Goal: Information Seeking & Learning: Learn about a topic

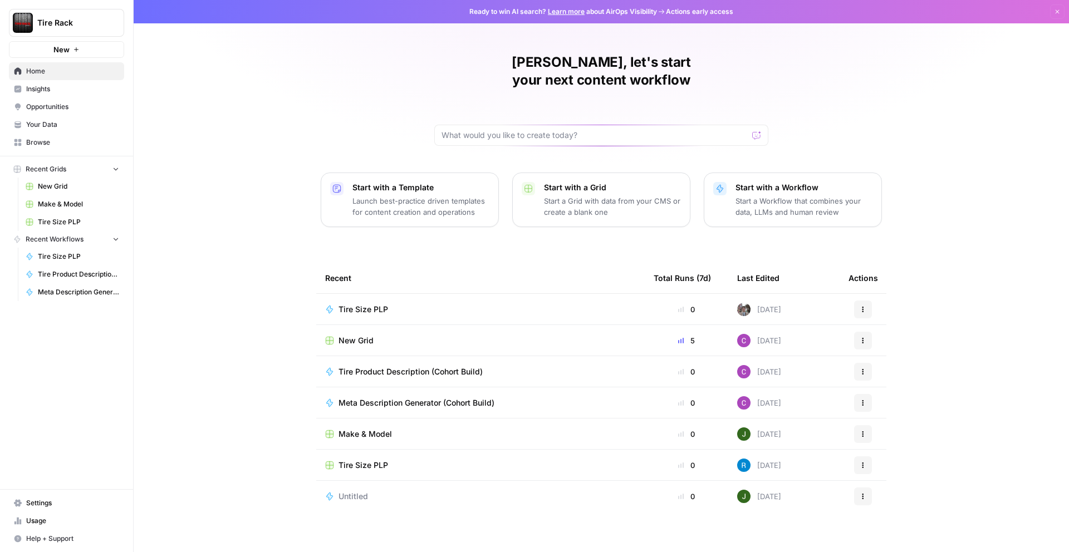
click at [69, 93] on span "Insights" at bounding box center [72, 89] width 93 height 10
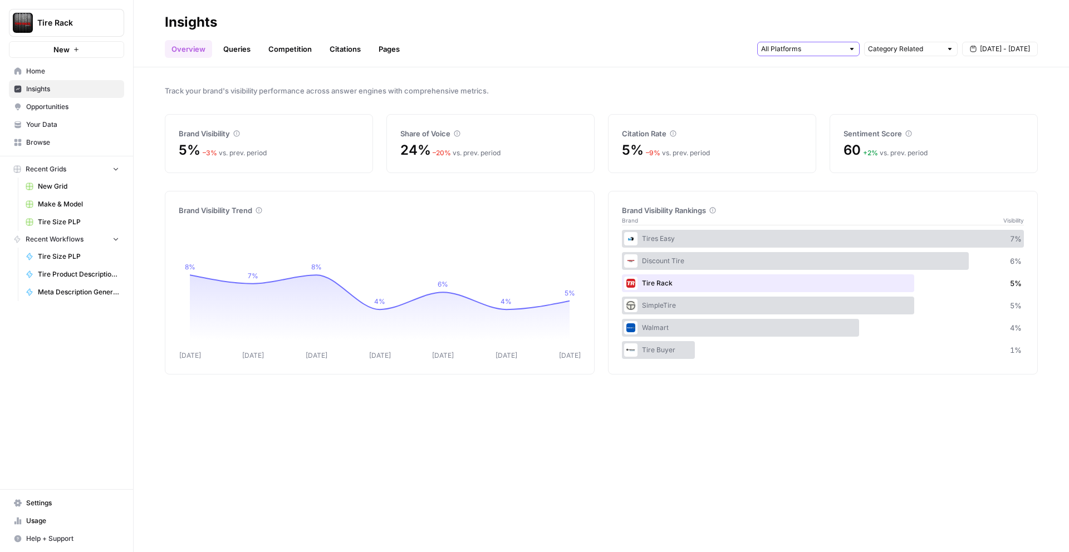
click at [802, 52] on input "text" at bounding box center [802, 48] width 82 height 11
click at [826, 122] on span "Google AI Mode" at bounding box center [807, 120] width 57 height 11
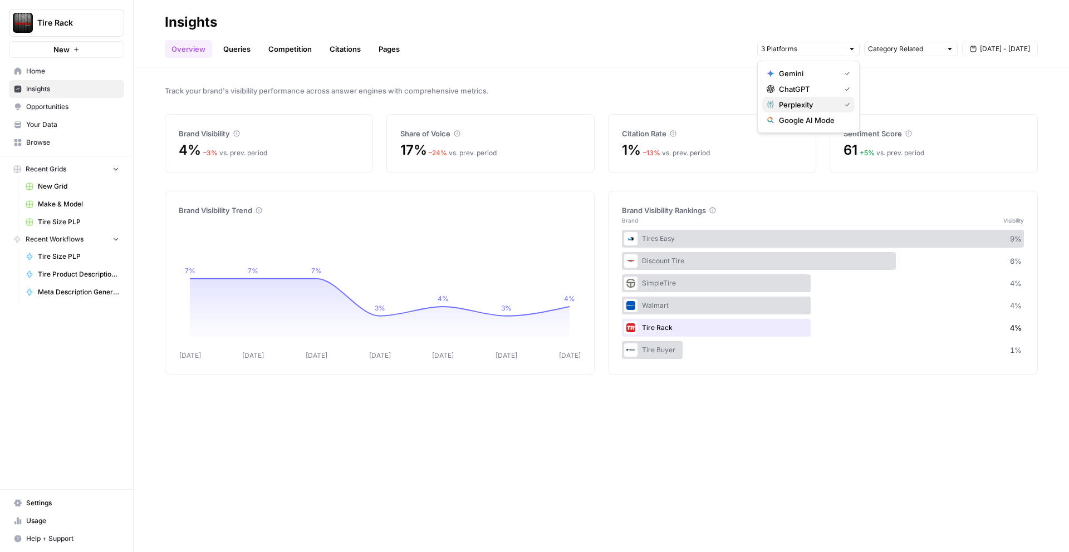
click at [828, 104] on span "Perplexity" at bounding box center [807, 104] width 57 height 11
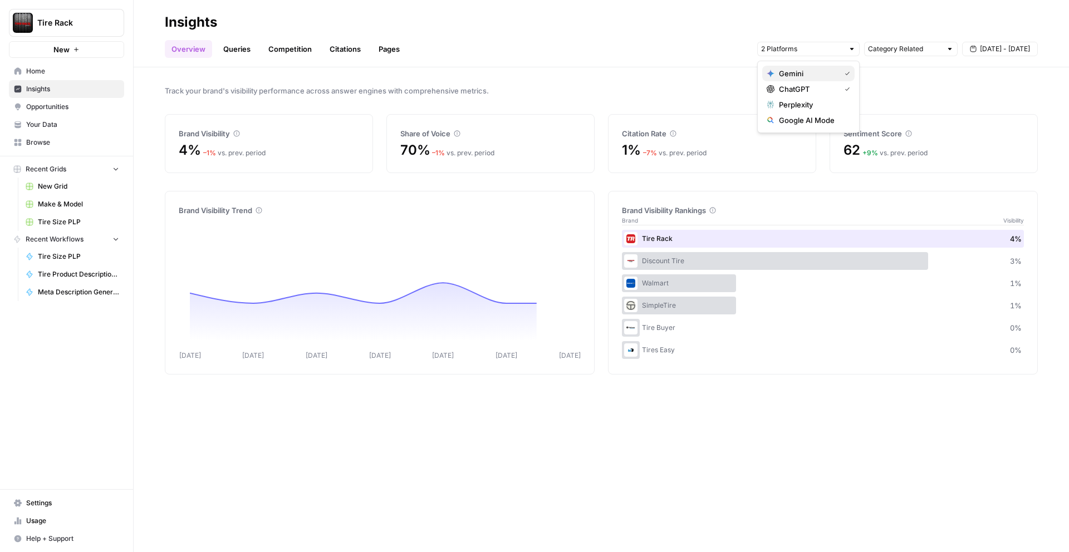
click at [845, 68] on div "Gemini" at bounding box center [809, 73] width 84 height 11
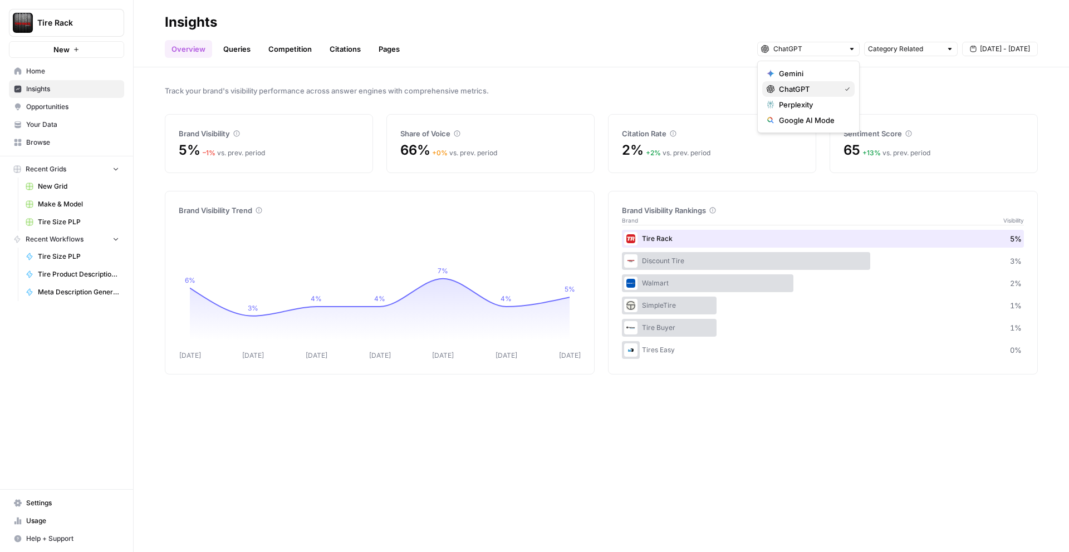
click at [833, 90] on span "ChatGPT" at bounding box center [807, 89] width 57 height 11
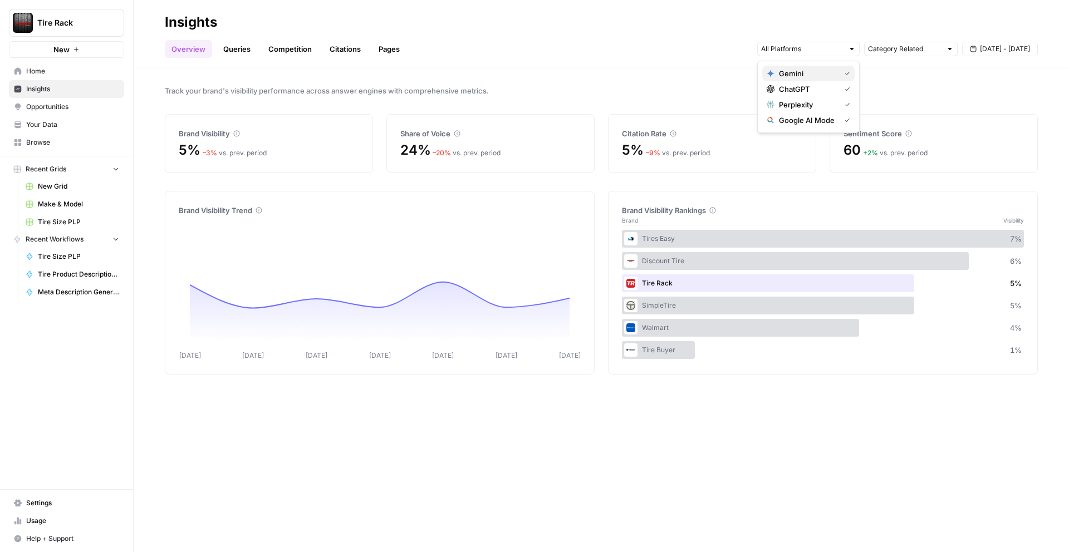
click at [835, 73] on span "Gemini" at bounding box center [807, 73] width 57 height 11
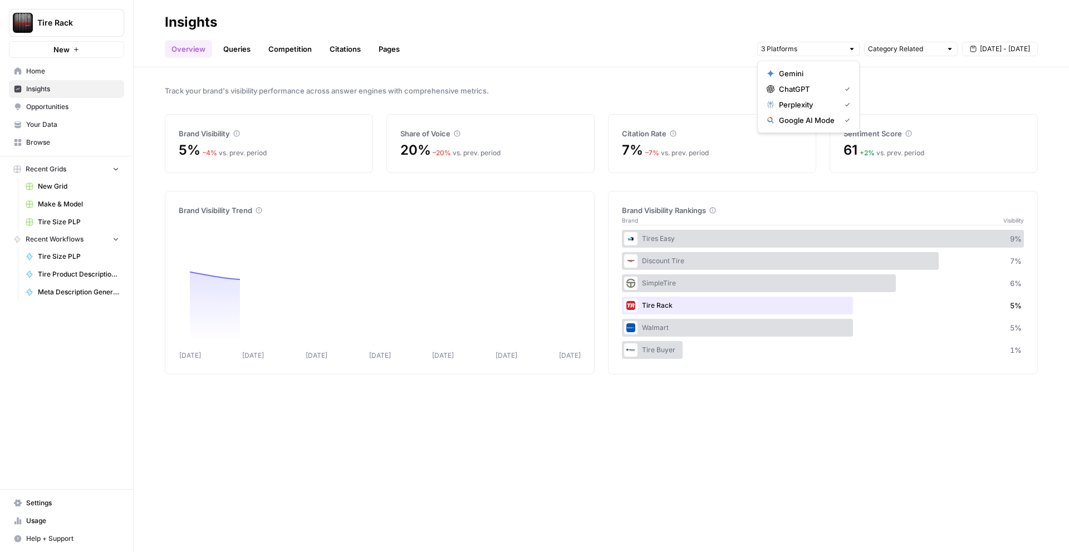
click at [838, 104] on div "Perplexity" at bounding box center [809, 104] width 84 height 11
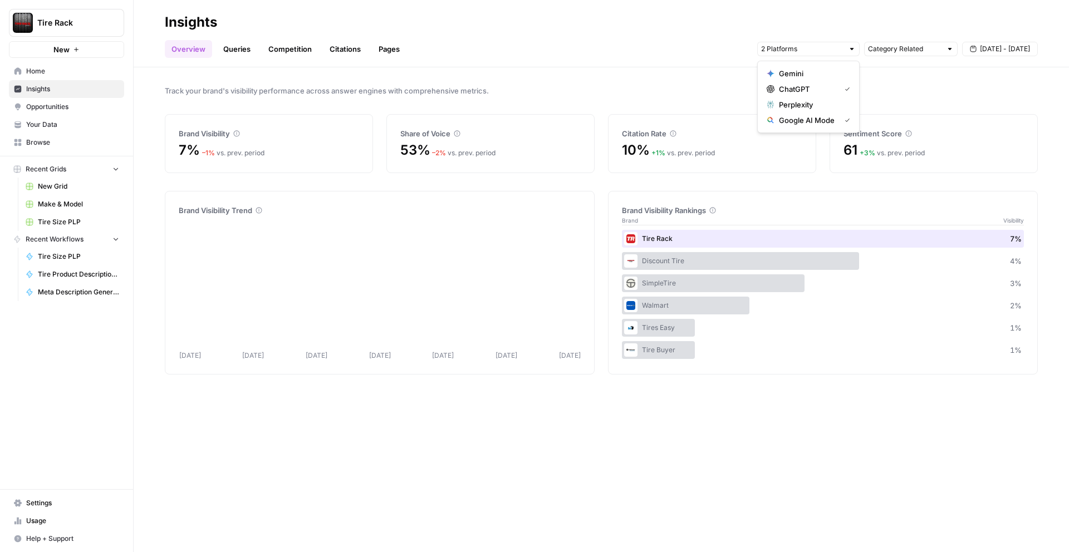
click at [832, 122] on span "Google AI Mode" at bounding box center [807, 120] width 57 height 11
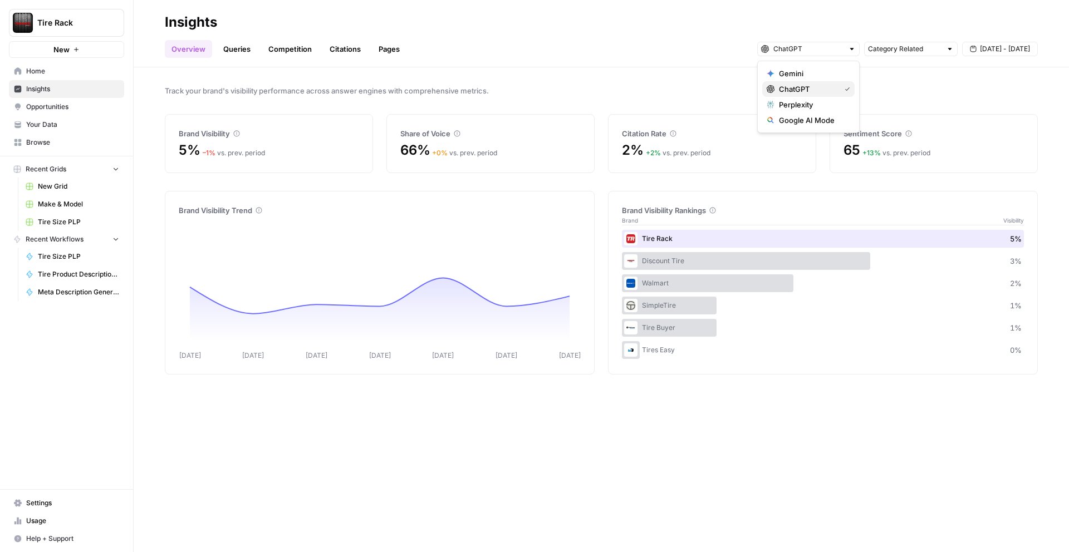
click at [836, 91] on div "ChatGPT" at bounding box center [809, 89] width 84 height 11
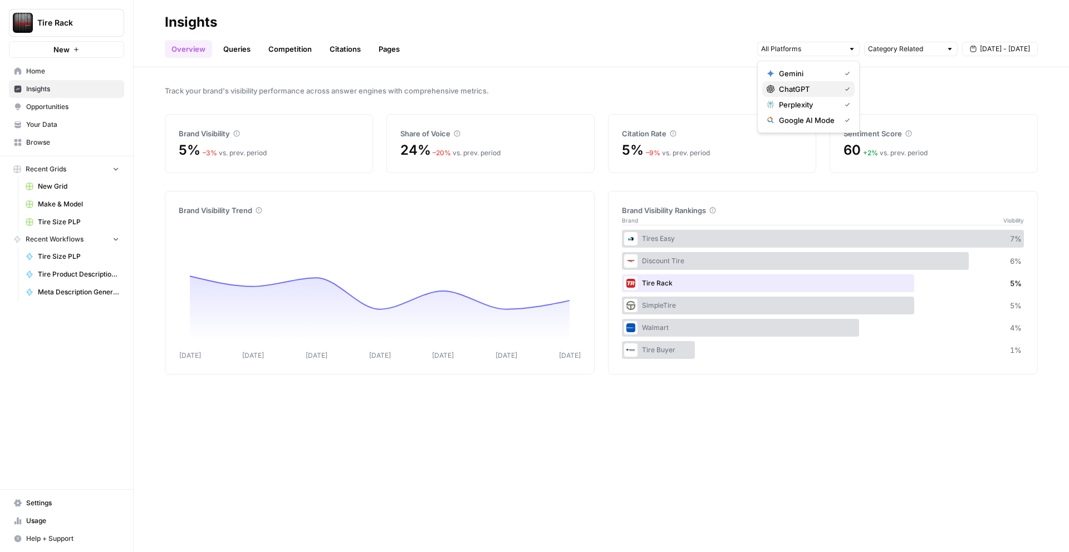
click at [836, 85] on div "ChatGPT" at bounding box center [809, 89] width 84 height 11
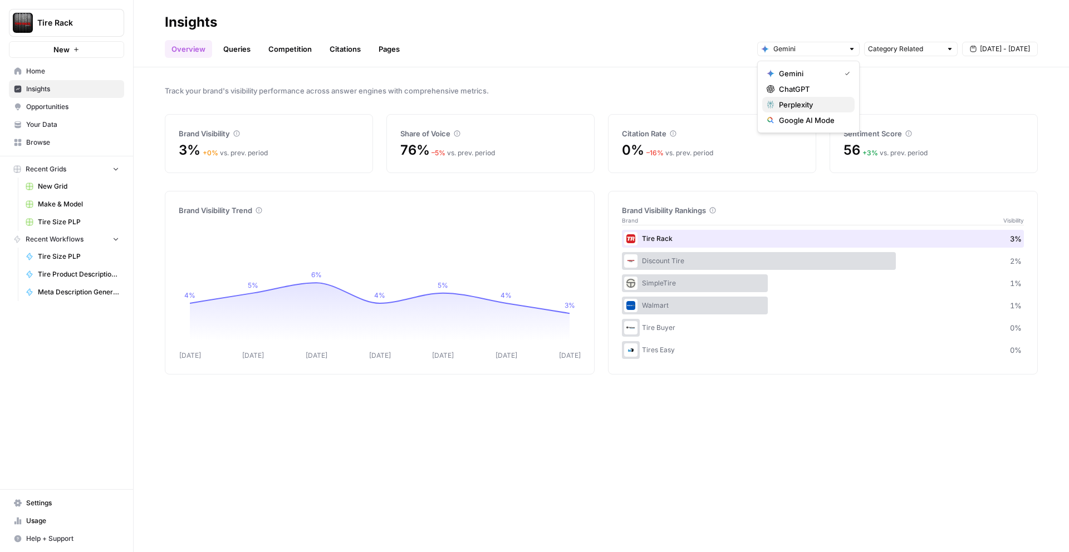
click at [830, 104] on span "Perplexity" at bounding box center [812, 104] width 67 height 11
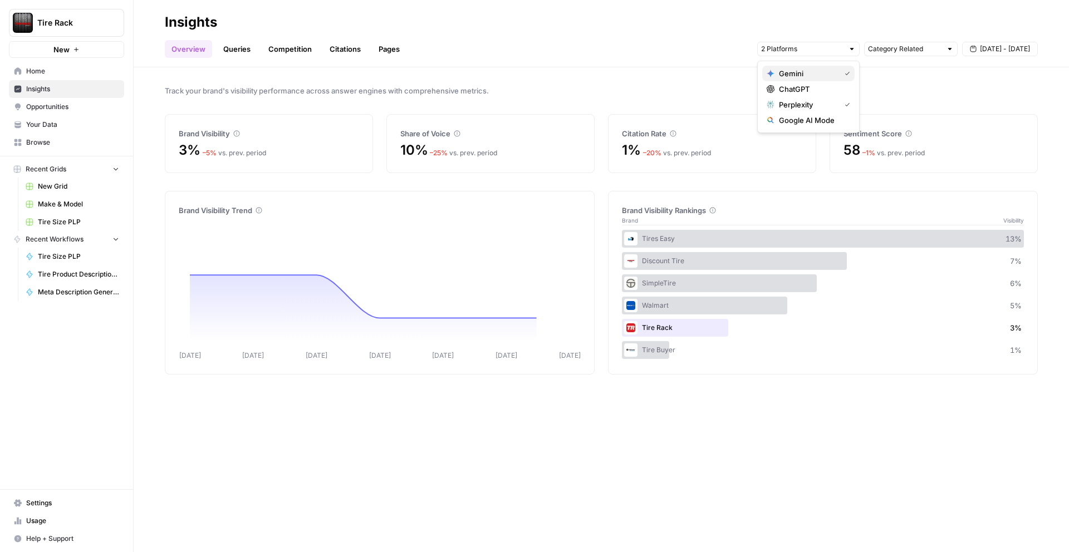
click at [820, 76] on span "Gemini" at bounding box center [807, 73] width 57 height 11
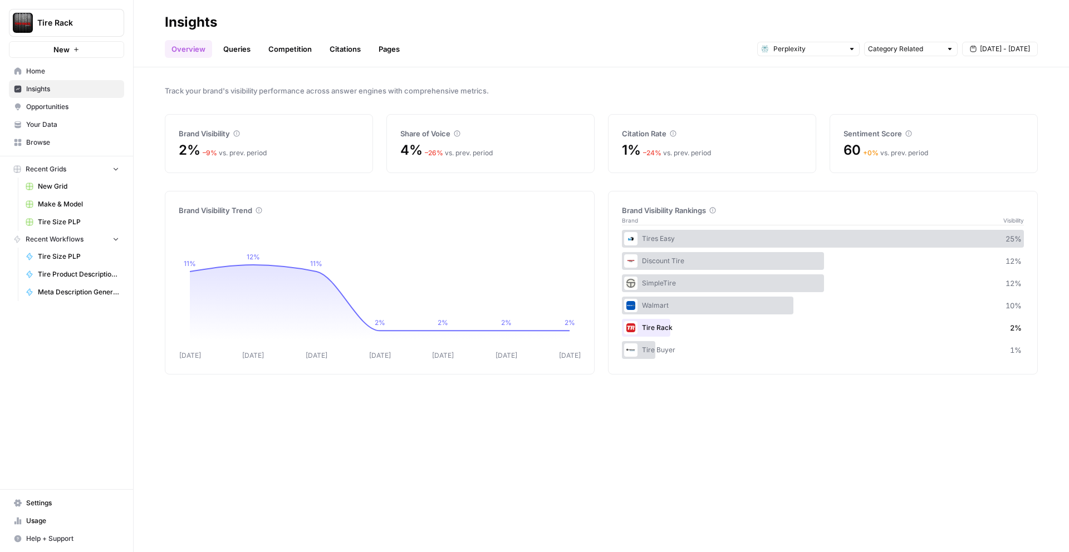
click at [336, 52] on link "Citations" at bounding box center [345, 49] width 45 height 18
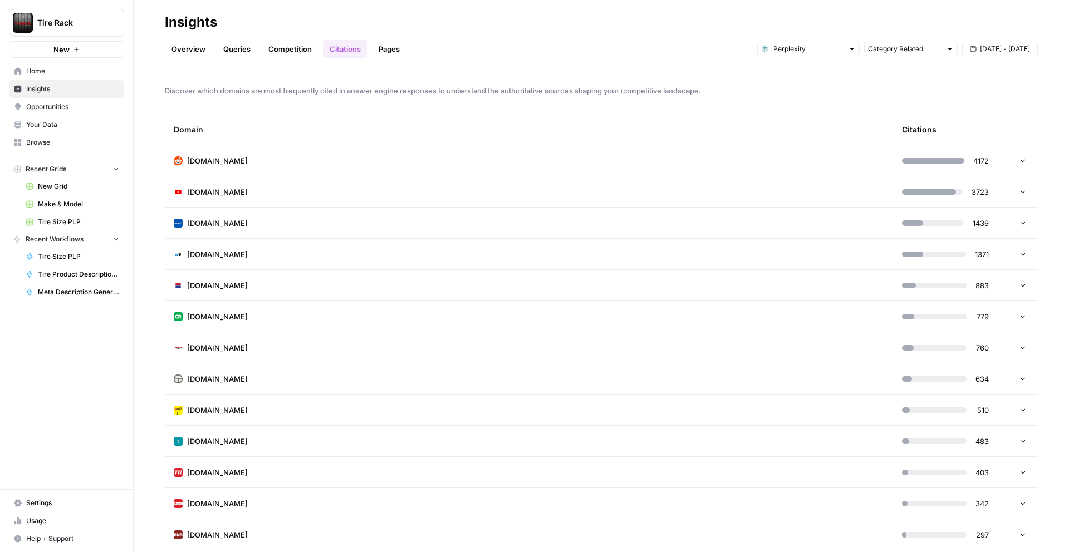
click at [355, 170] on td "reddit.com" at bounding box center [529, 160] width 728 height 31
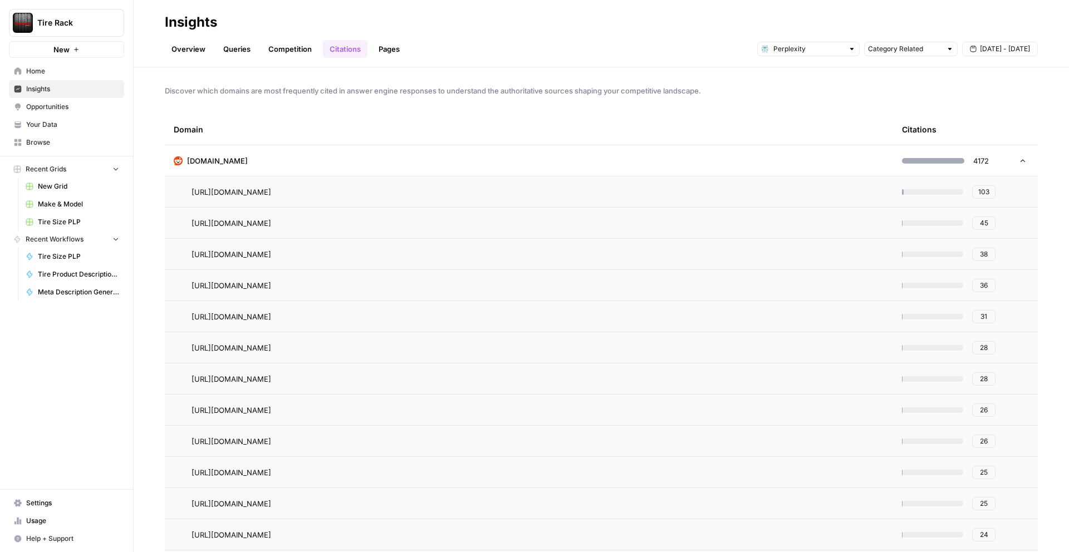
click at [379, 48] on link "Pages" at bounding box center [389, 49] width 35 height 18
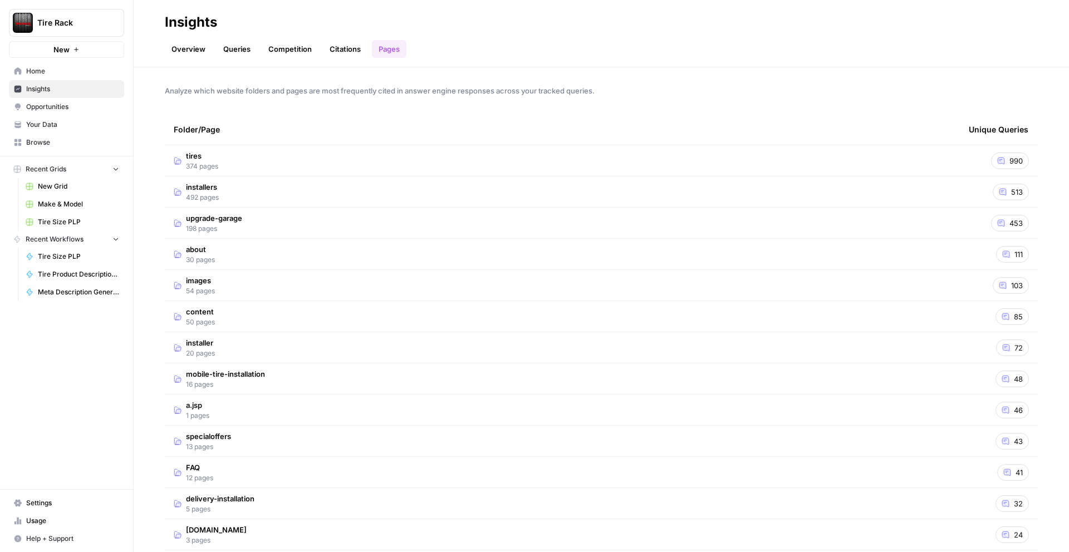
click at [253, 49] on link "Queries" at bounding box center [237, 49] width 41 height 18
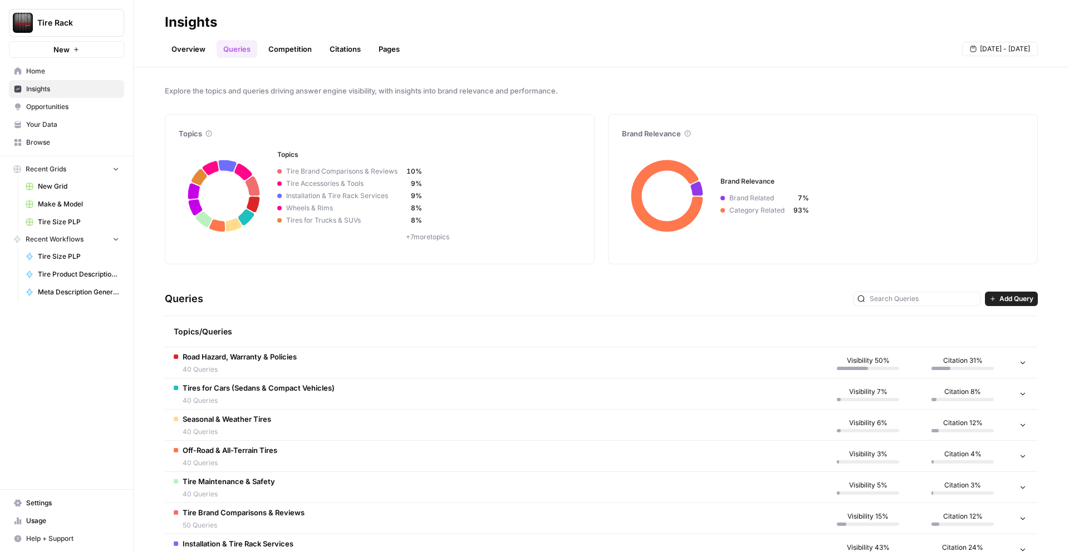
click at [199, 46] on link "Overview" at bounding box center [188, 49] width 47 height 18
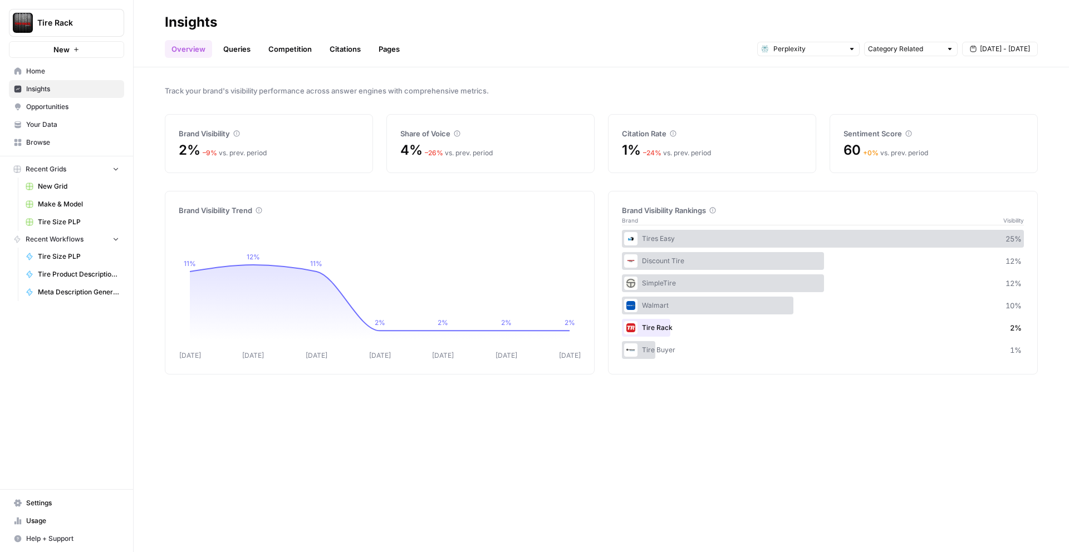
click at [238, 52] on link "Queries" at bounding box center [237, 49] width 41 height 18
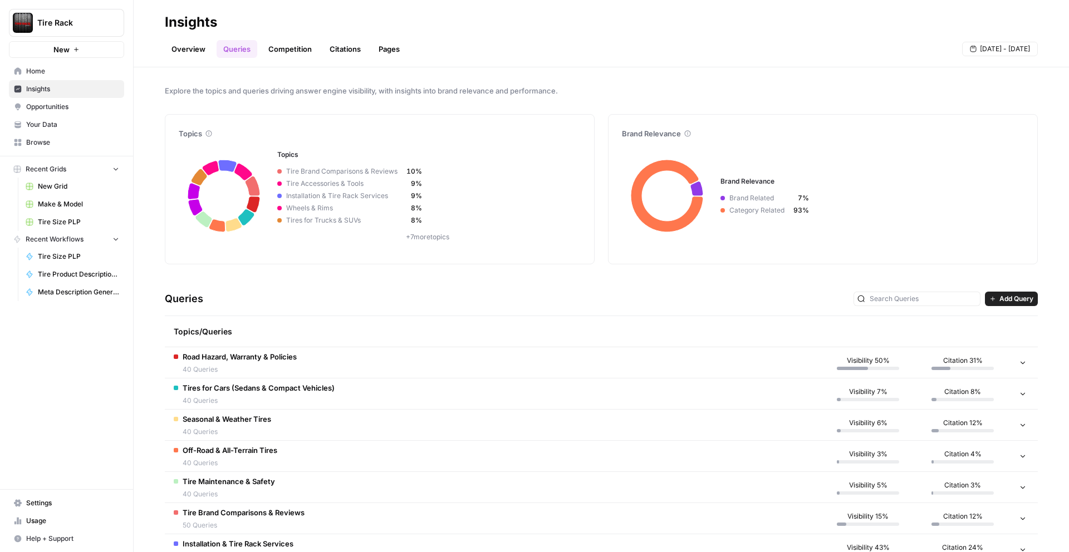
click at [344, 330] on div "Topics/Queries" at bounding box center [493, 331] width 638 height 31
click at [295, 360] on span "Road Hazard, Warranty & Policies" at bounding box center [240, 356] width 114 height 11
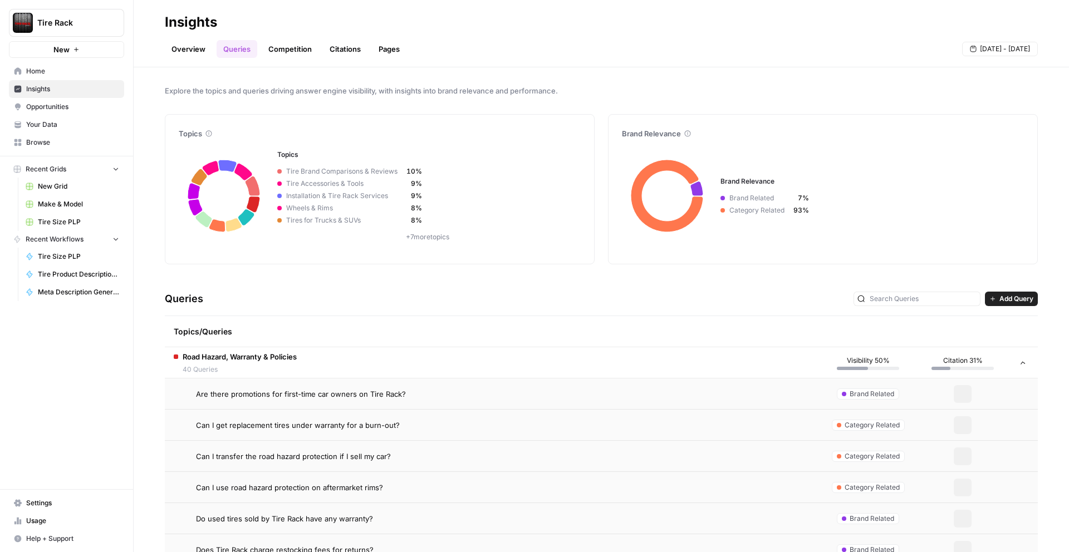
scroll to position [244, 0]
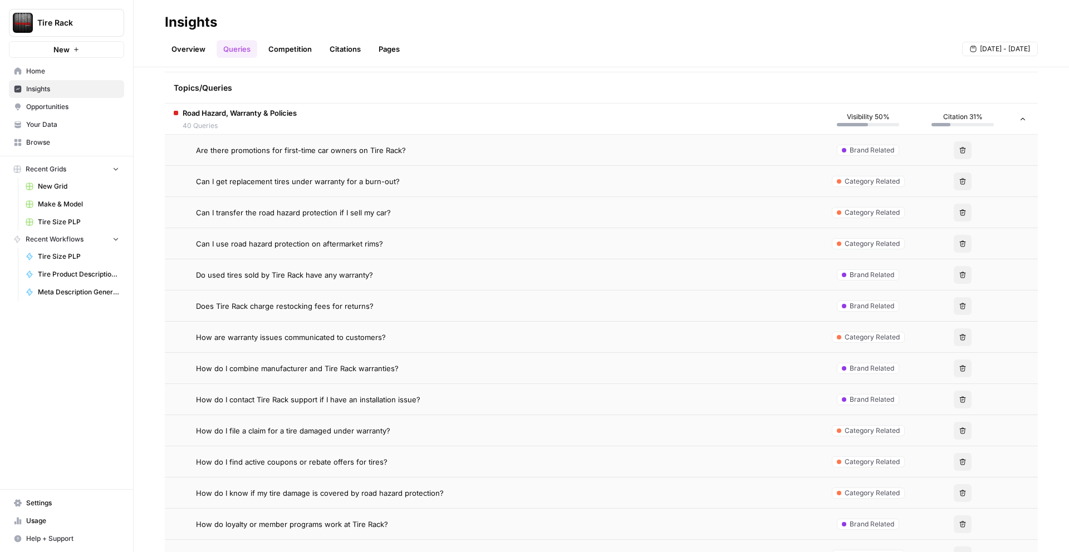
click at [380, 148] on span "Are there promotions for first-time car owners on Tire Rack?" at bounding box center [301, 150] width 210 height 11
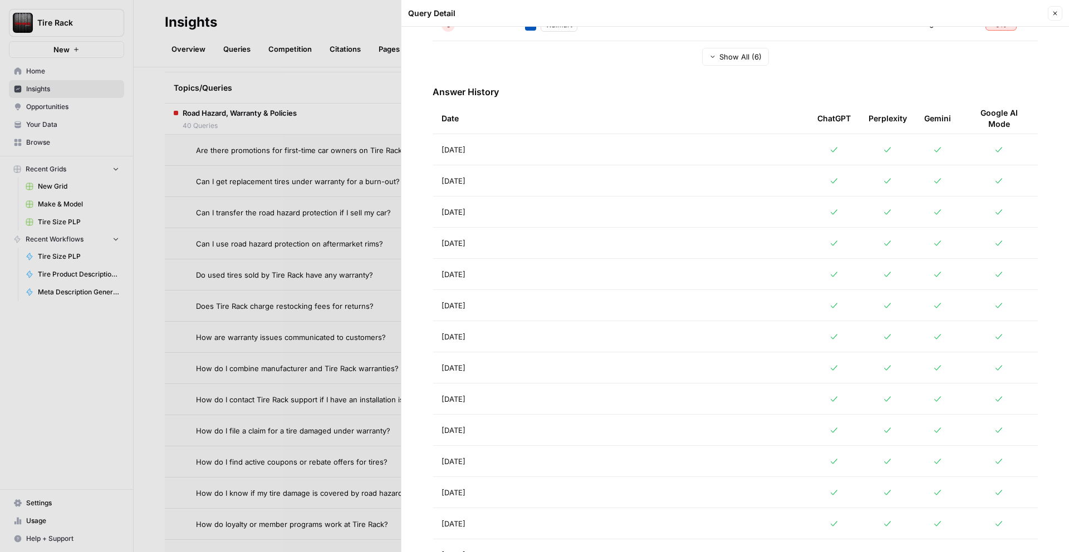
scroll to position [431, 0]
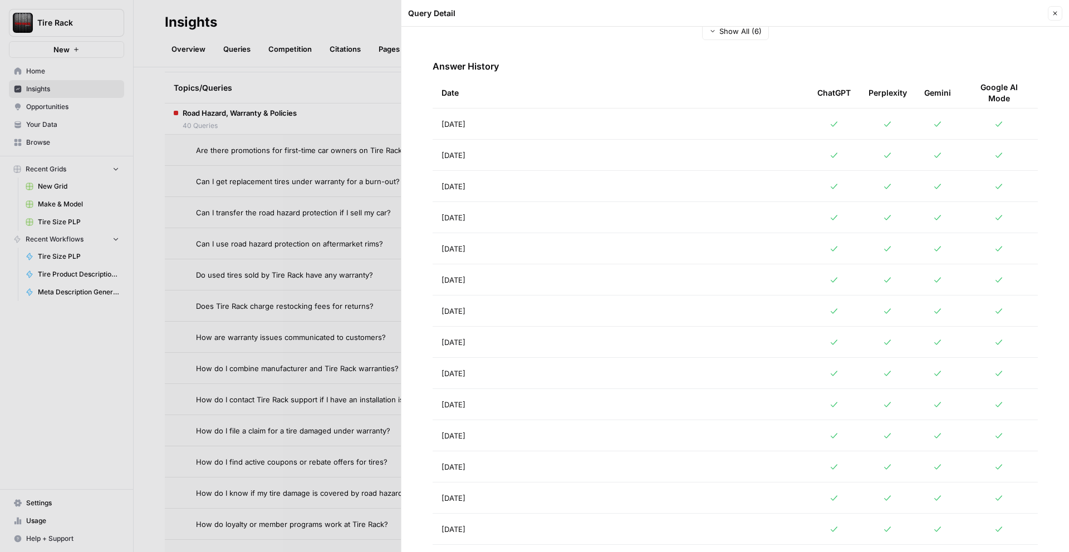
click at [281, 297] on div at bounding box center [534, 276] width 1069 height 552
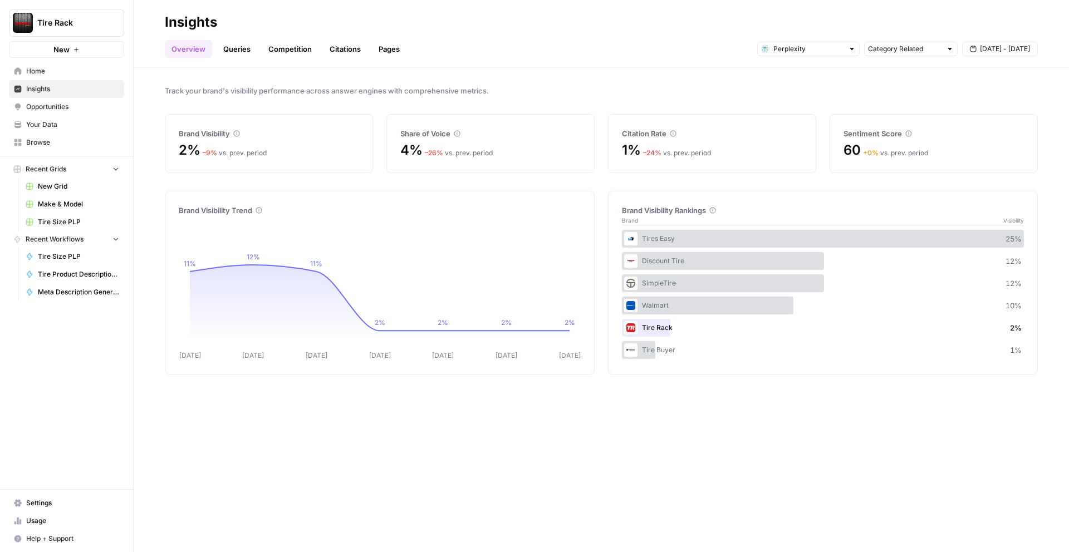
click at [241, 46] on link "Queries" at bounding box center [237, 49] width 41 height 18
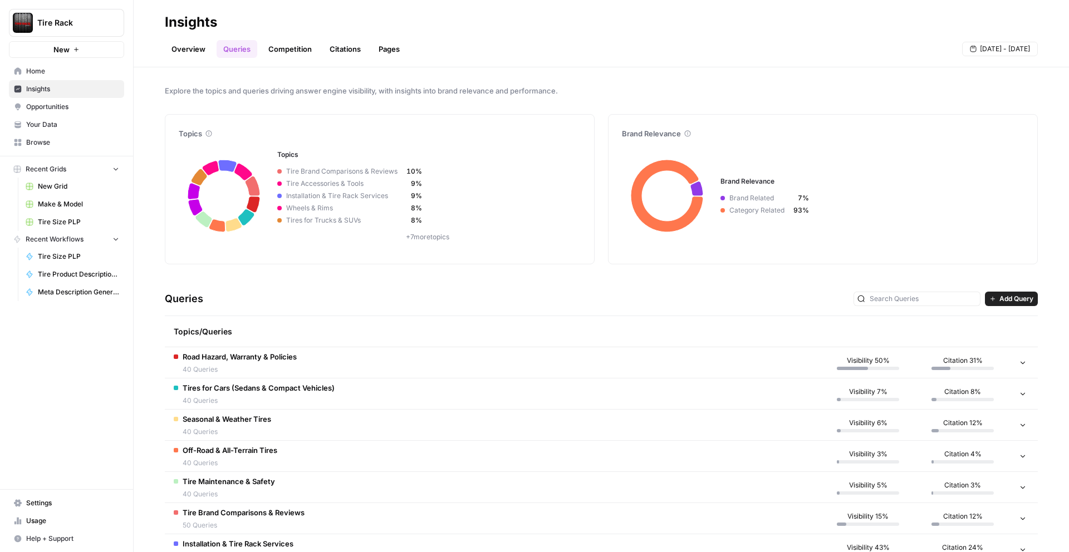
click at [272, 365] on span "40 Queries" at bounding box center [240, 370] width 114 height 10
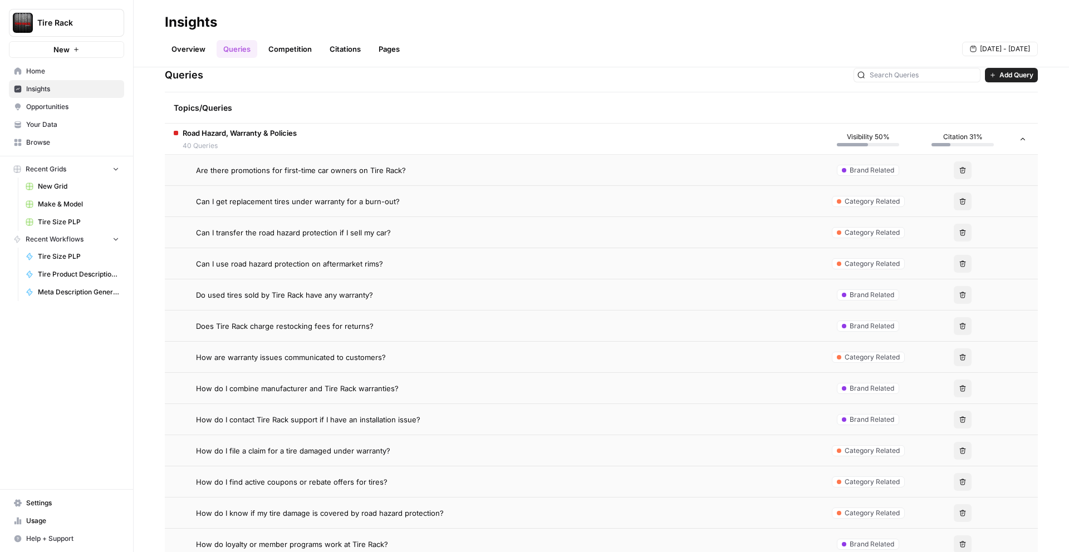
scroll to position [177, 0]
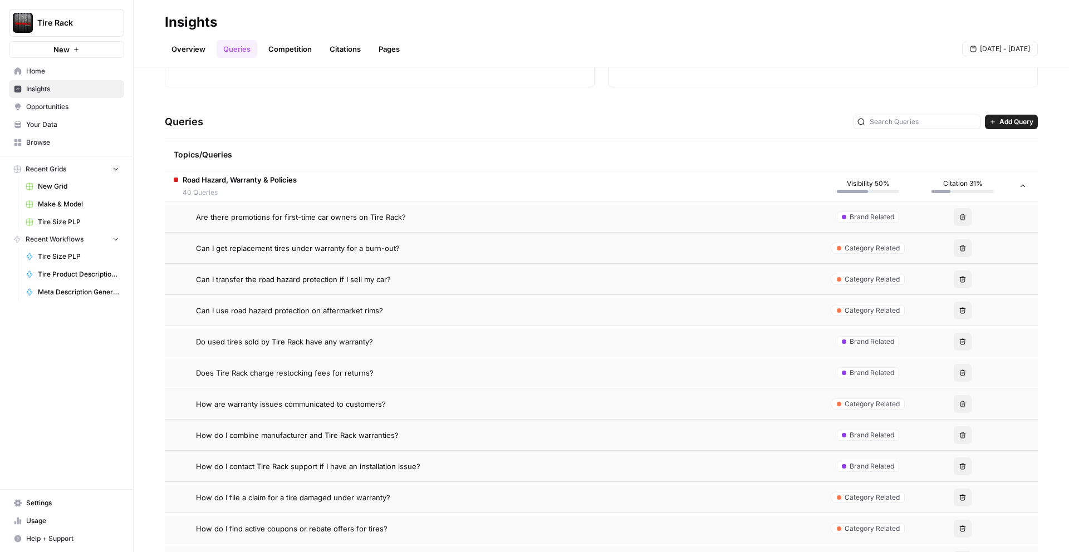
click at [371, 249] on span "Can I get replacement tires under warranty for a burn-out?" at bounding box center [298, 248] width 204 height 11
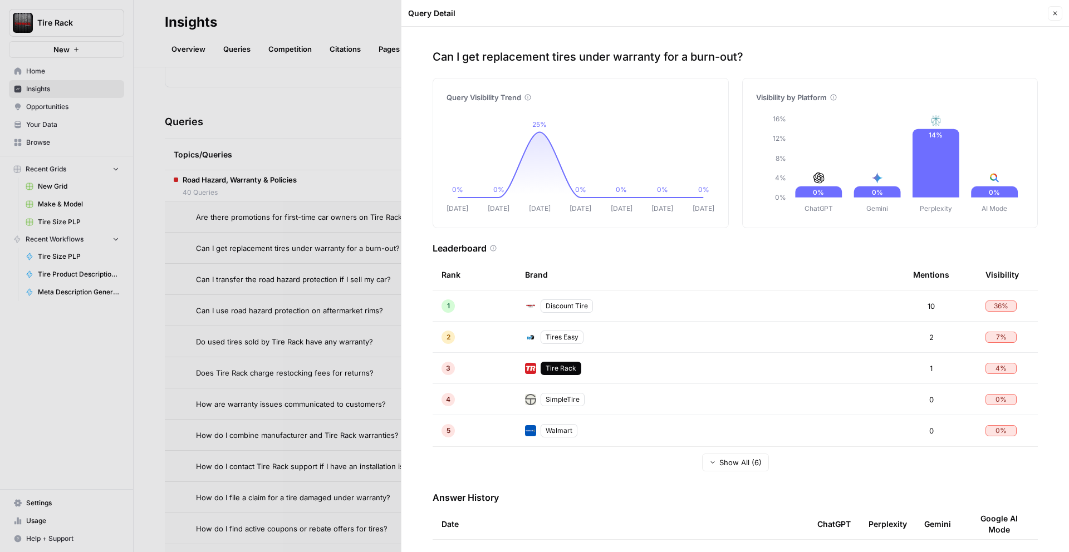
scroll to position [467, 0]
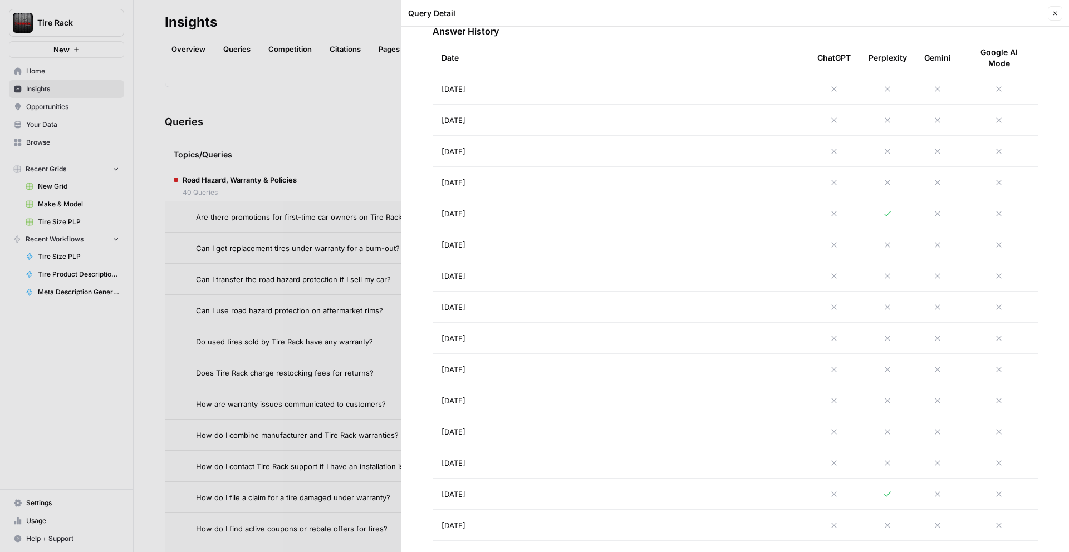
click at [279, 345] on div at bounding box center [534, 276] width 1069 height 552
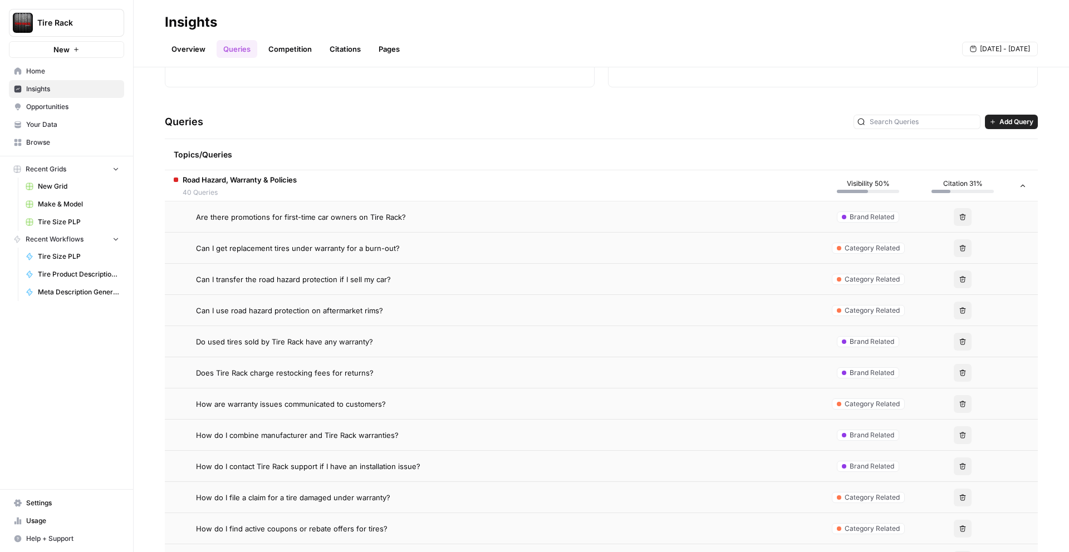
click at [332, 470] on span "How do I contact Tire Rack support if I have an installation issue?" at bounding box center [308, 466] width 224 height 11
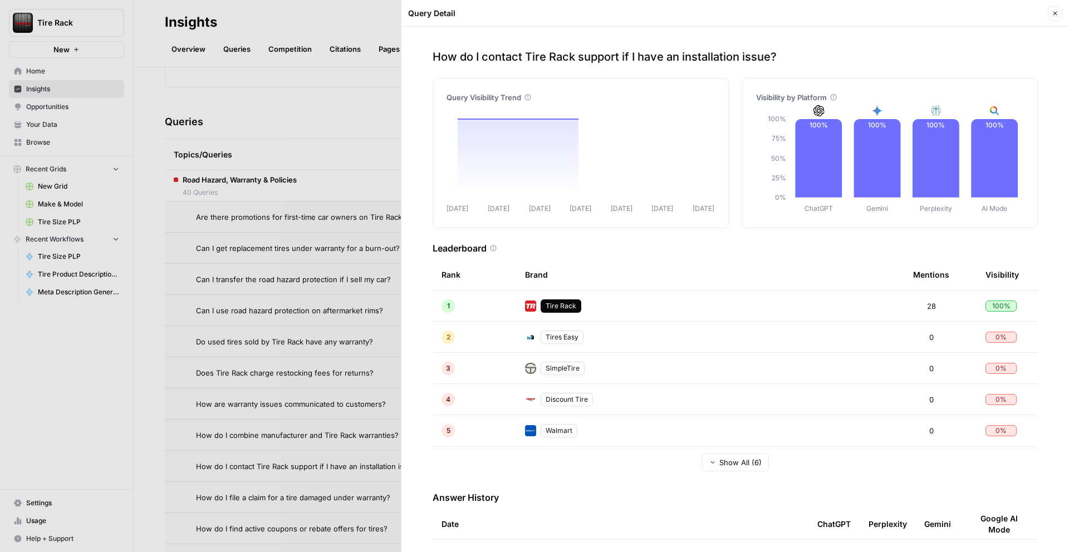
scroll to position [418, 0]
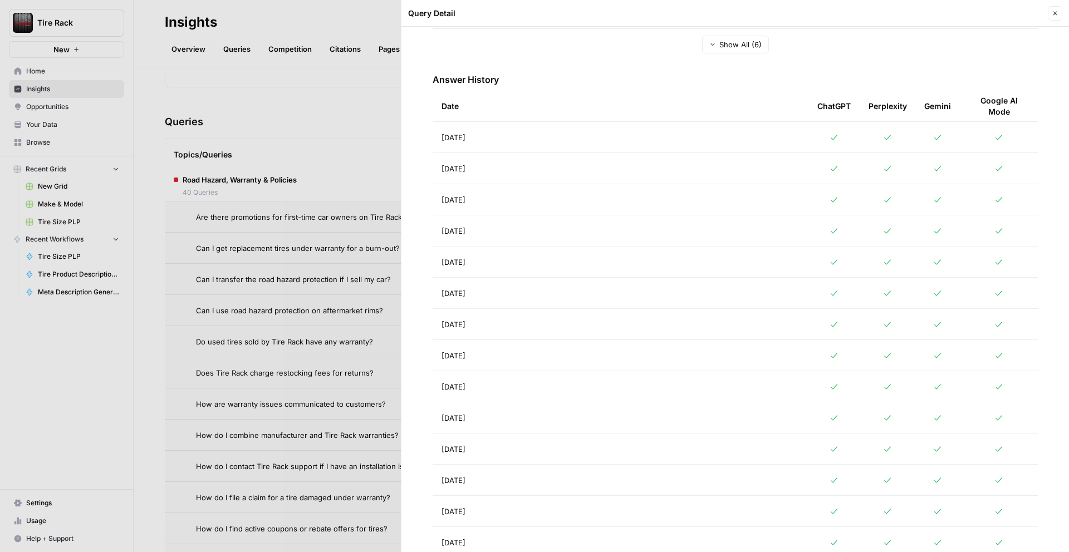
click at [363, 398] on div at bounding box center [534, 276] width 1069 height 552
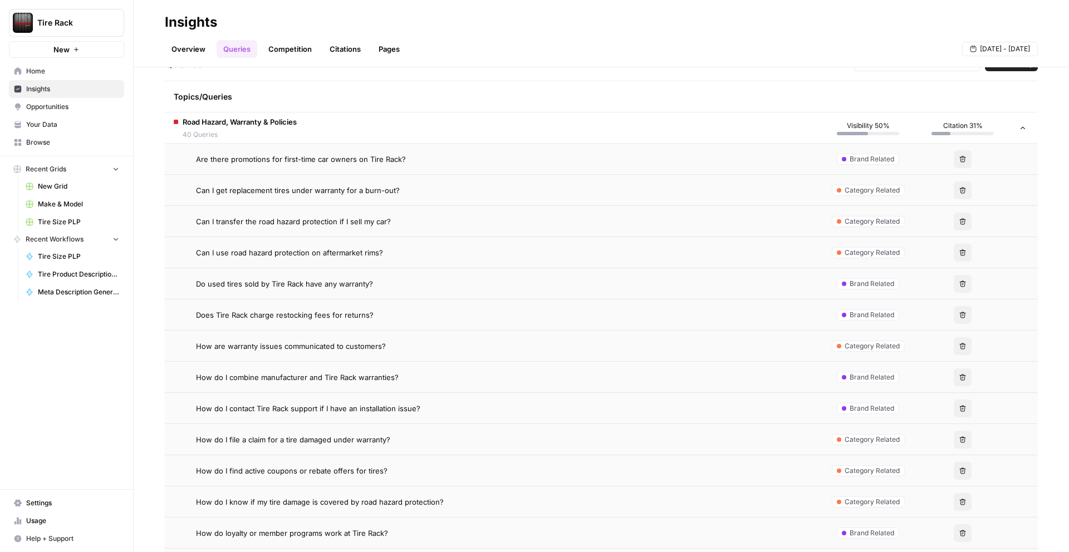
scroll to position [354, 0]
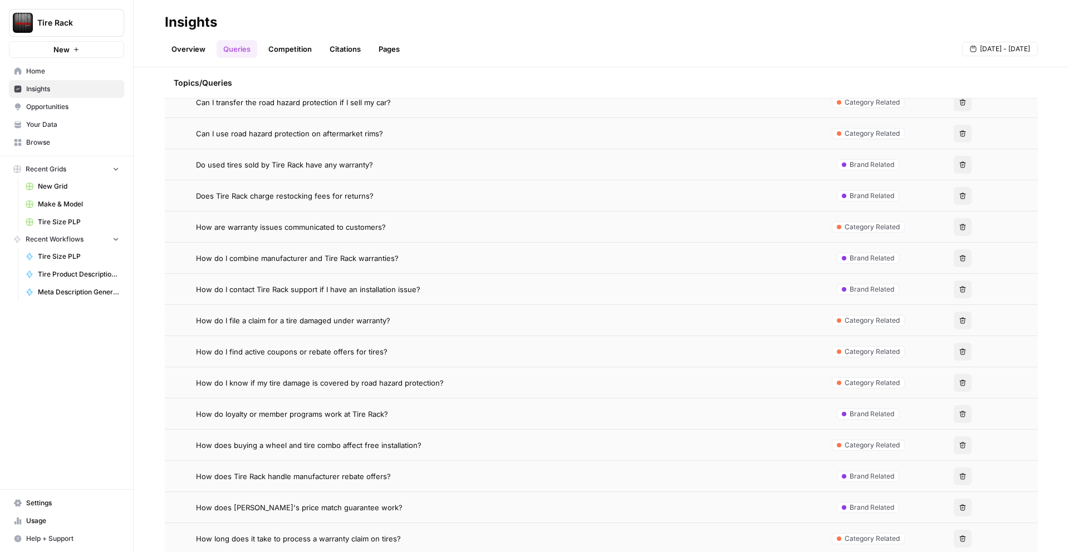
click at [362, 416] on span "How do loyalty or member programs work at Tire Rack?" at bounding box center [292, 414] width 192 height 11
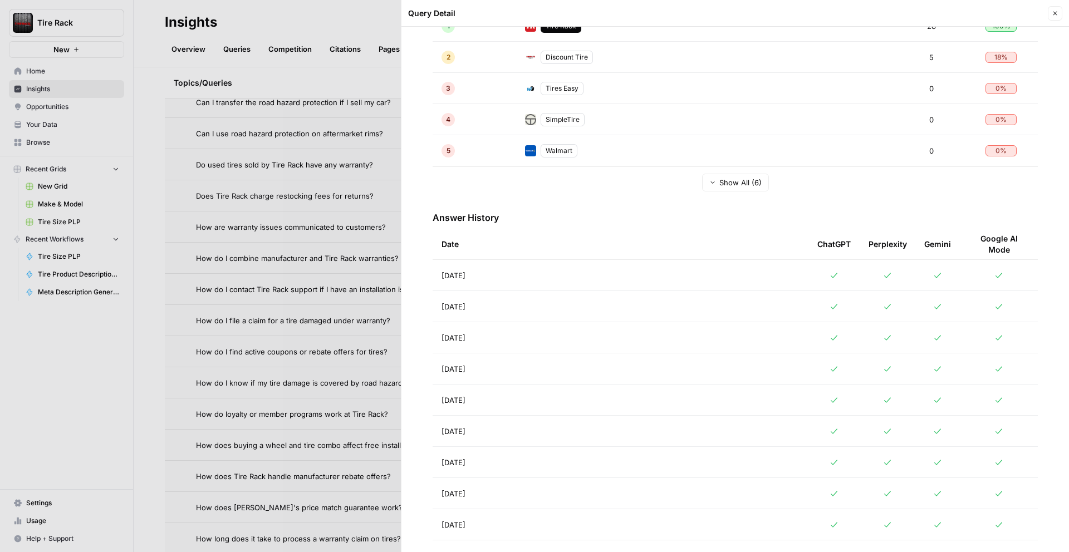
scroll to position [392, 0]
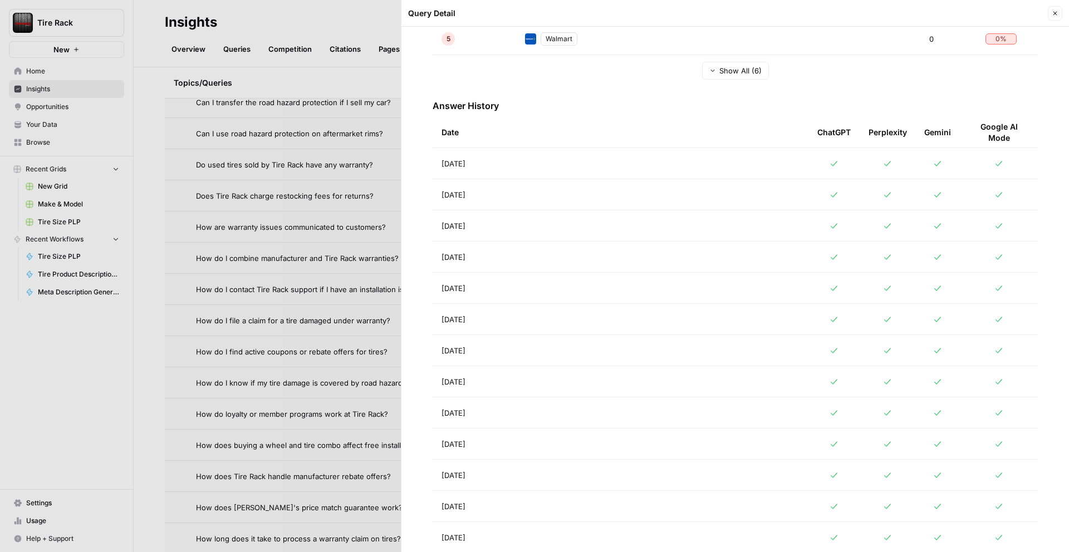
click at [371, 371] on div at bounding box center [534, 276] width 1069 height 552
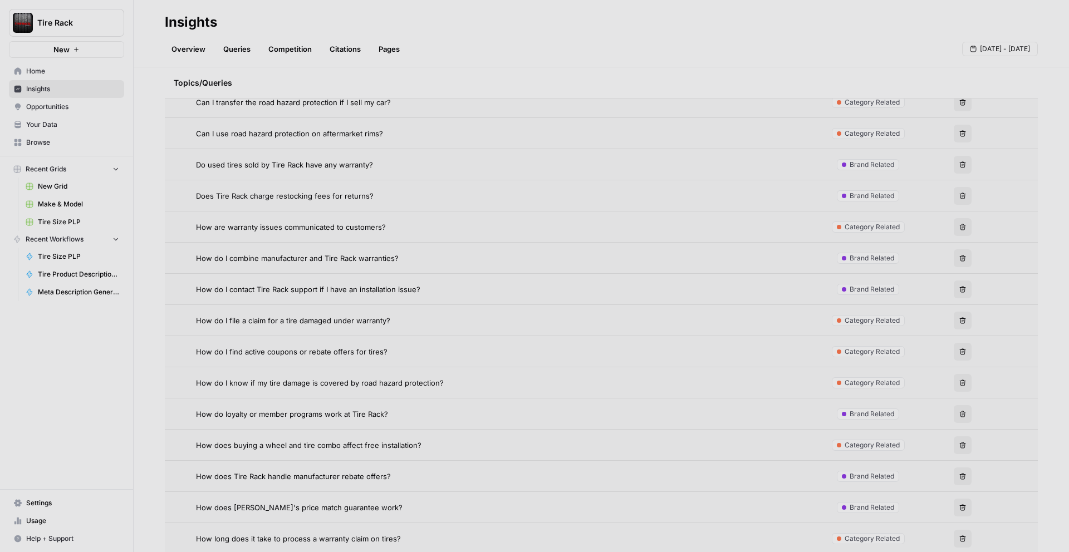
scroll to position [484, 0]
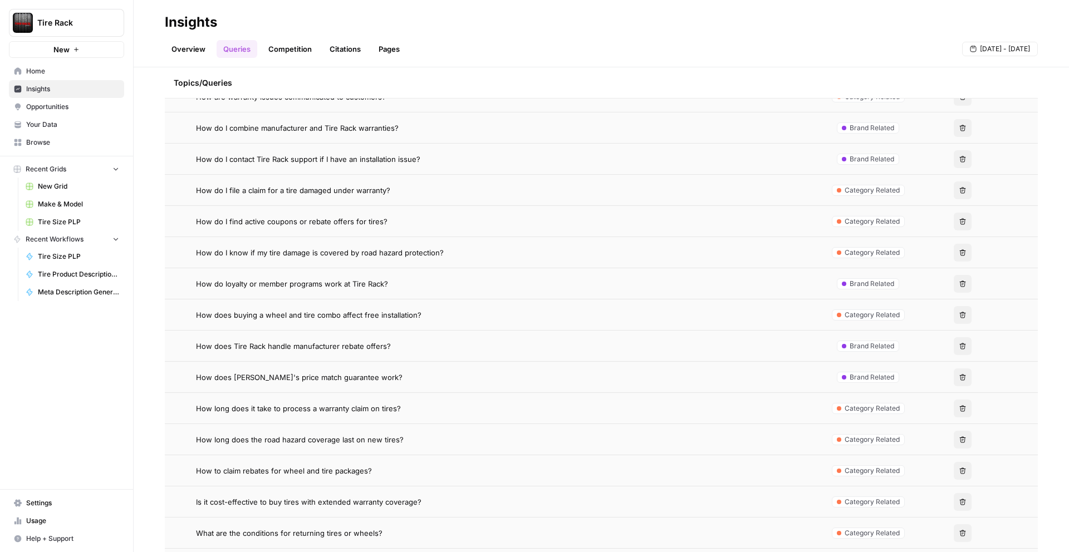
click at [372, 361] on td "How does Tire Rack handle manufacturer rebate offers?" at bounding box center [493, 346] width 656 height 31
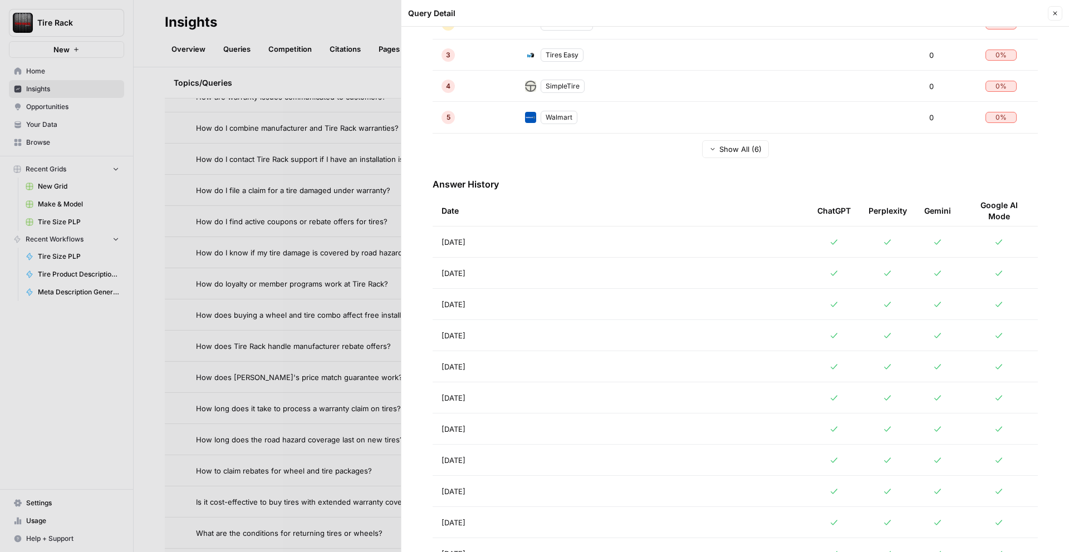
scroll to position [351, 0]
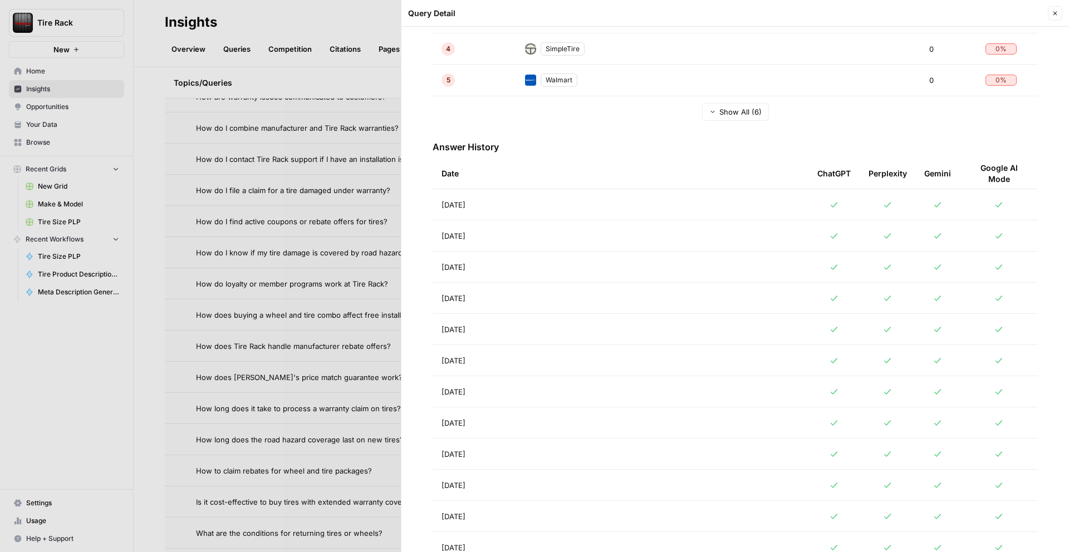
click at [307, 425] on div at bounding box center [534, 276] width 1069 height 552
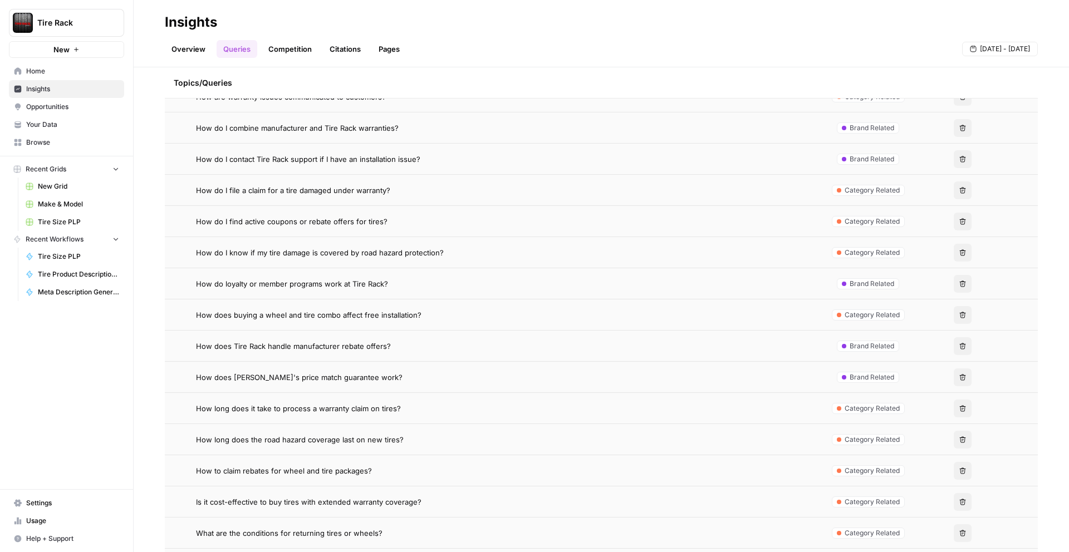
click at [311, 471] on span "How to claim rebates for wheel and tire packages?" at bounding box center [284, 470] width 176 height 11
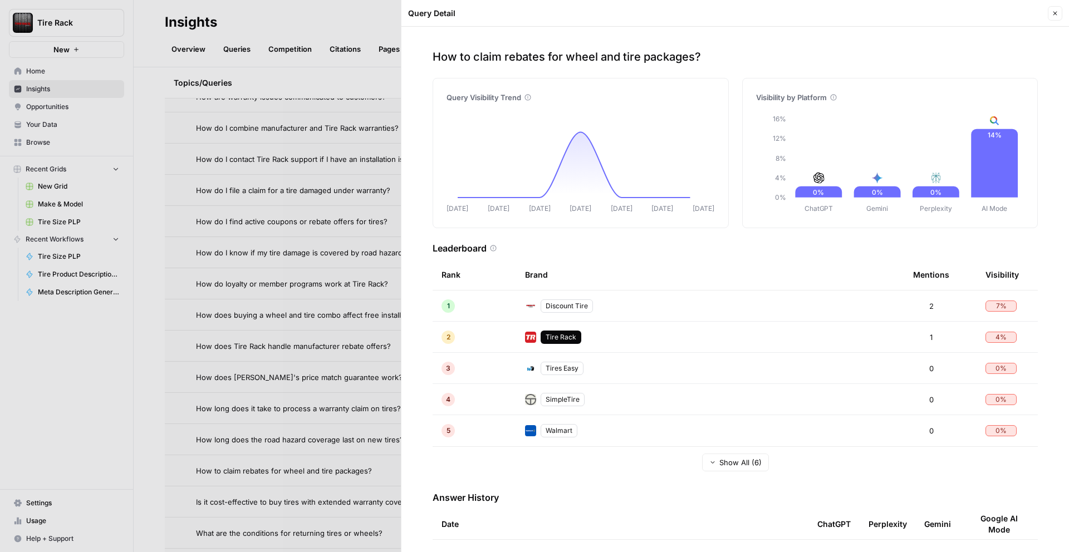
scroll to position [408, 0]
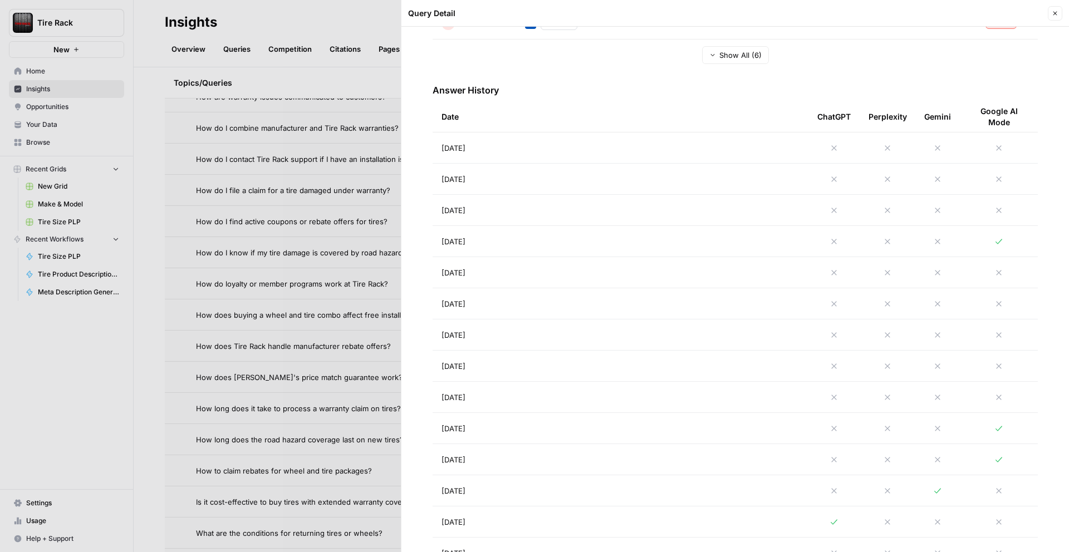
click at [340, 361] on div at bounding box center [534, 276] width 1069 height 552
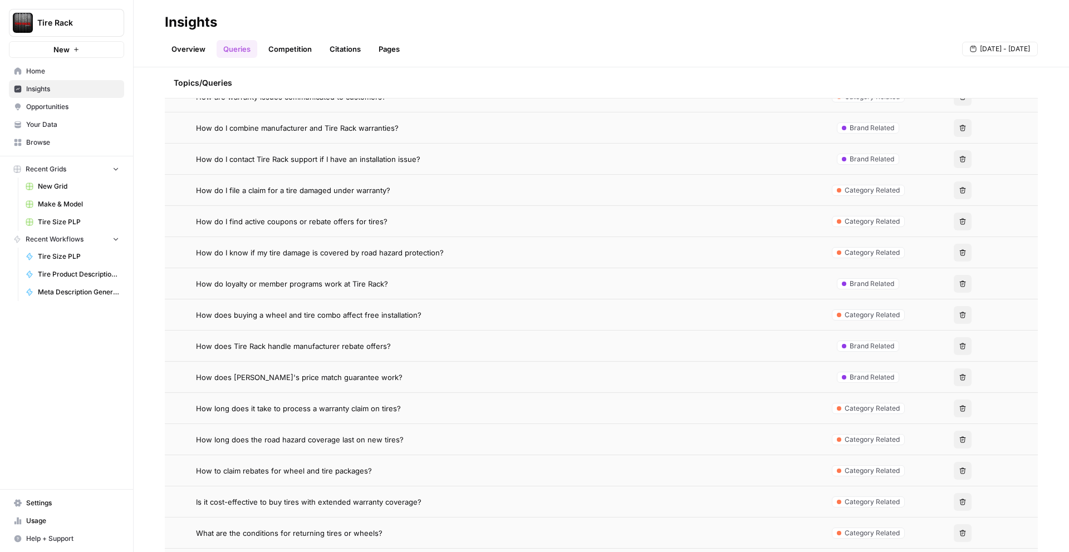
scroll to position [787, 0]
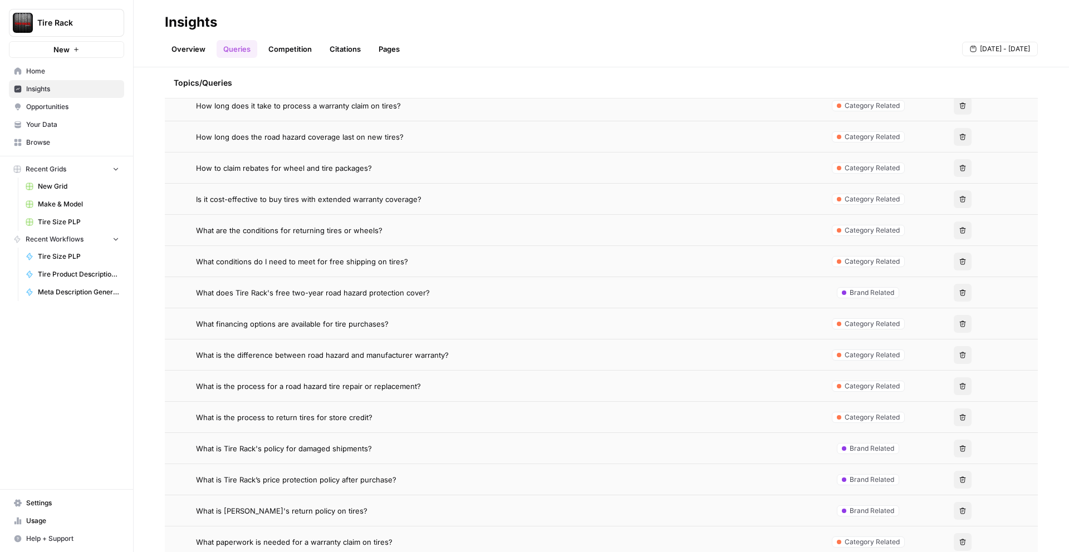
click at [356, 418] on span "What is the process to return tires for store credit?" at bounding box center [284, 417] width 176 height 11
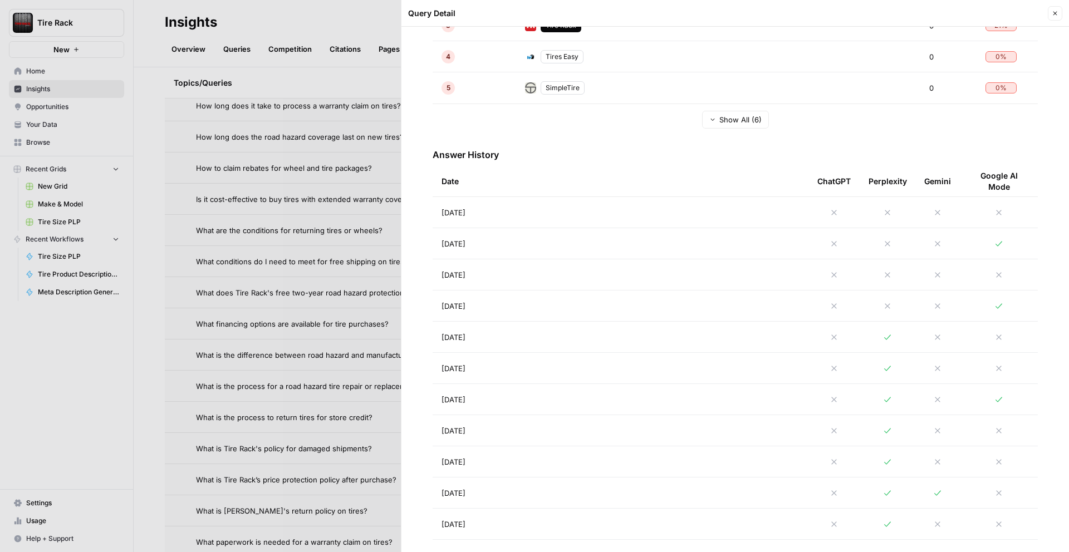
scroll to position [354, 0]
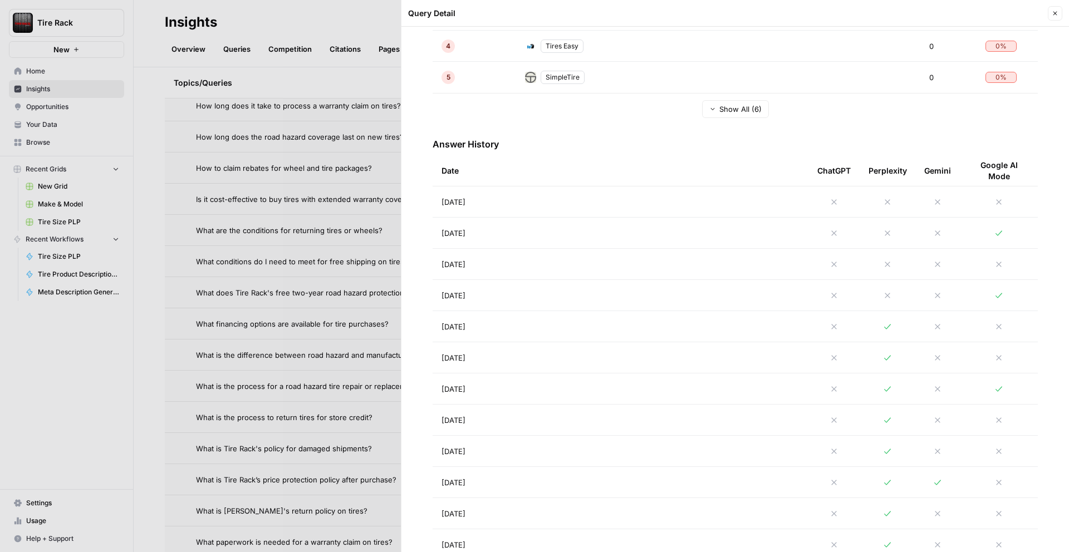
click at [860, 330] on td at bounding box center [888, 326] width 56 height 31
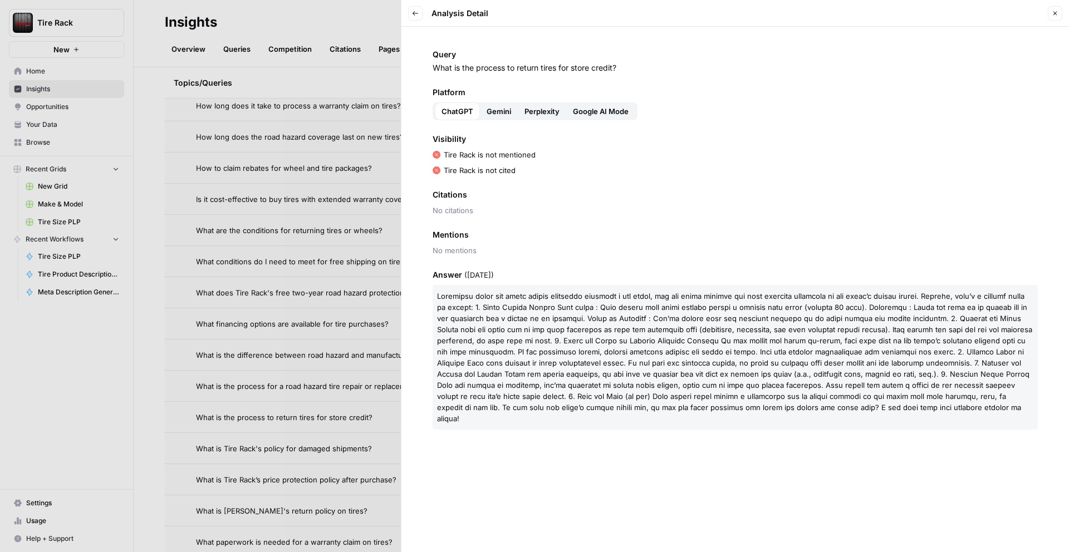
click at [503, 115] on span "Gemini" at bounding box center [499, 111] width 24 height 11
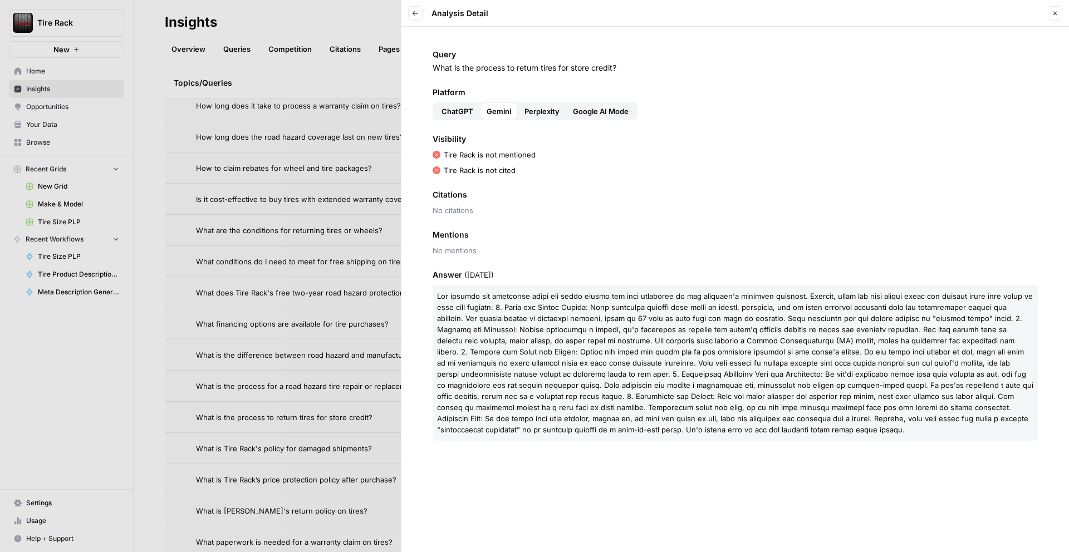
click at [544, 119] on button "Perplexity" at bounding box center [542, 111] width 48 height 18
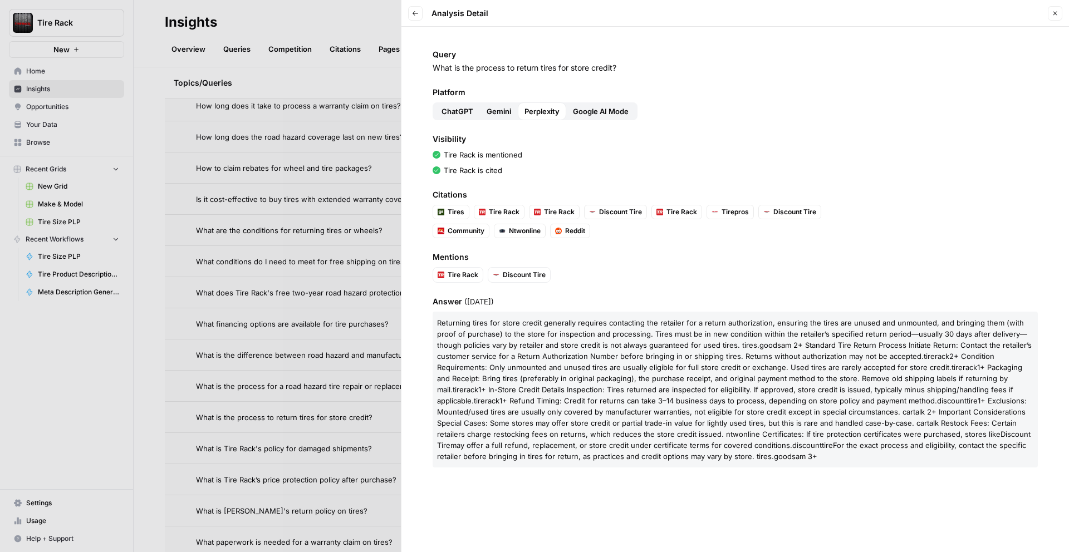
click at [590, 113] on span "Google AI Mode" at bounding box center [601, 111] width 56 height 11
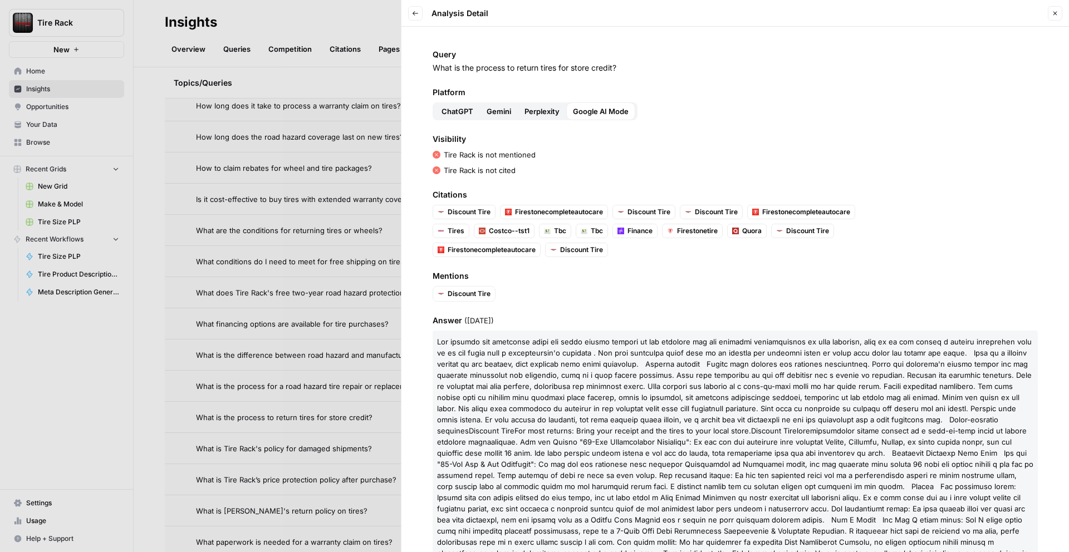
click at [539, 115] on span "Perplexity" at bounding box center [541, 111] width 35 height 11
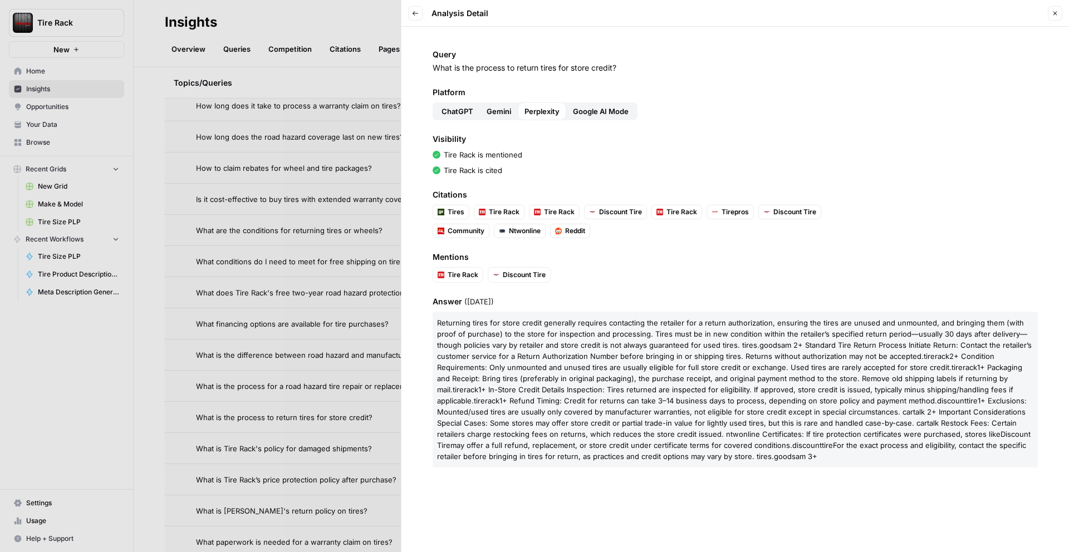
click at [587, 111] on span "Google AI Mode" at bounding box center [601, 111] width 56 height 11
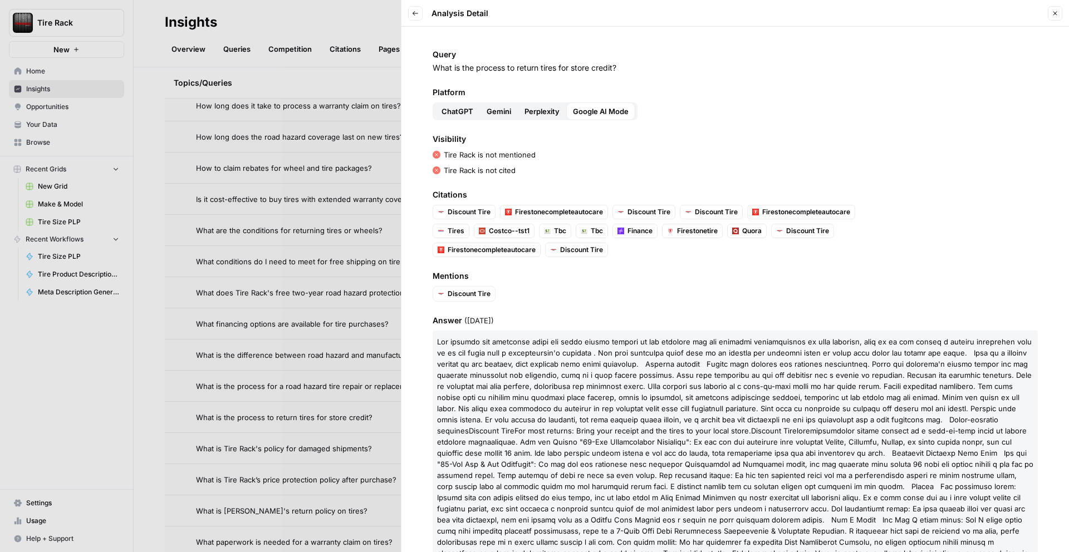
click at [335, 248] on div at bounding box center [534, 276] width 1069 height 552
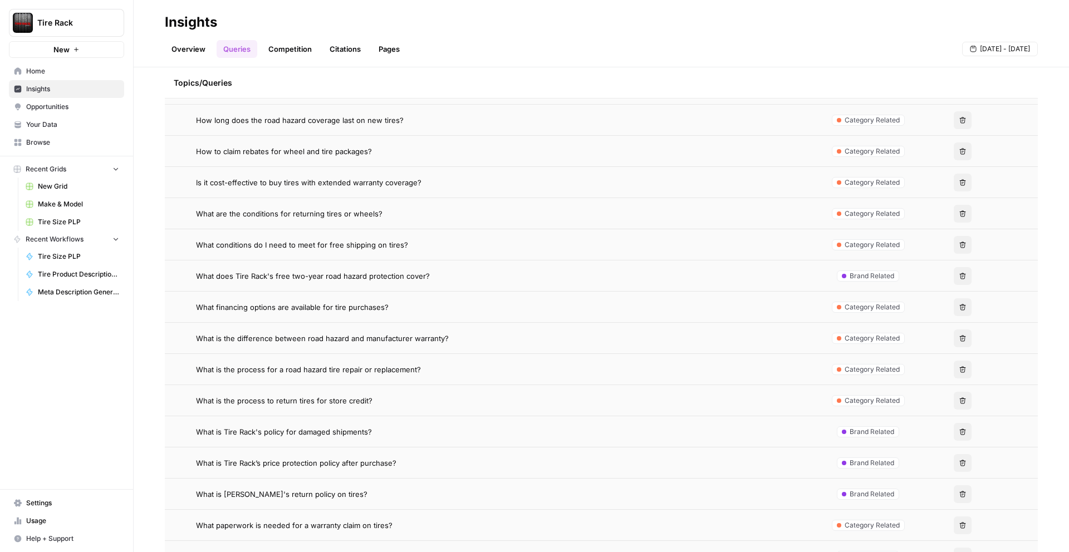
scroll to position [807, 0]
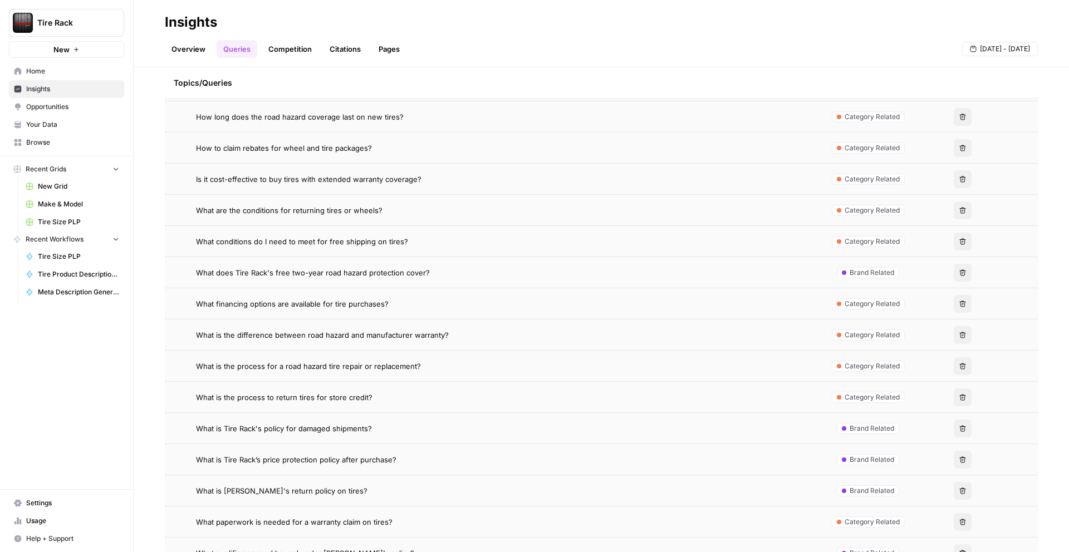
click at [356, 403] on td "What is the process to return tires for store credit?" at bounding box center [493, 397] width 656 height 31
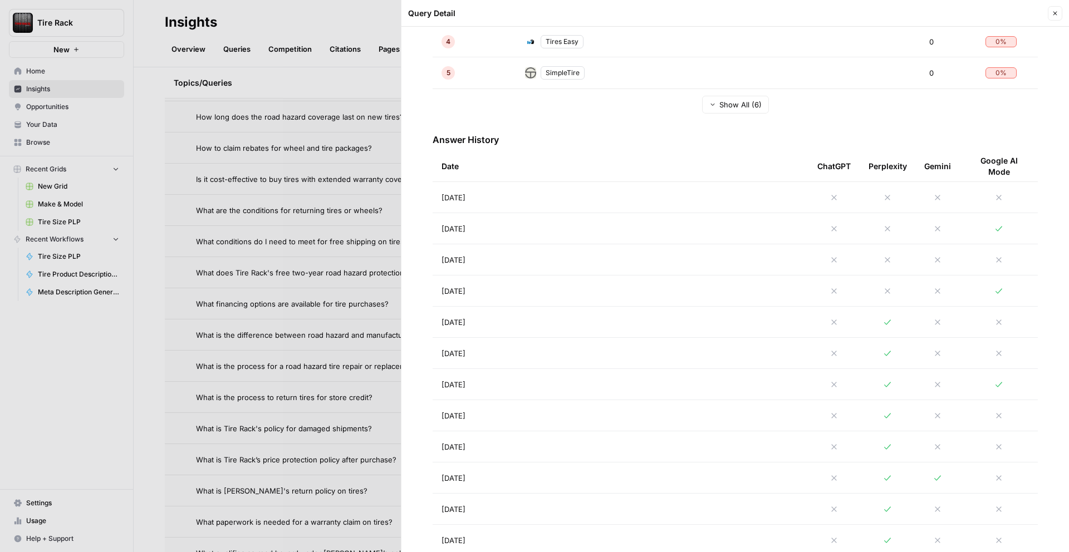
scroll to position [463, 0]
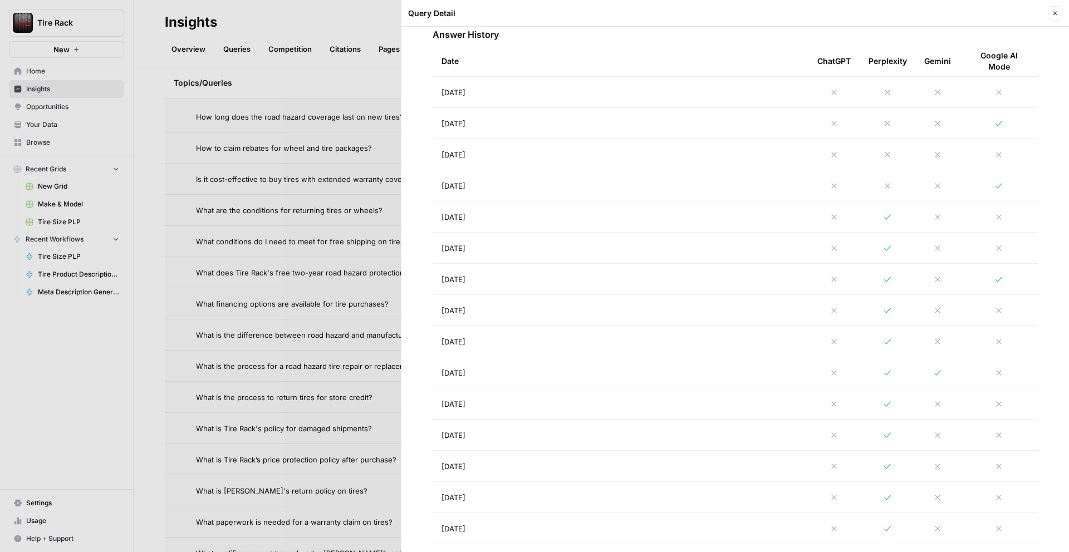
click at [758, 204] on td "Aug 28, 2025" at bounding box center [621, 217] width 376 height 31
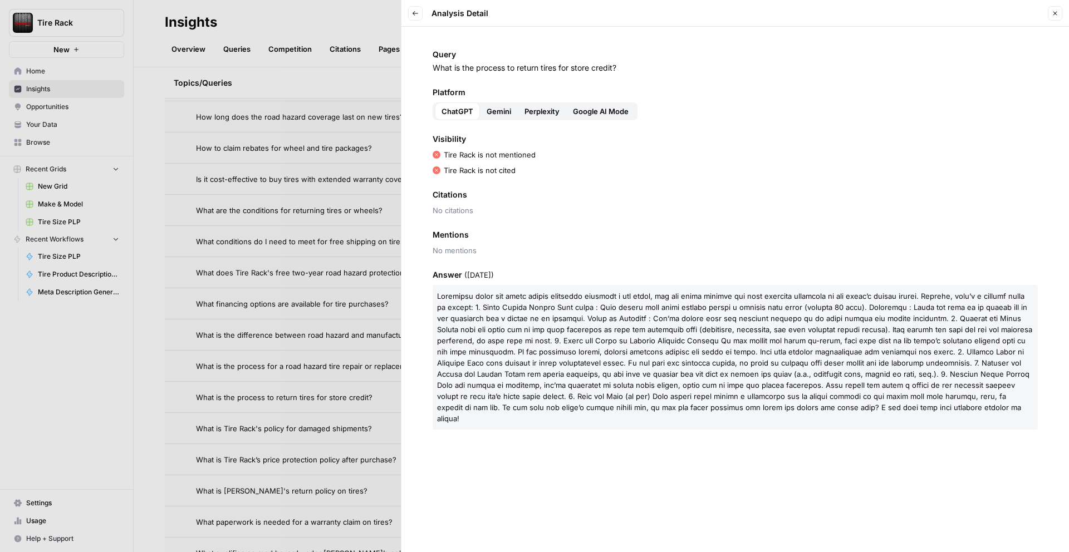
click at [550, 117] on button "Perplexity" at bounding box center [542, 111] width 48 height 18
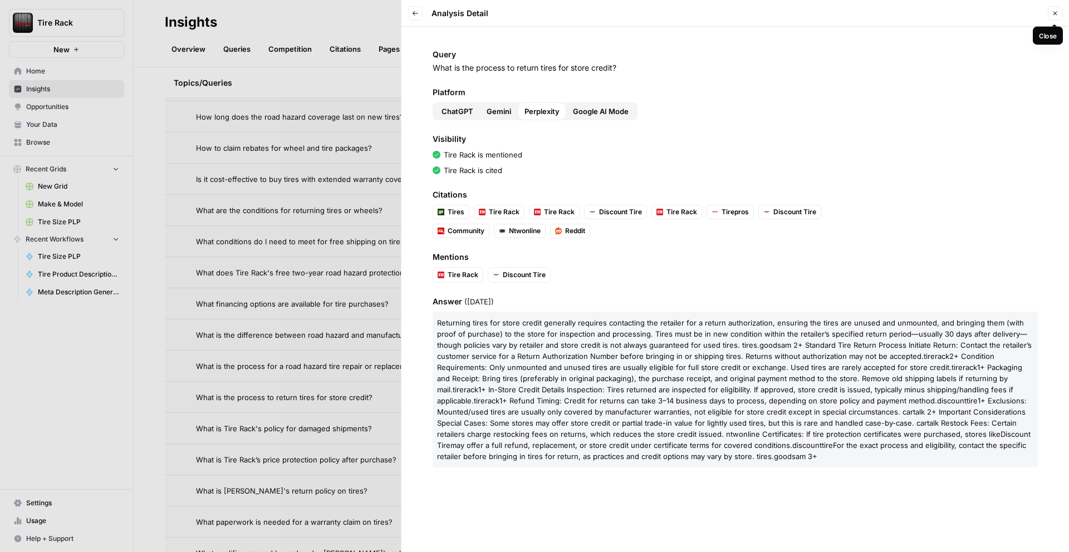
click at [1058, 16] on button "Close" at bounding box center [1055, 13] width 14 height 14
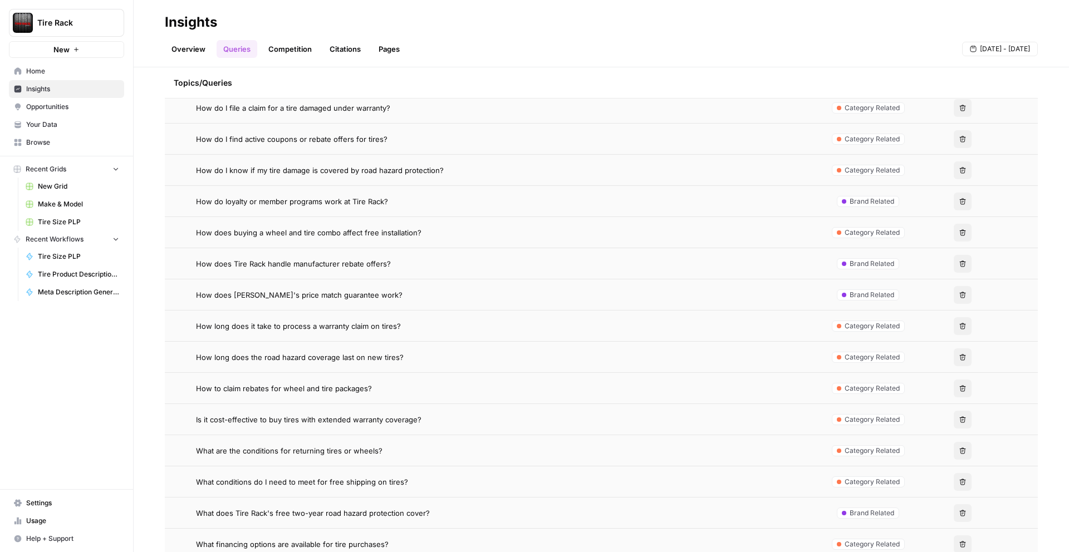
scroll to position [354, 0]
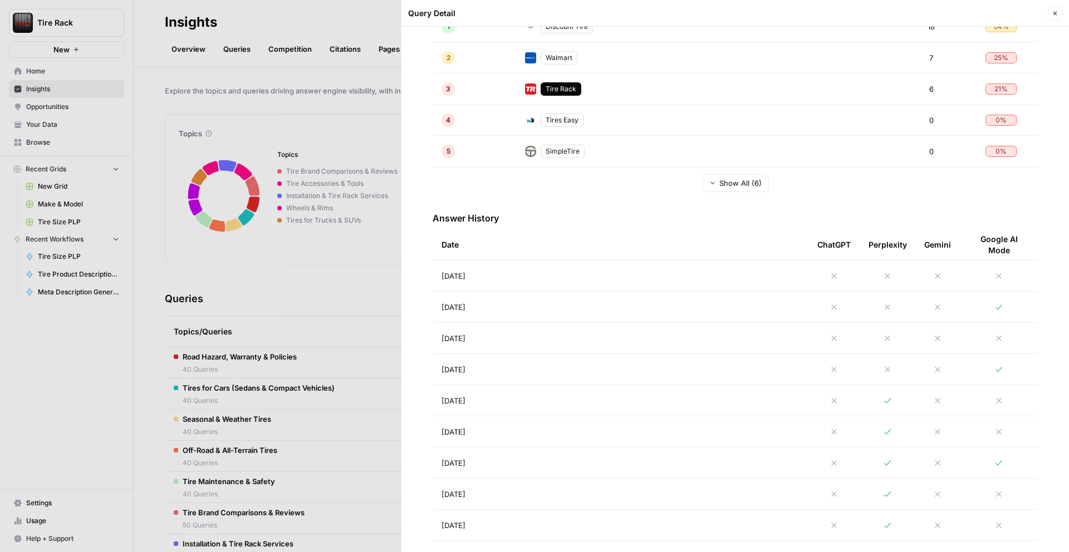
scroll to position [276, 0]
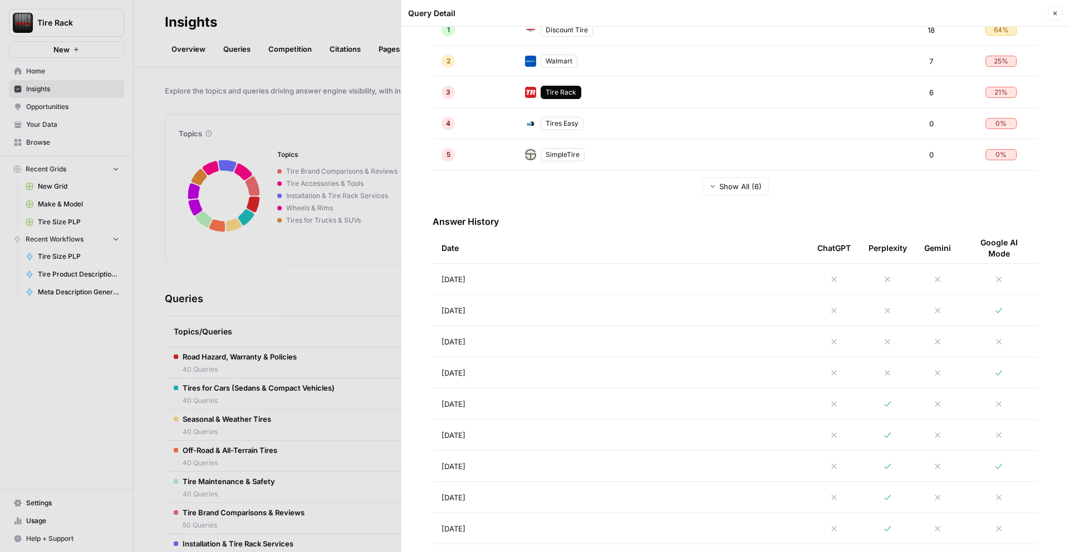
click at [890, 371] on icon at bounding box center [887, 373] width 9 height 9
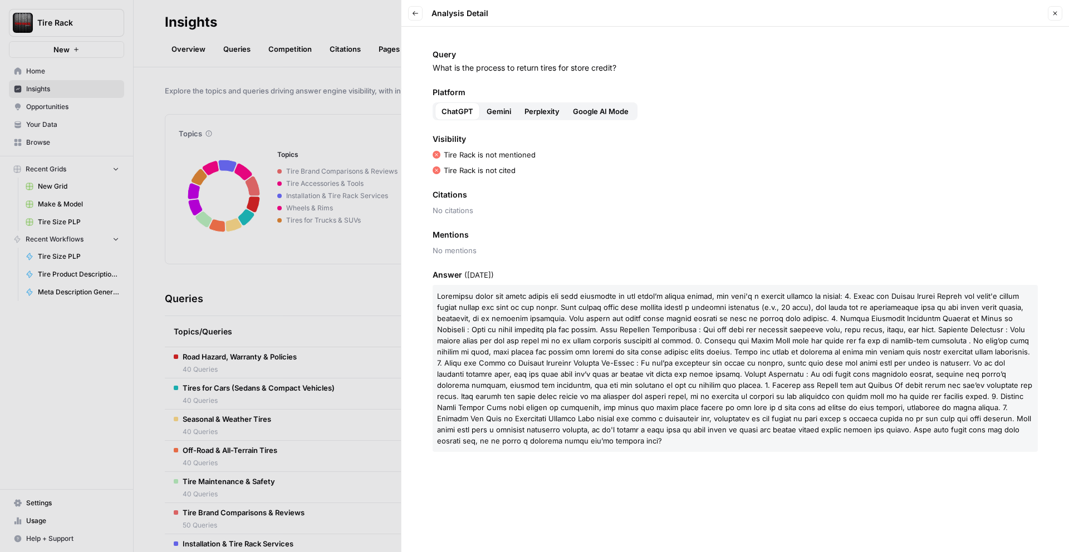
click at [546, 117] on button "Perplexity" at bounding box center [542, 111] width 48 height 18
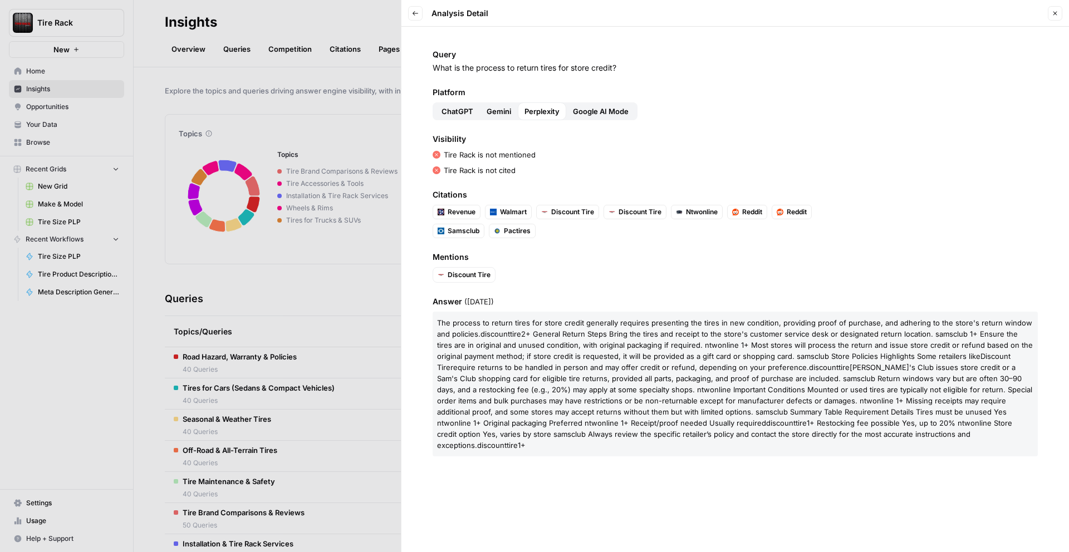
click at [830, 363] on span "Sam's Club issues store credit or a Sam's Club shopping card for eligible tire …" at bounding box center [734, 395] width 595 height 65
click at [415, 16] on icon "button" at bounding box center [415, 13] width 7 height 7
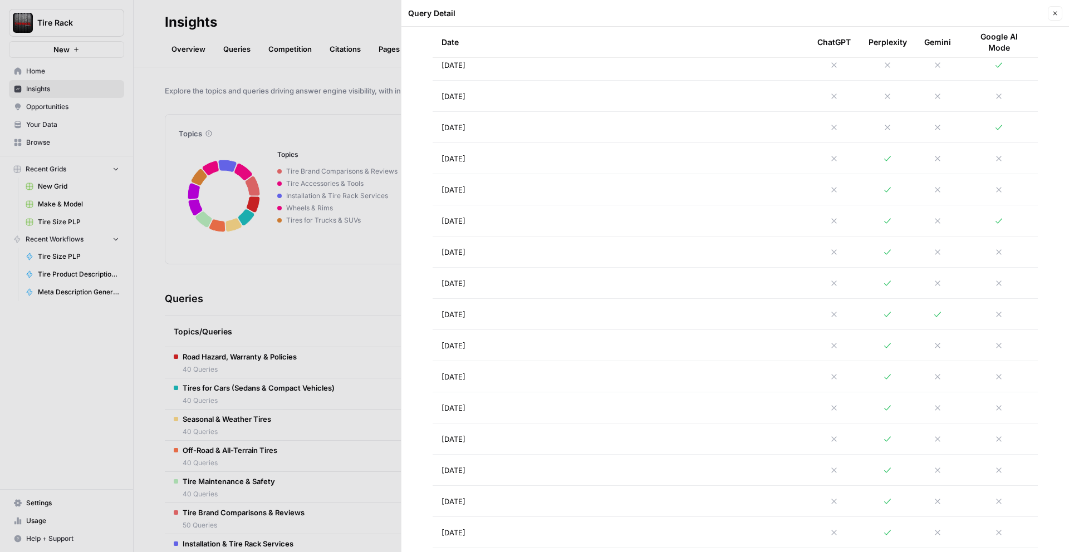
scroll to position [517, 0]
click at [621, 317] on td "[DATE]" at bounding box center [621, 319] width 376 height 31
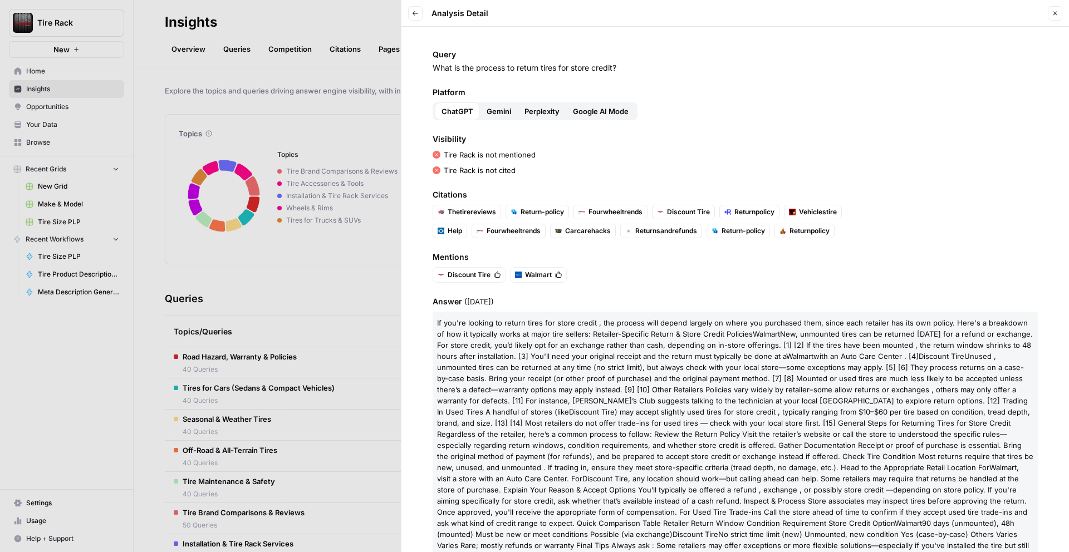
scroll to position [49, 0]
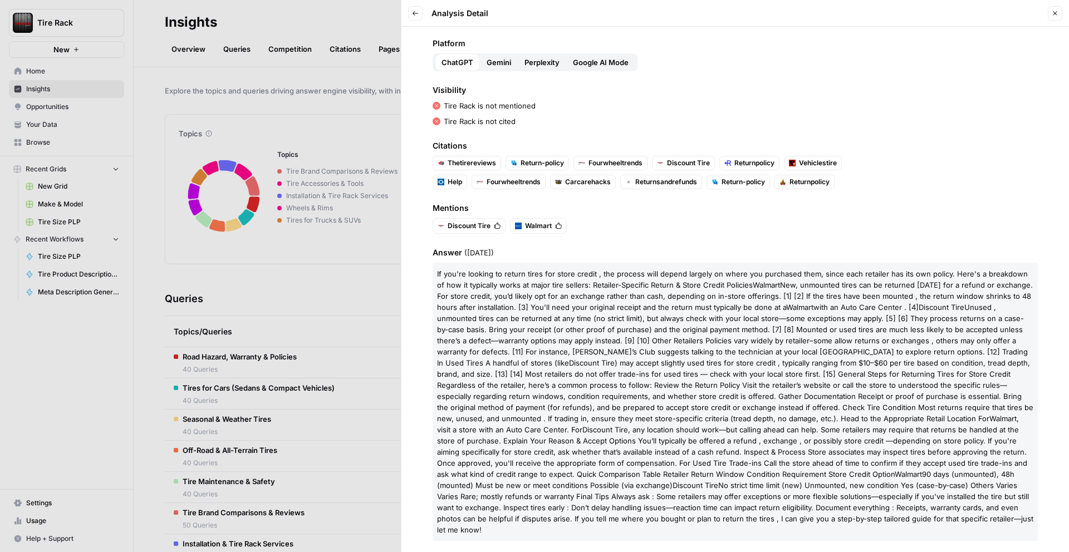
click at [416, 16] on icon "button" at bounding box center [415, 13] width 7 height 7
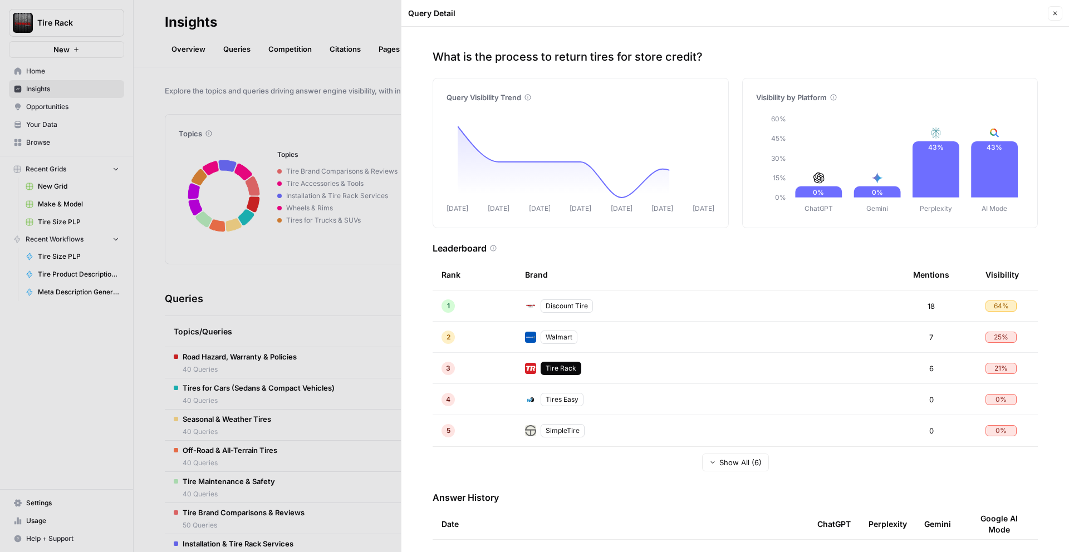
scroll to position [532, 0]
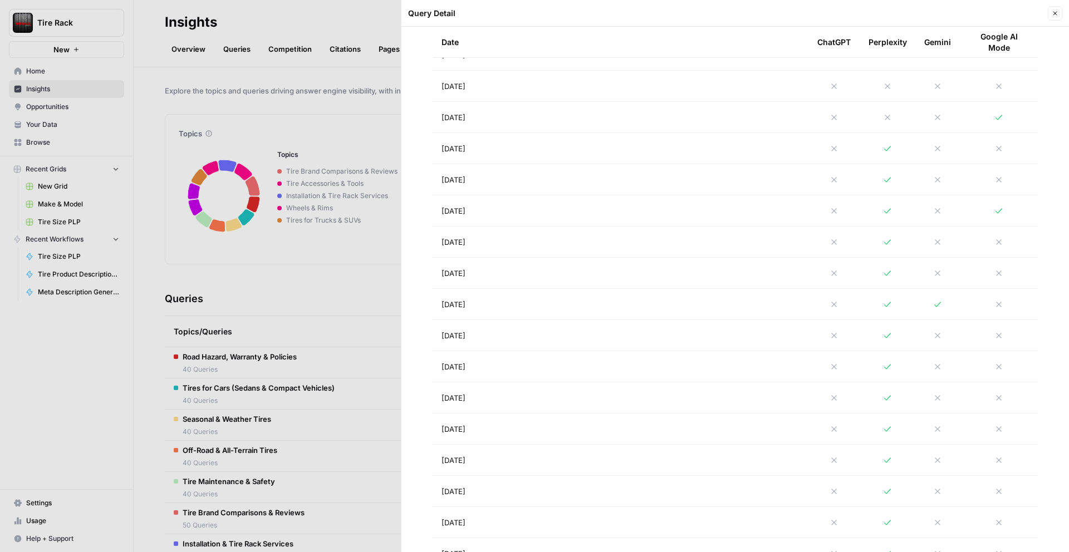
click at [646, 350] on td "[DATE]" at bounding box center [621, 335] width 376 height 31
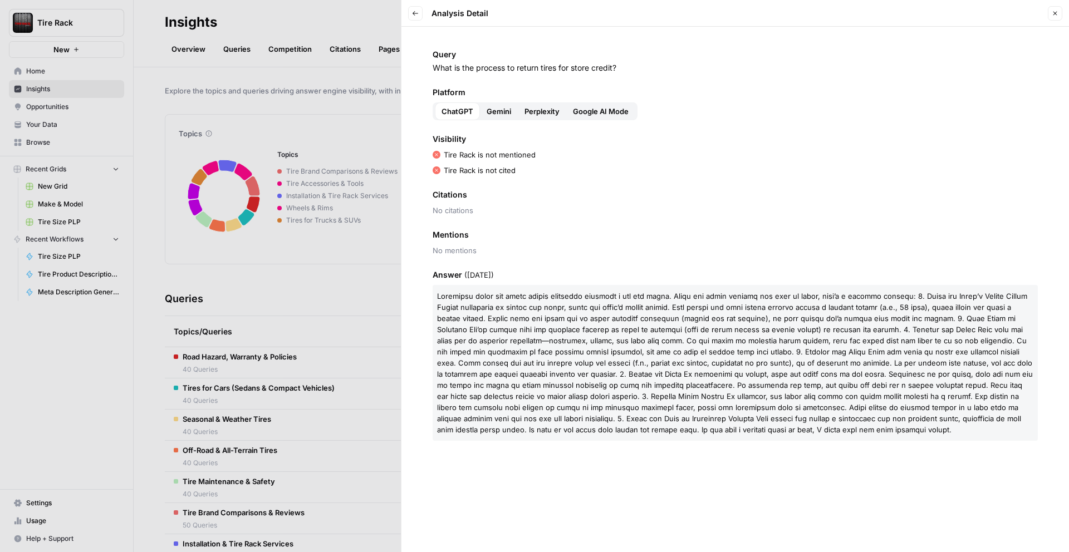
click at [496, 113] on span "Gemini" at bounding box center [499, 111] width 24 height 11
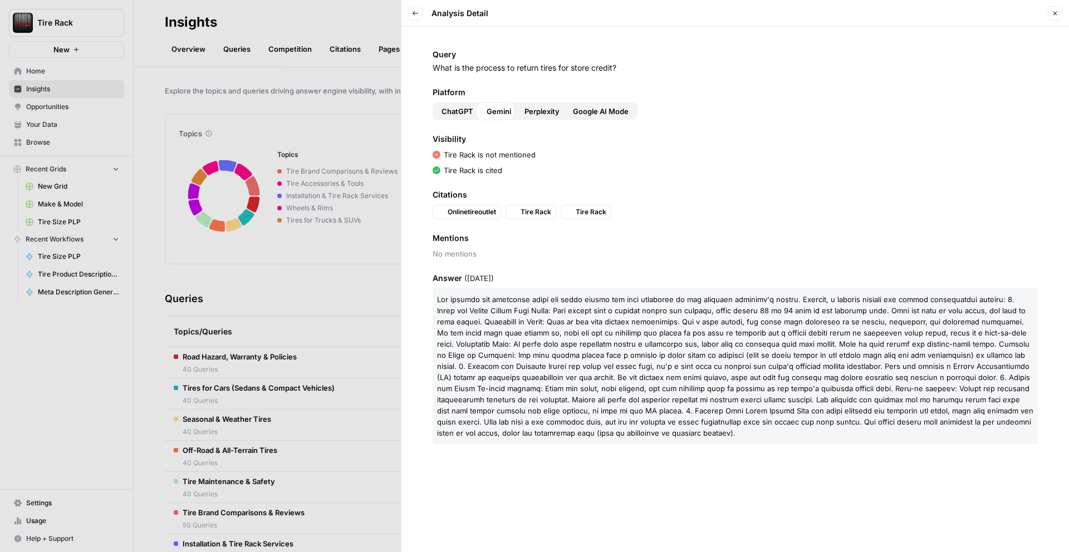
click at [534, 112] on span "Perplexity" at bounding box center [541, 111] width 35 height 11
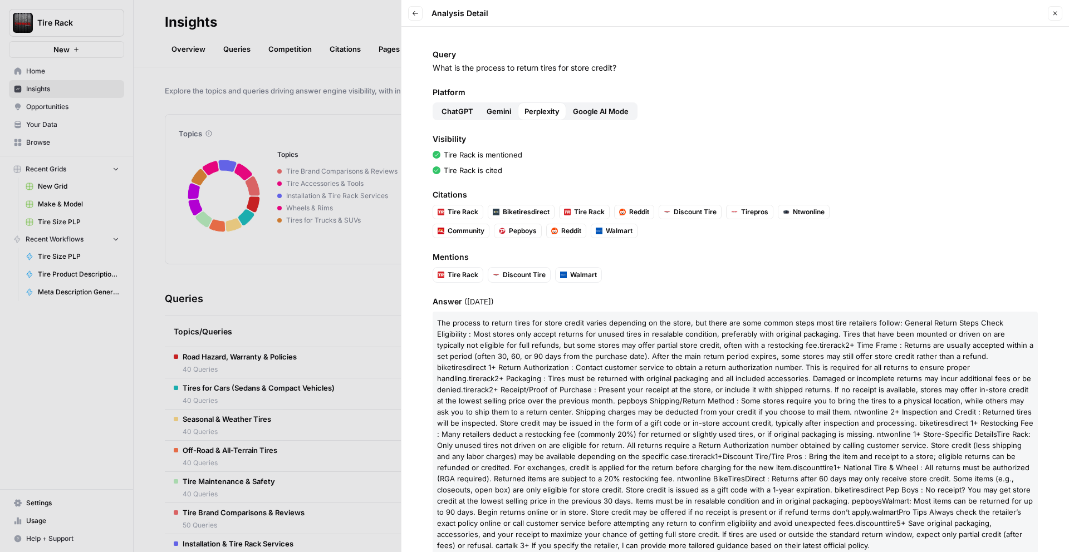
click at [413, 11] on icon "button" at bounding box center [415, 13] width 7 height 7
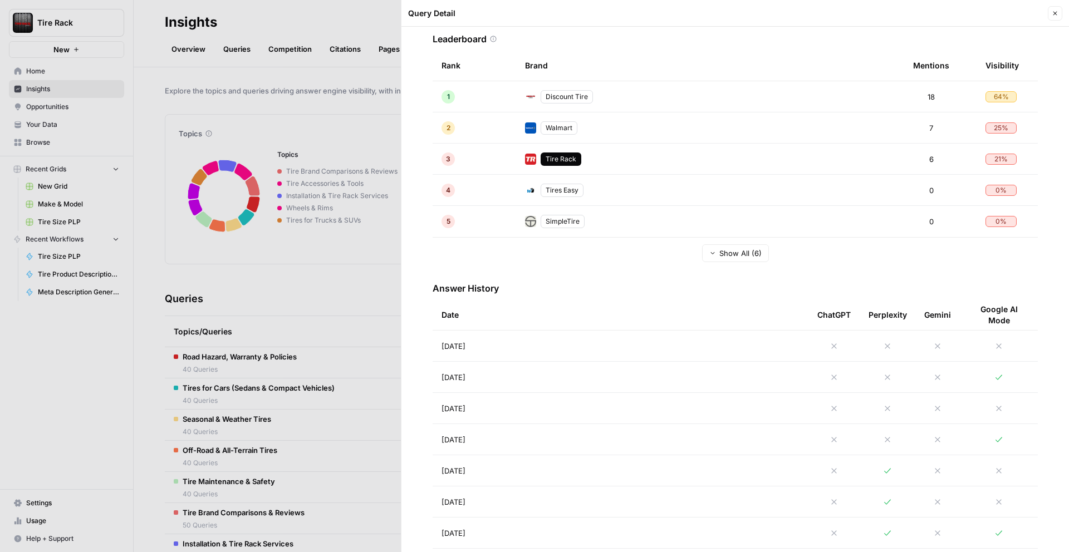
scroll to position [327, 0]
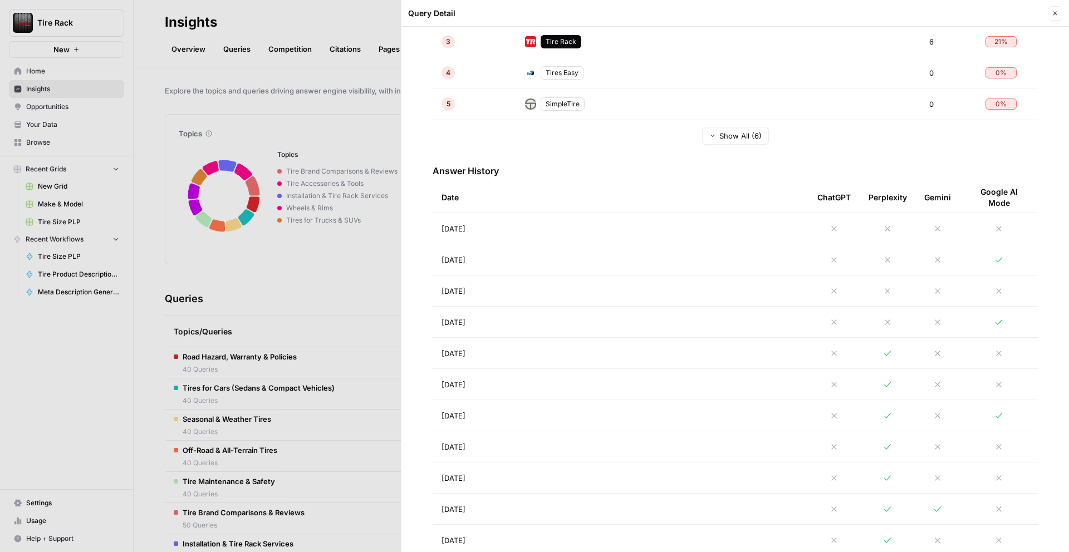
click at [755, 347] on td "[DATE]" at bounding box center [621, 353] width 376 height 31
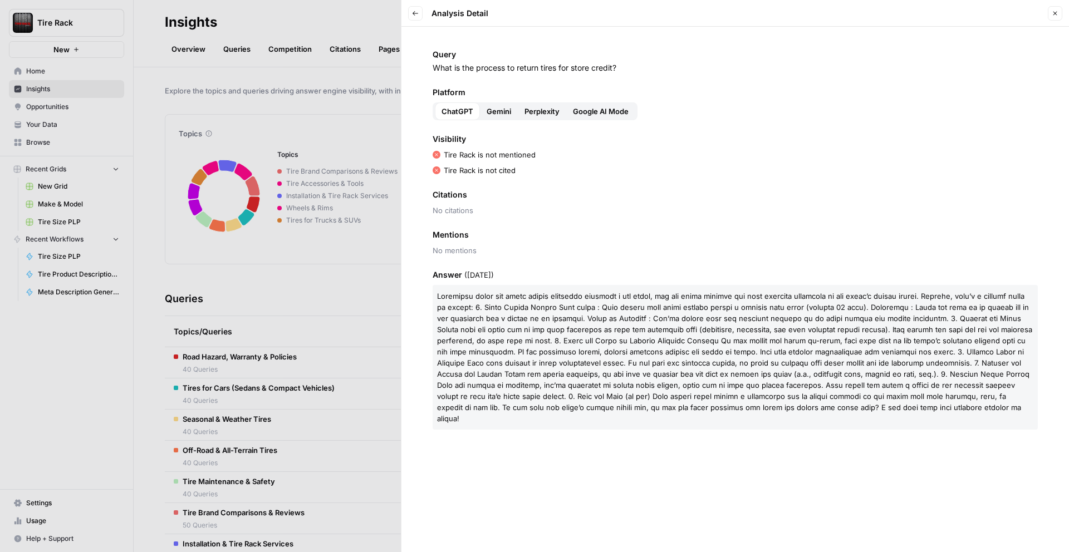
click at [547, 106] on span "Perplexity" at bounding box center [541, 111] width 35 height 11
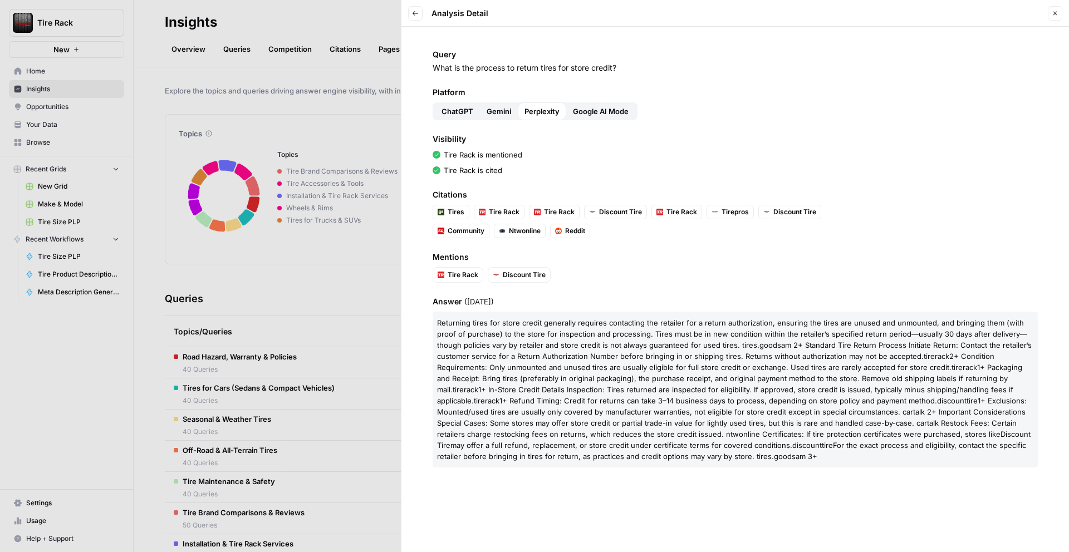
click at [413, 12] on icon "button" at bounding box center [416, 13] width 6 height 4
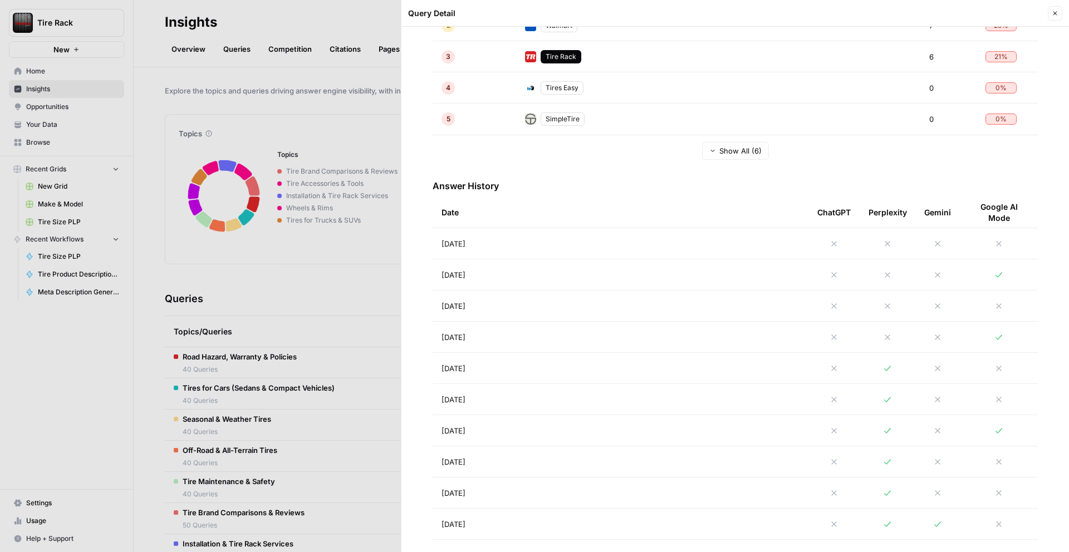
scroll to position [361, 0]
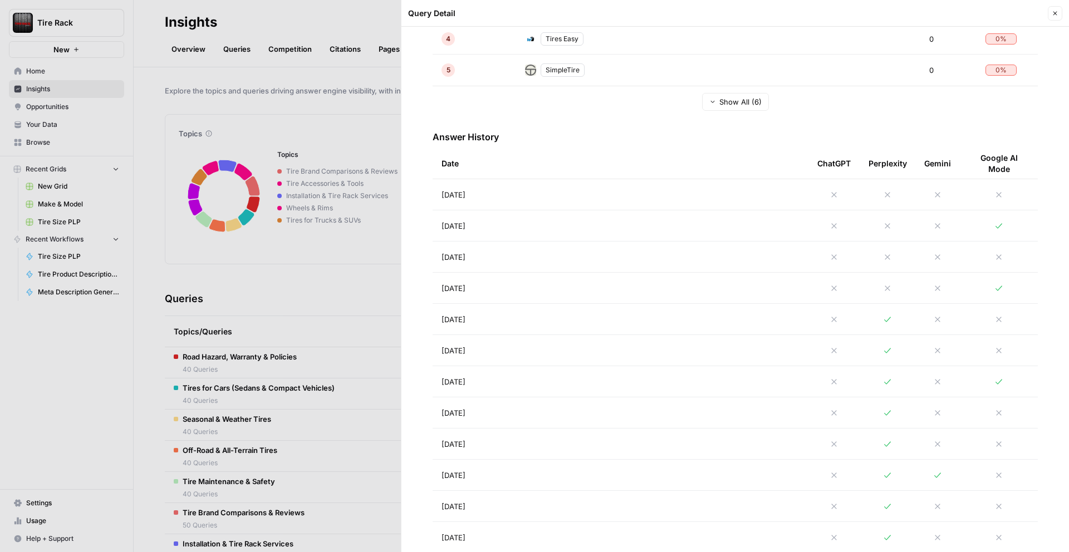
click at [576, 252] on td "[DATE]" at bounding box center [621, 257] width 376 height 31
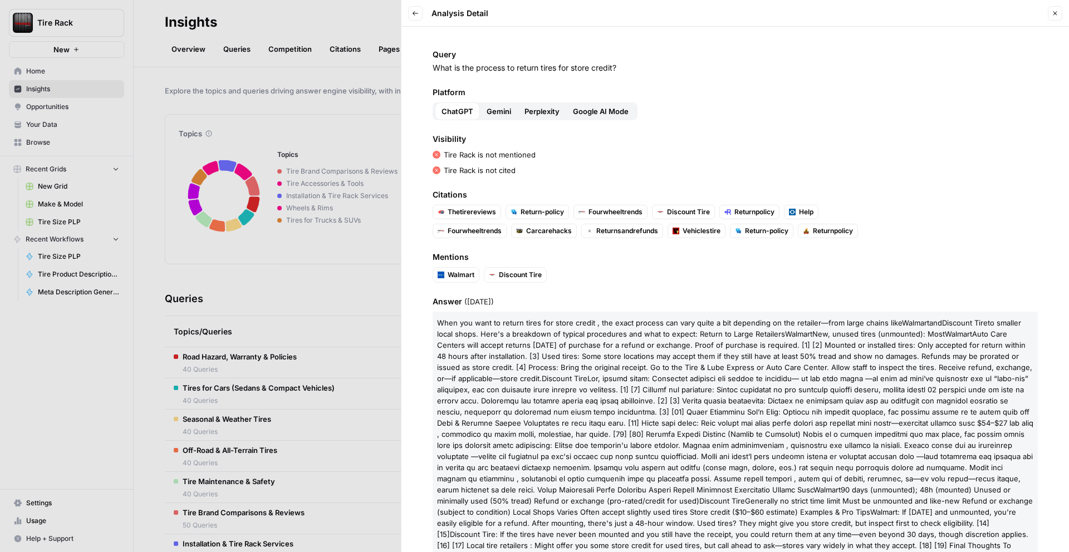
click at [538, 112] on span "Perplexity" at bounding box center [541, 111] width 35 height 11
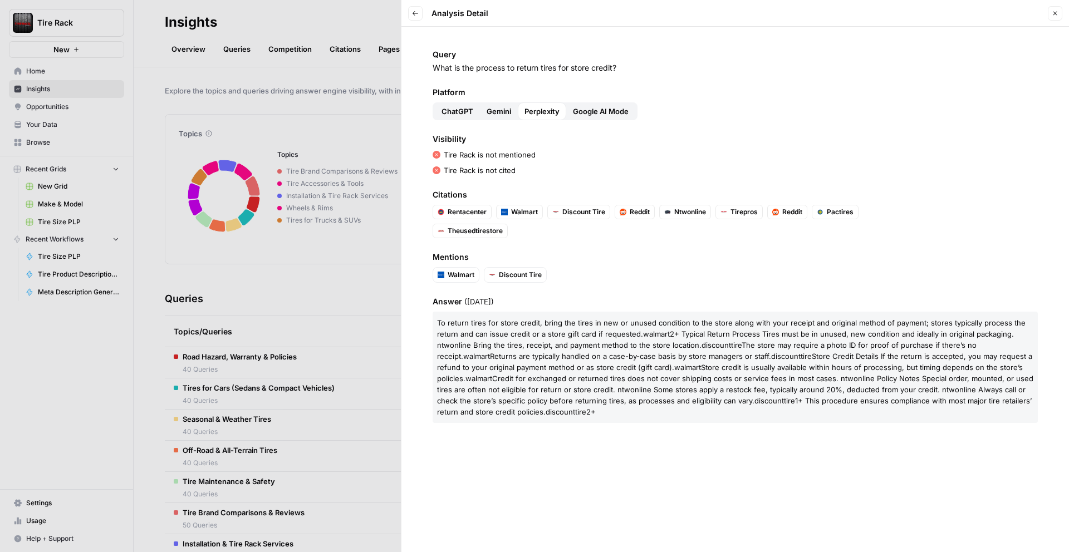
click at [352, 248] on div at bounding box center [534, 276] width 1069 height 552
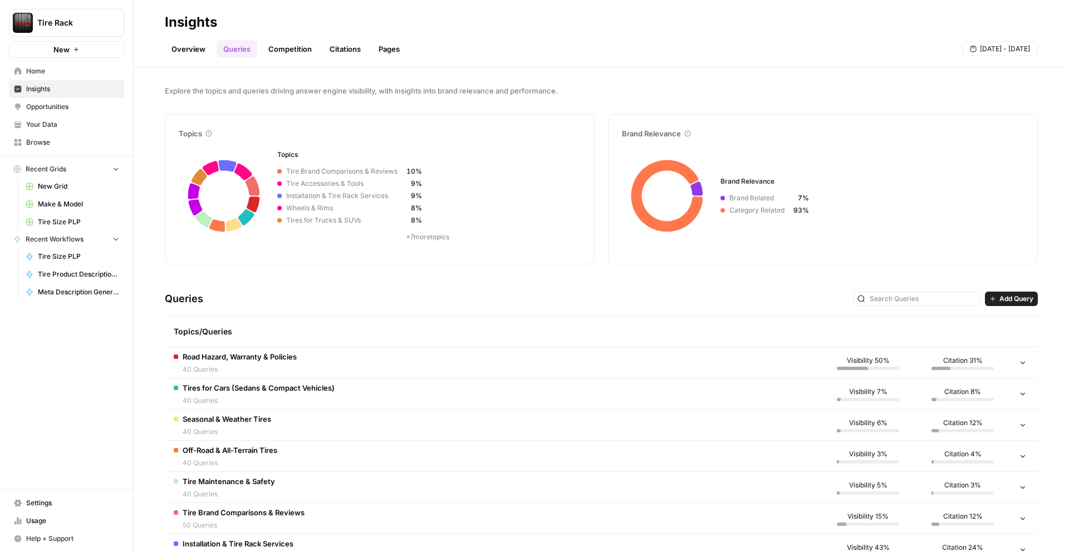
click at [184, 50] on link "Overview" at bounding box center [188, 49] width 47 height 18
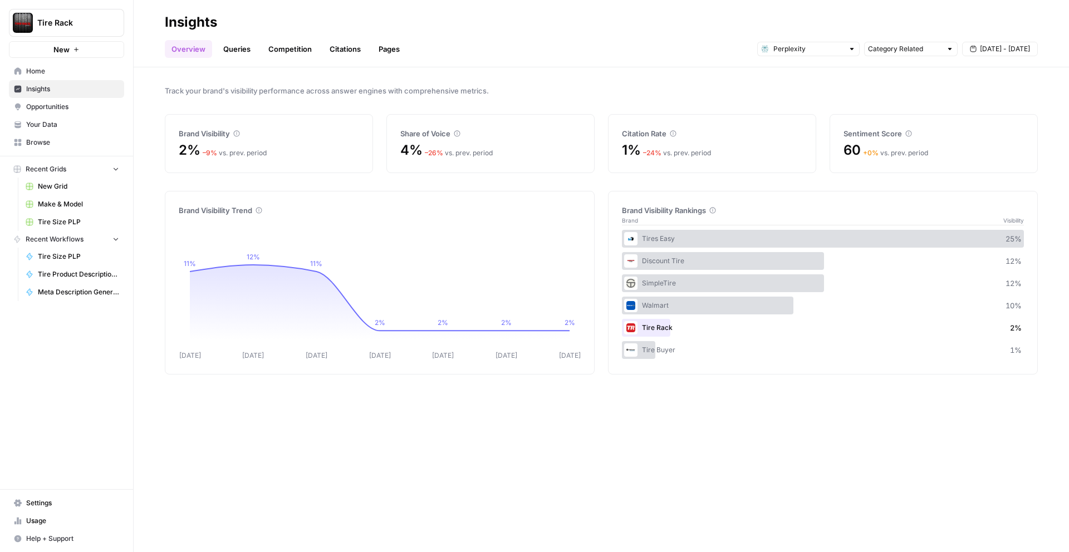
click at [237, 58] on header "Insights Overview Queries Competition Citations Pages Category Related Aug 26 -…" at bounding box center [601, 33] width 935 height 67
click at [247, 53] on link "Queries" at bounding box center [237, 49] width 41 height 18
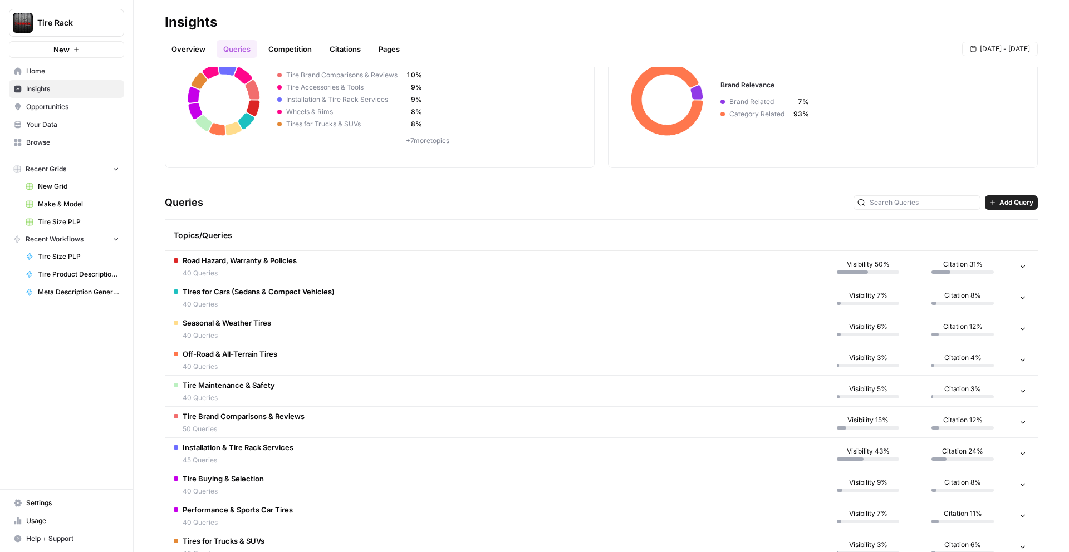
scroll to position [187, 0]
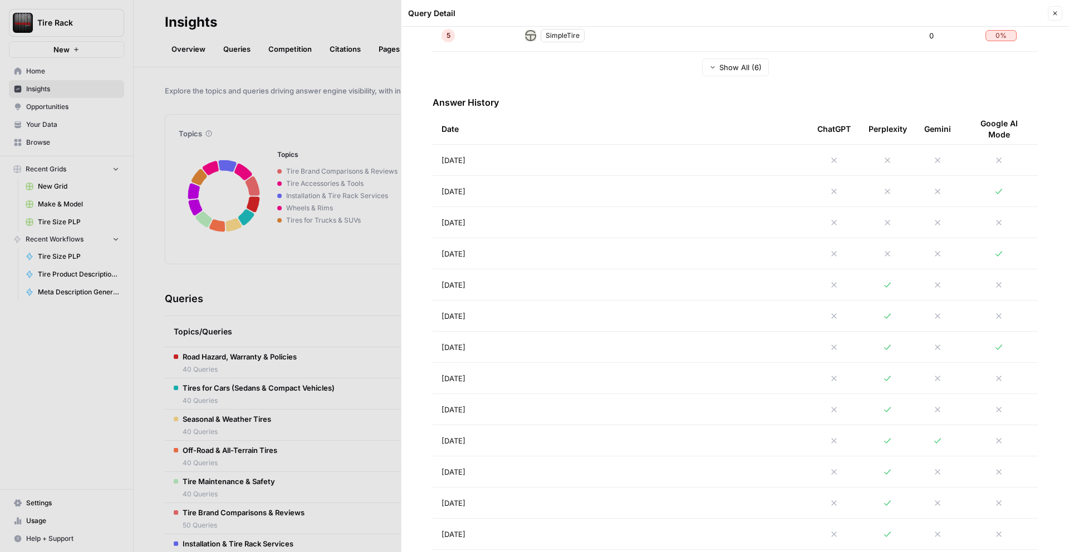
scroll to position [387, 0]
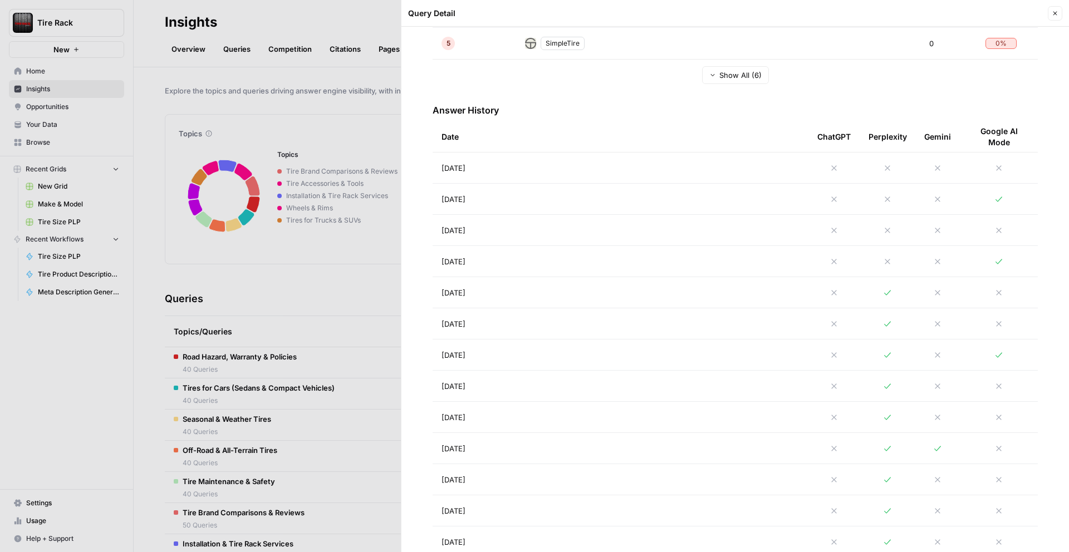
click at [509, 266] on td "[DATE]" at bounding box center [621, 261] width 376 height 31
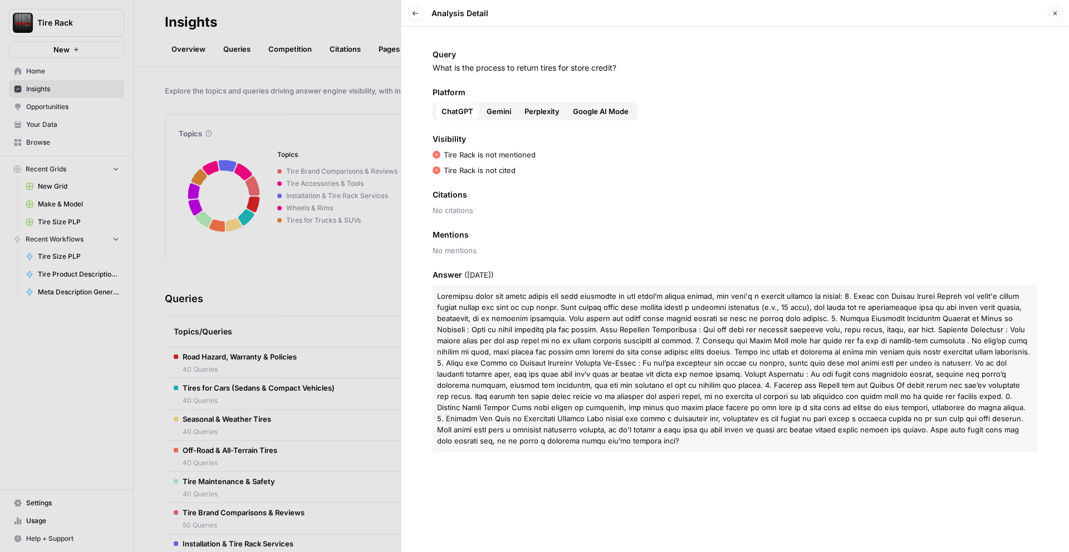
click at [551, 112] on span "Perplexity" at bounding box center [541, 111] width 35 height 11
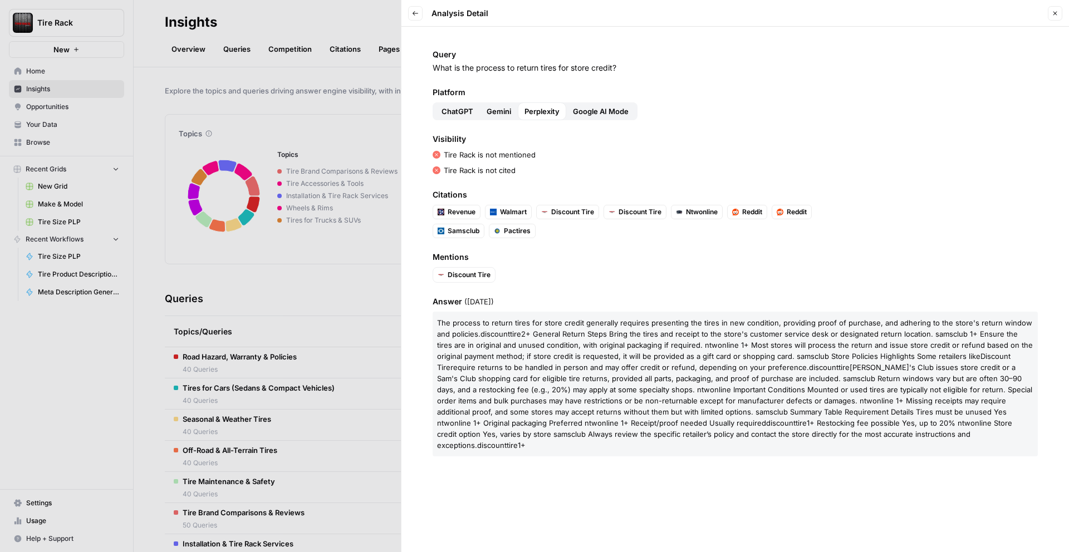
click at [663, 147] on div "Visibility Tire Rack is not mentioned Tire Rack is not cited" at bounding box center [735, 155] width 605 height 42
click at [410, 16] on button "Back" at bounding box center [415, 13] width 14 height 14
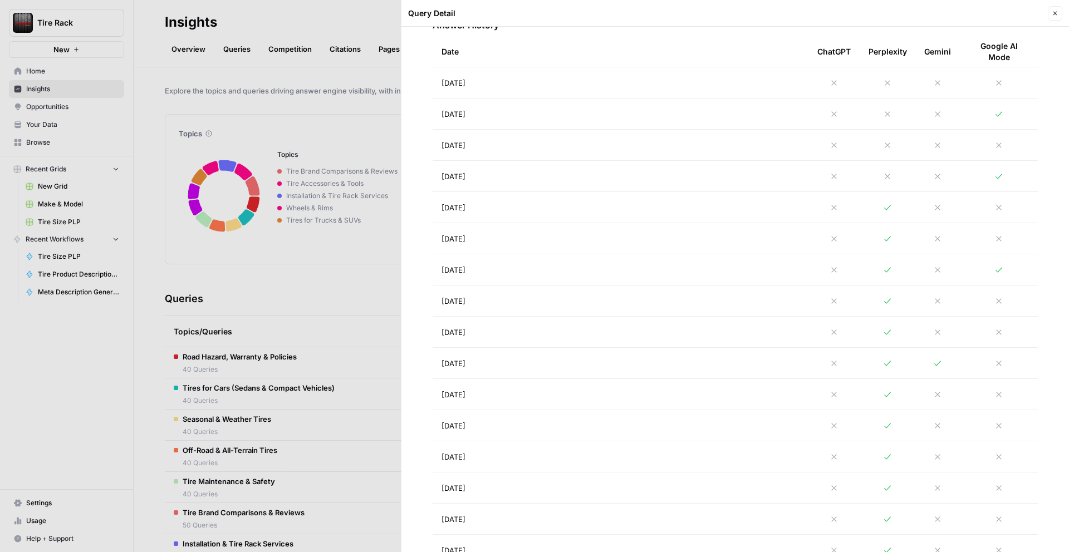
scroll to position [445, 0]
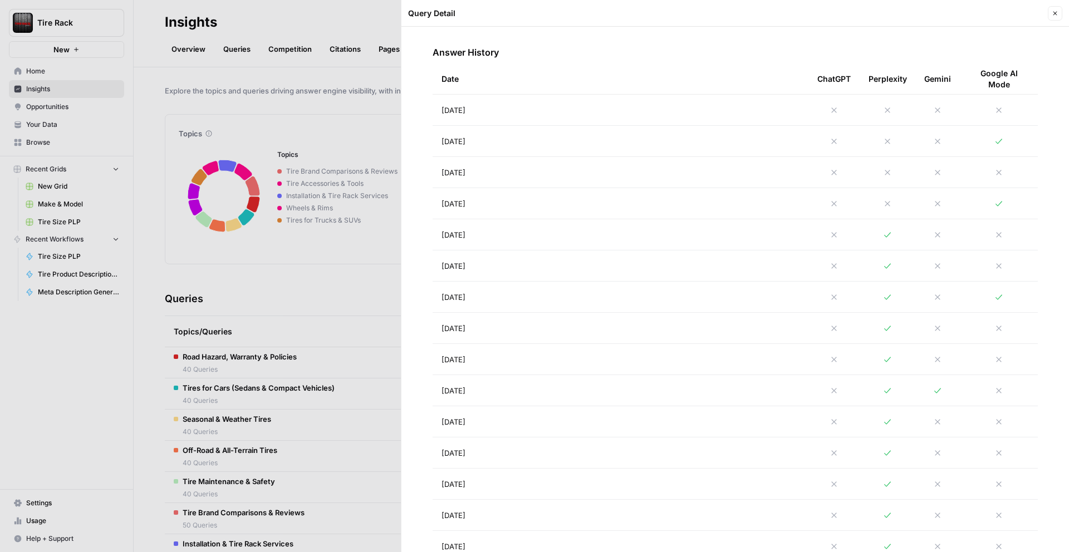
click at [757, 241] on td "[DATE]" at bounding box center [621, 234] width 376 height 31
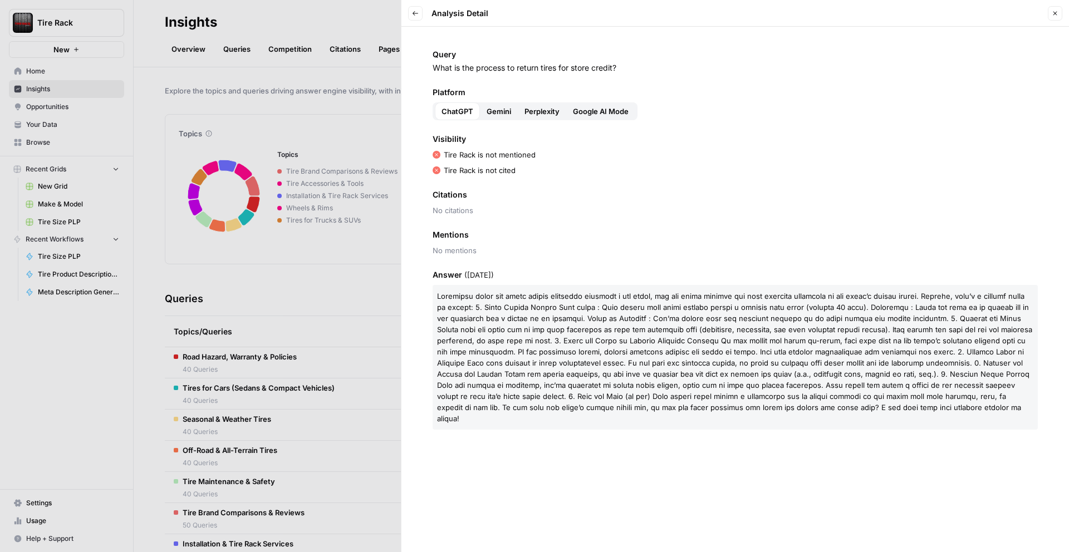
click at [538, 112] on span "Perplexity" at bounding box center [541, 111] width 35 height 11
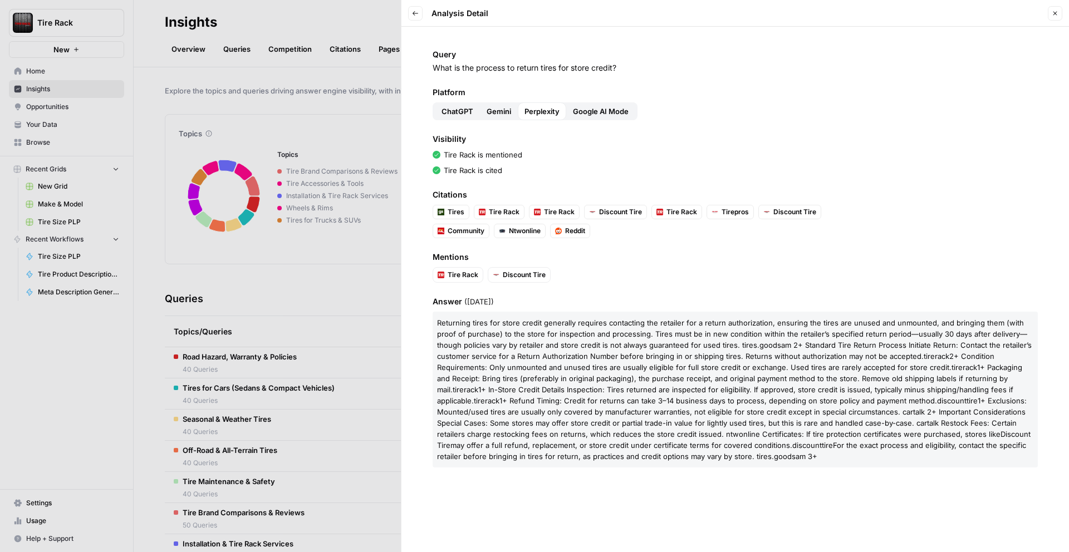
click at [410, 9] on button "Back" at bounding box center [415, 13] width 14 height 14
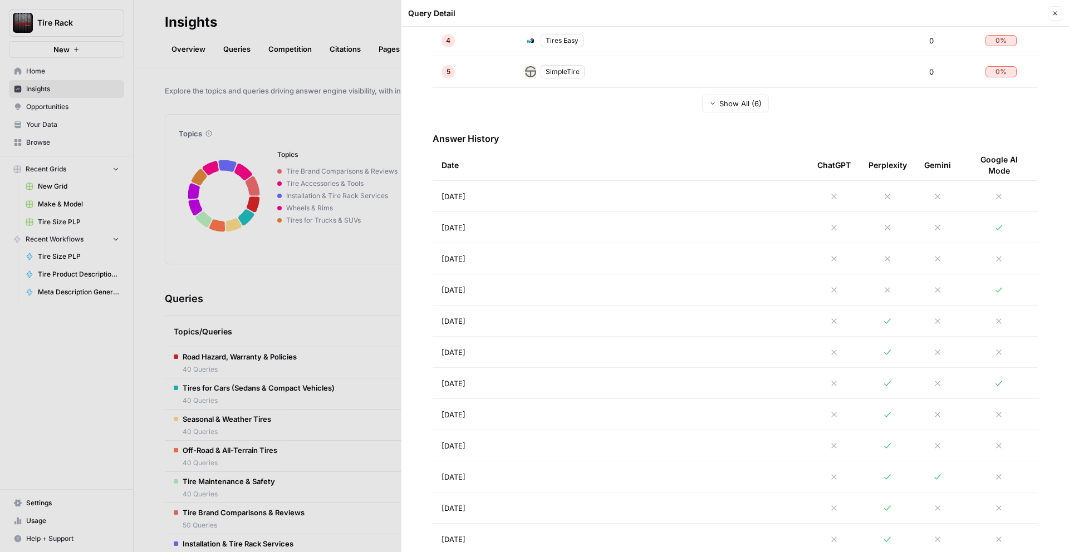
scroll to position [356, 0]
click at [760, 282] on td "[DATE]" at bounding box center [621, 292] width 376 height 31
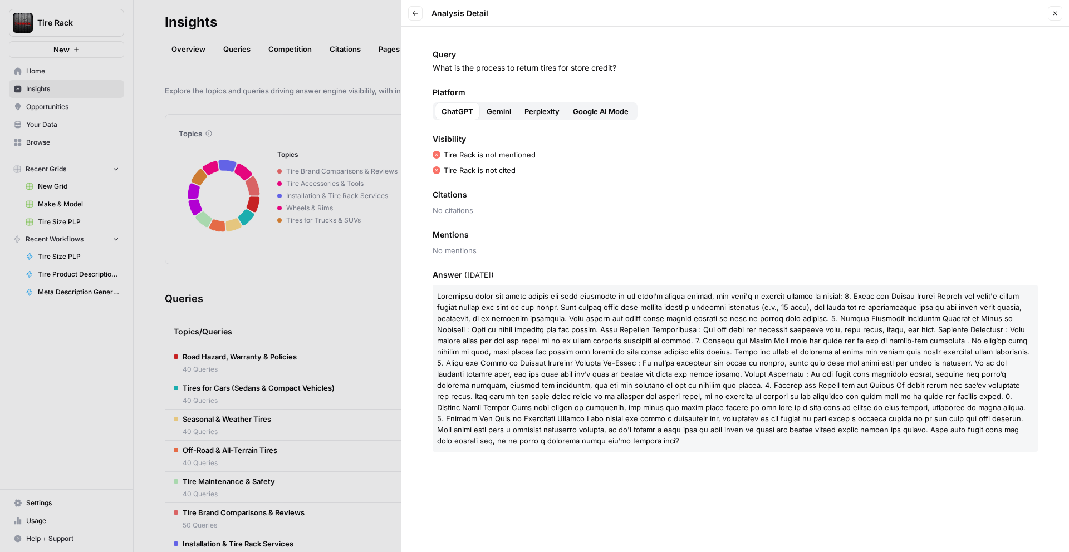
click at [531, 107] on span "Perplexity" at bounding box center [541, 111] width 35 height 11
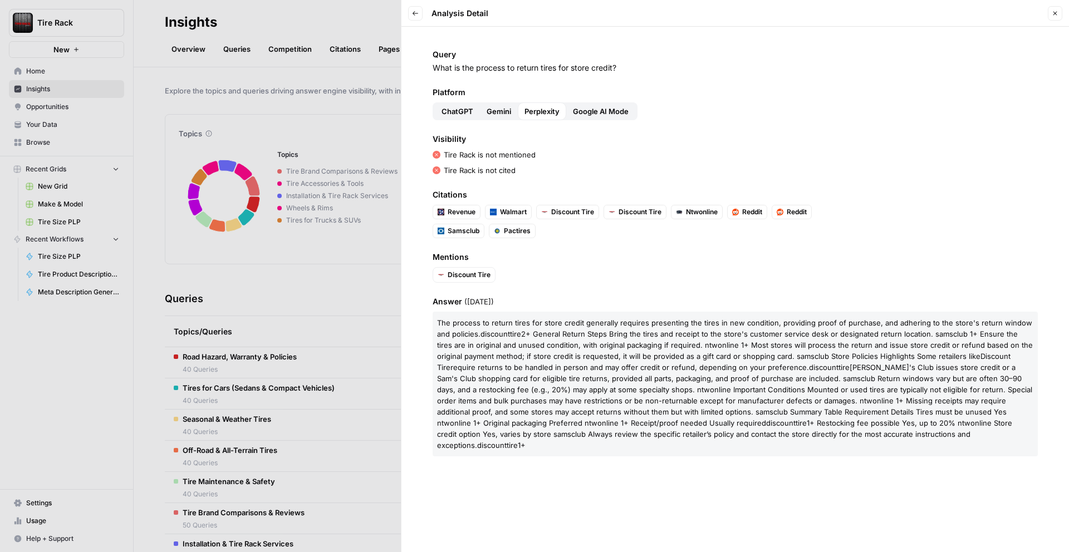
click at [414, 17] on button "Back" at bounding box center [415, 13] width 14 height 14
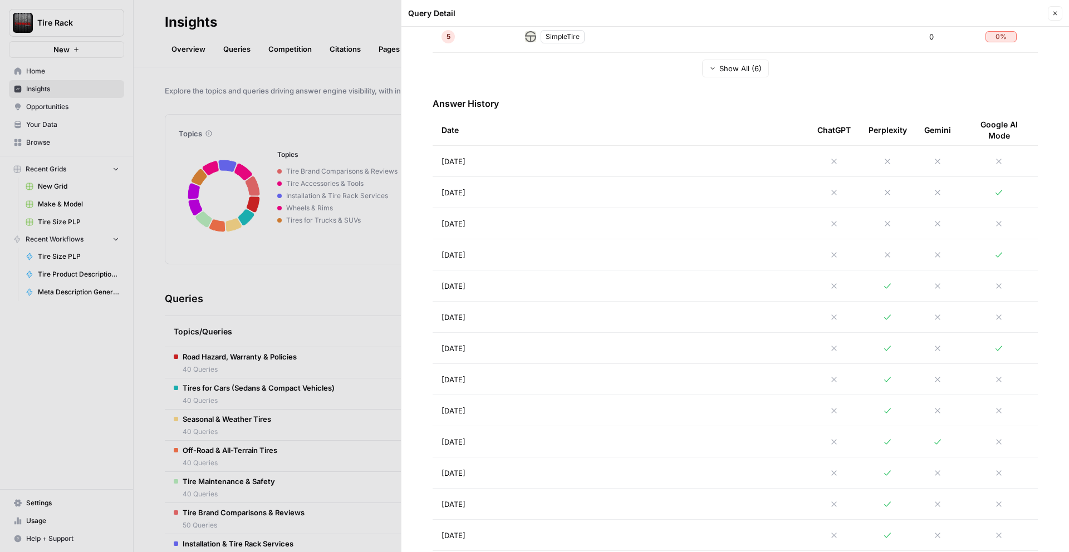
scroll to position [447, 0]
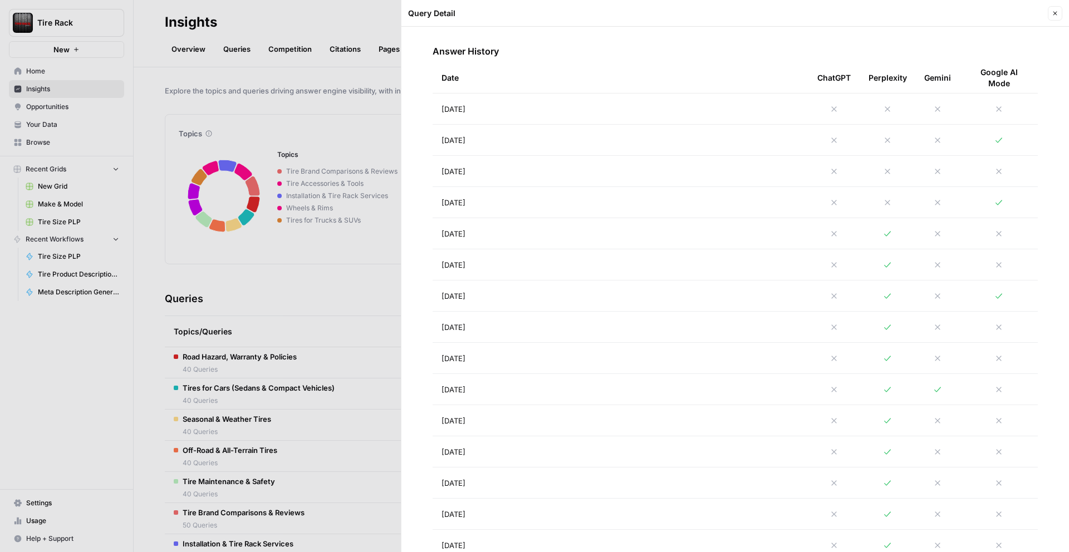
click at [834, 159] on td at bounding box center [833, 171] width 51 height 31
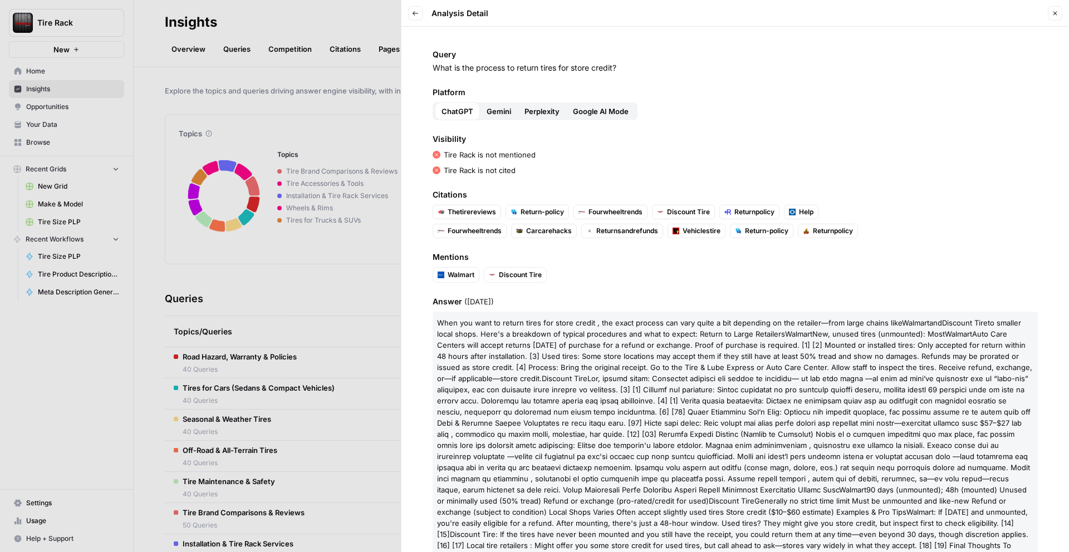
click at [530, 112] on span "Perplexity" at bounding box center [541, 111] width 35 height 11
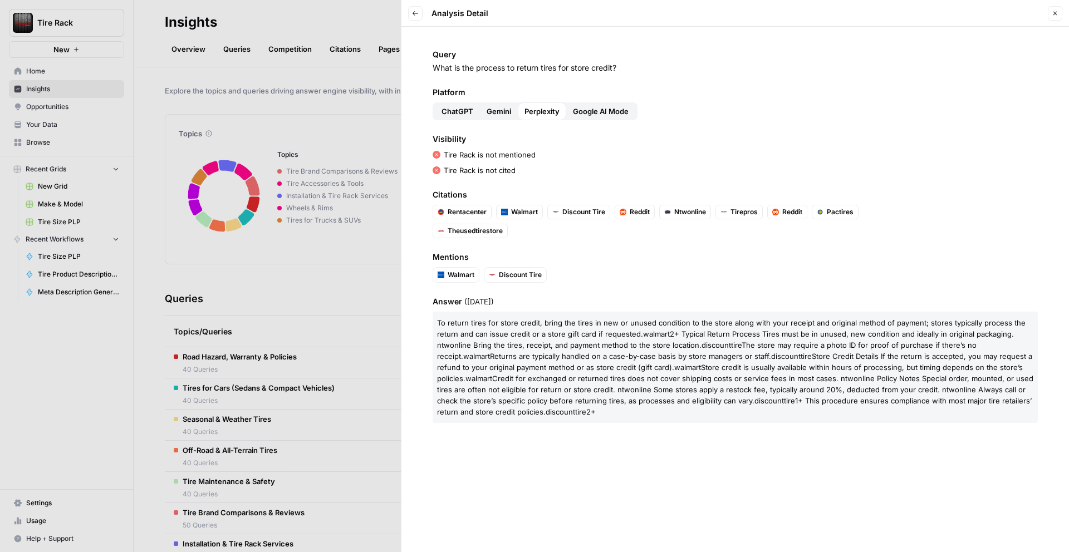
click at [418, 14] on icon "button" at bounding box center [415, 13] width 7 height 7
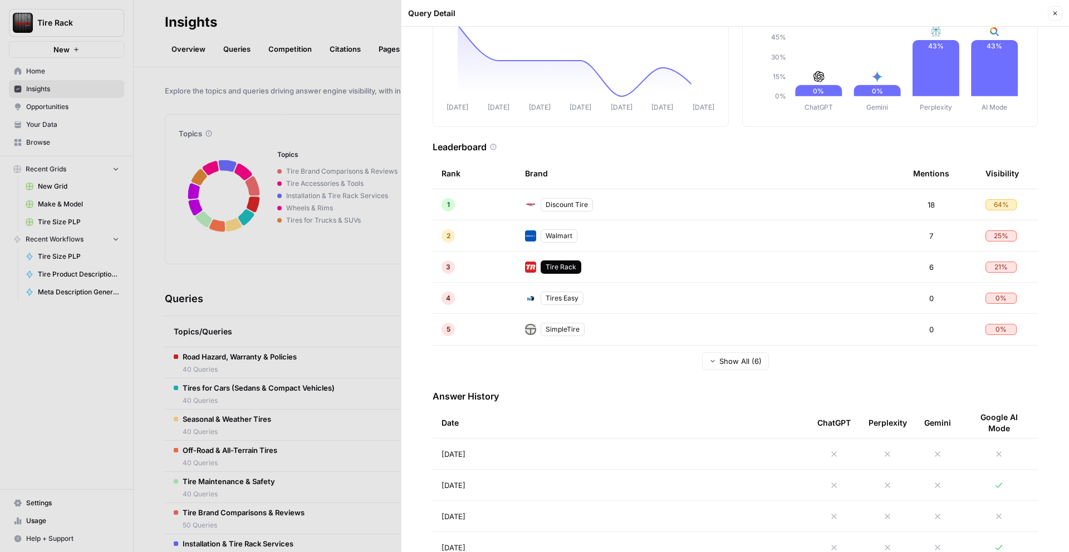
scroll to position [213, 0]
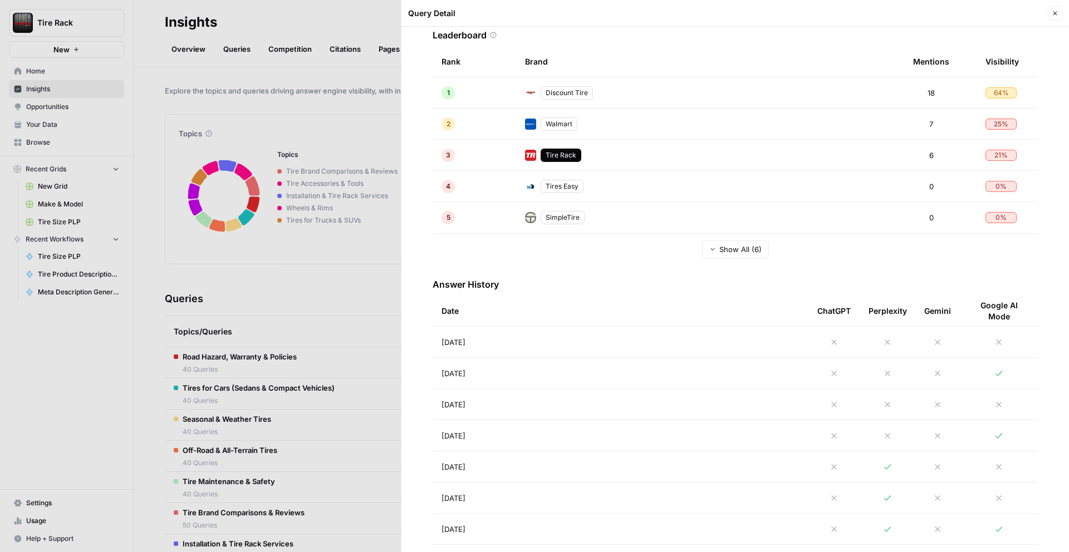
click at [667, 332] on td "[DATE]" at bounding box center [621, 342] width 376 height 31
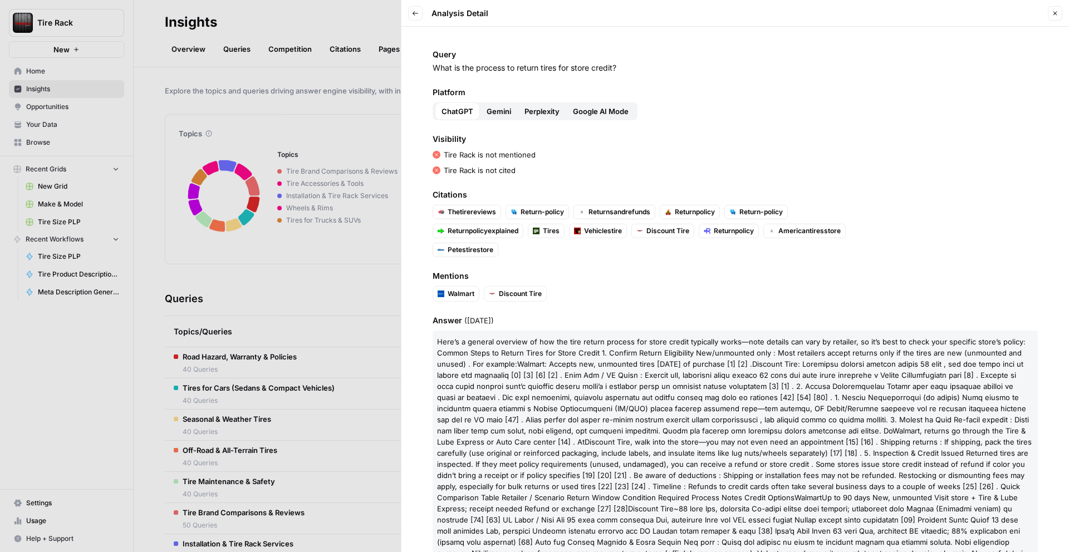
click at [534, 99] on div "Platform ChatGPT Gemini Perplexity Google AI Mode" at bounding box center [735, 103] width 605 height 33
click at [534, 109] on span "Perplexity" at bounding box center [541, 111] width 35 height 11
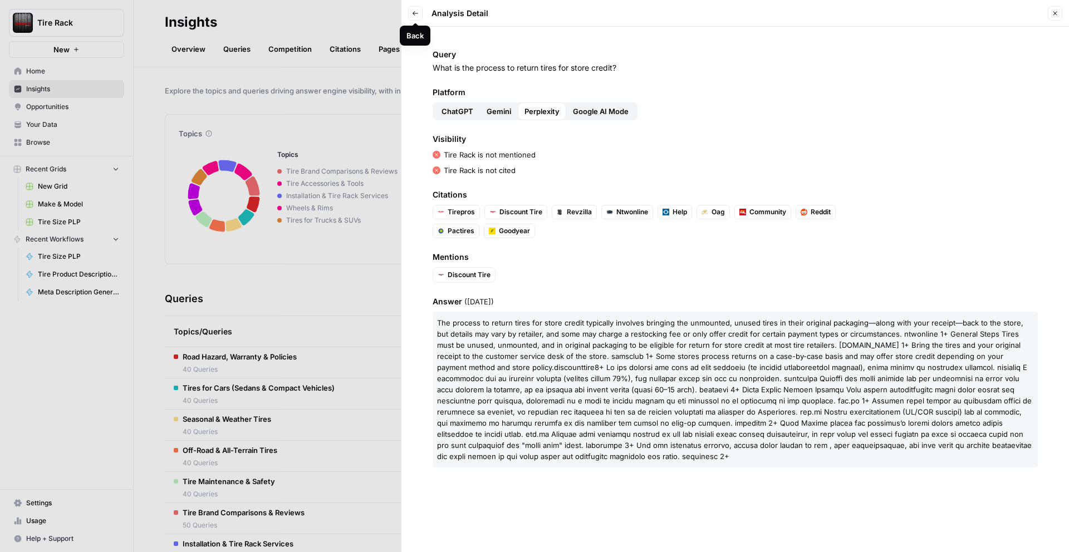
click at [315, 237] on div at bounding box center [534, 276] width 1069 height 552
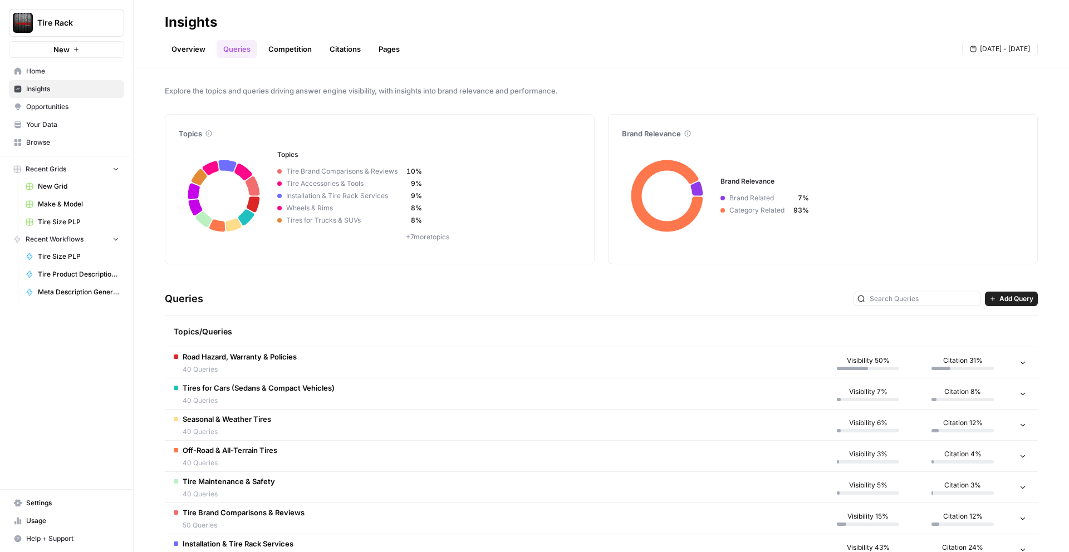
click at [409, 364] on td "Road Hazard, Warranty & Policies 40 Queries" at bounding box center [493, 362] width 656 height 31
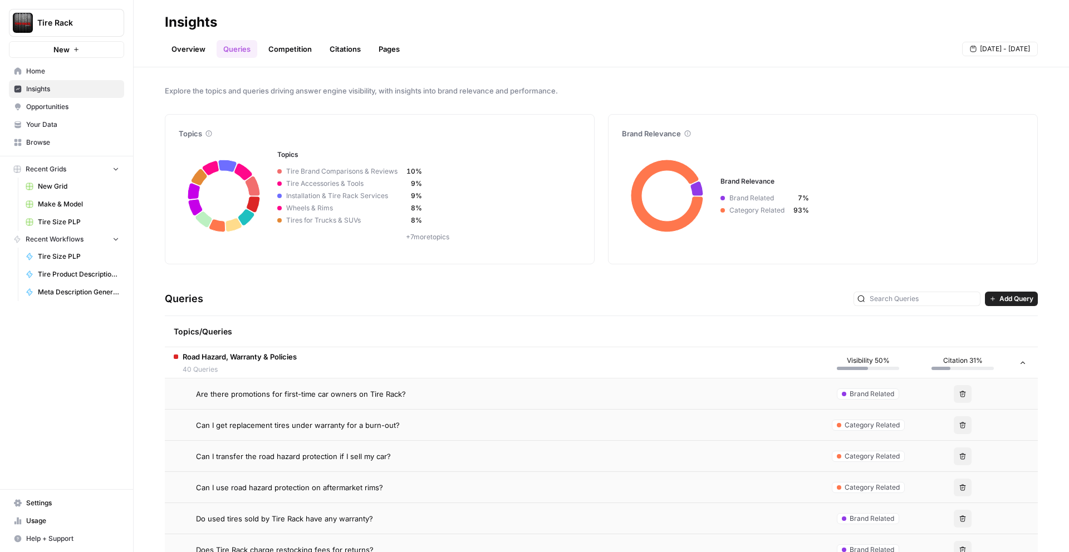
click at [187, 52] on link "Overview" at bounding box center [188, 49] width 47 height 18
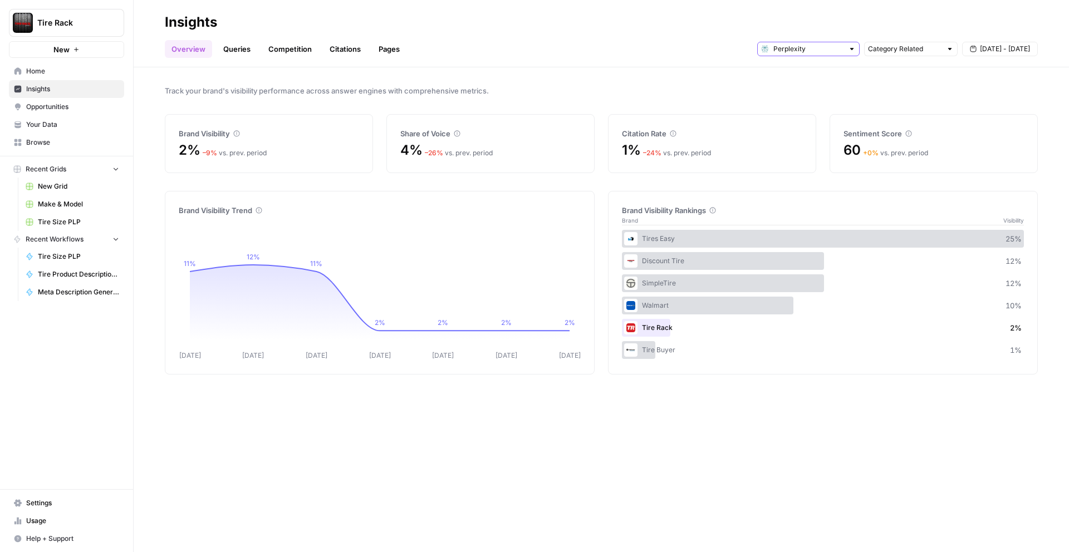
click at [822, 51] on input "text" at bounding box center [808, 48] width 70 height 11
click at [811, 79] on button "Gemini" at bounding box center [808, 74] width 92 height 16
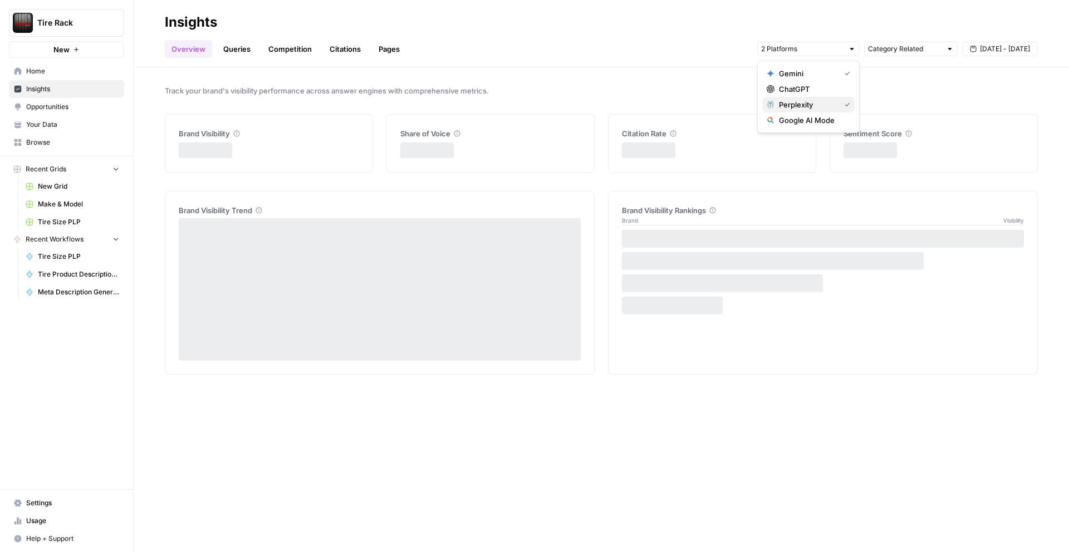
click at [810, 97] on button "Perplexity" at bounding box center [808, 105] width 92 height 16
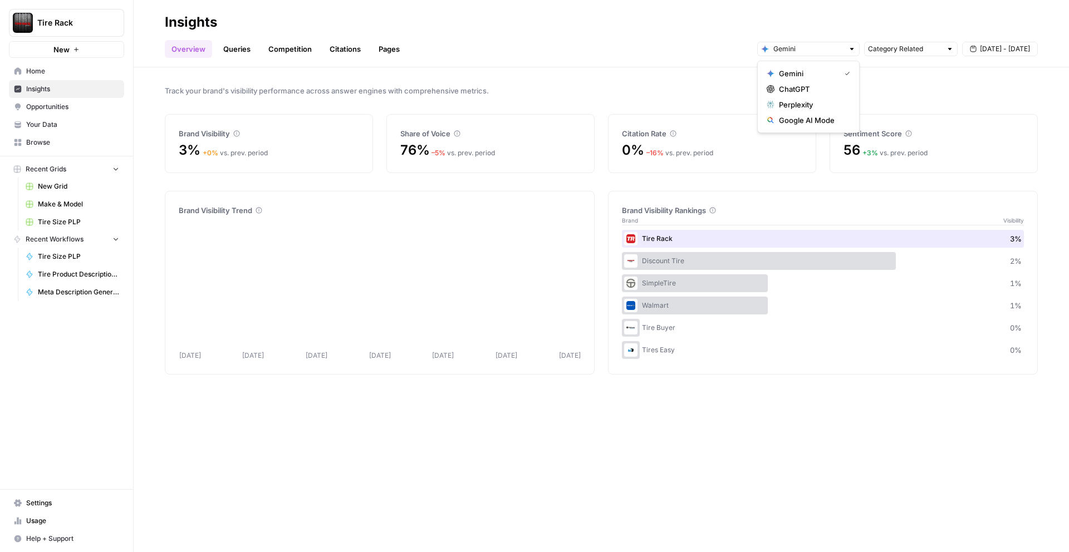
click at [810, 96] on button "ChatGPT" at bounding box center [808, 89] width 92 height 16
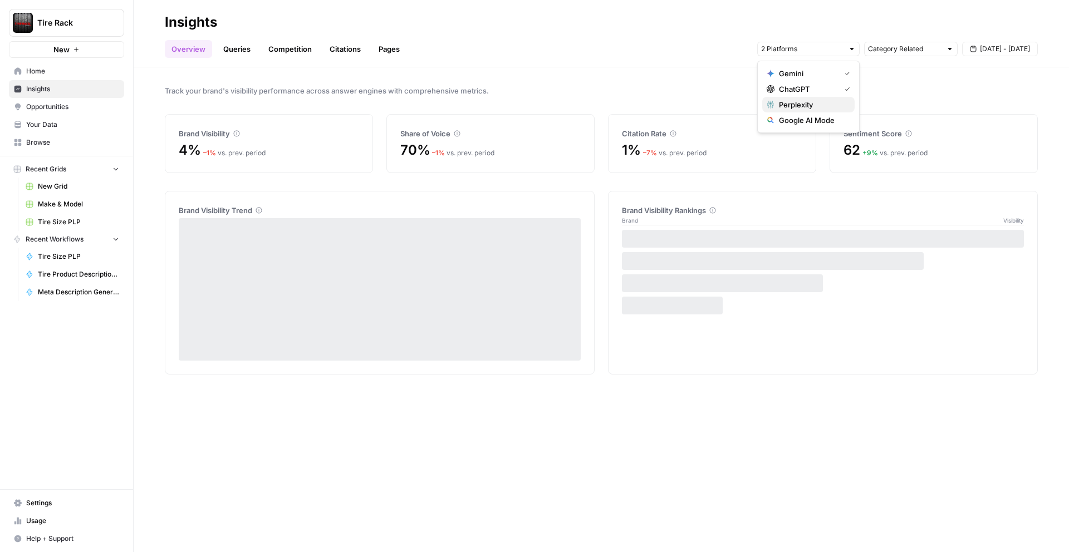
click at [804, 104] on span "Perplexity" at bounding box center [812, 104] width 67 height 11
click at [804, 117] on span "Google AI Mode" at bounding box center [812, 120] width 67 height 11
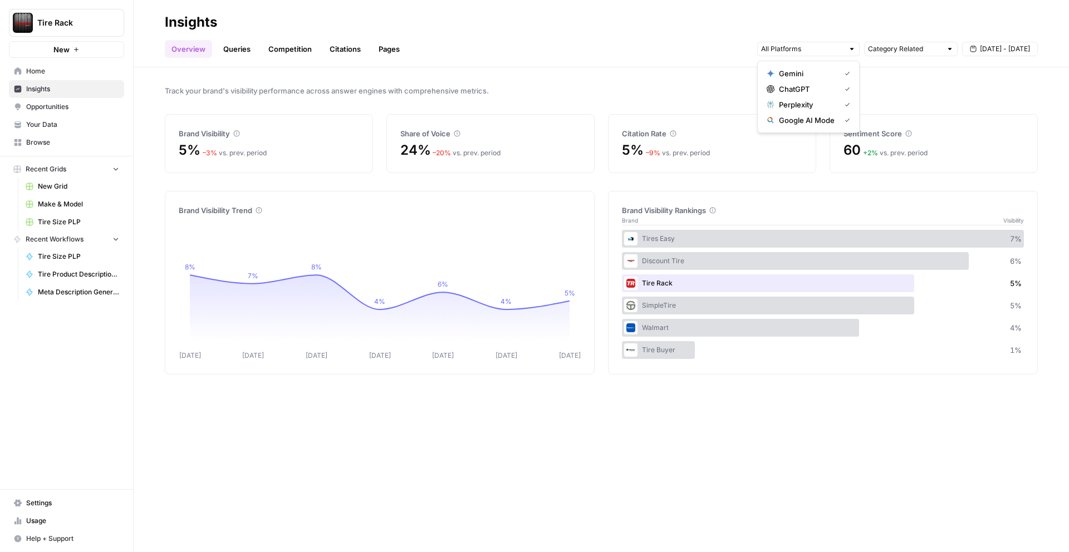
click at [240, 53] on link "Queries" at bounding box center [237, 49] width 41 height 18
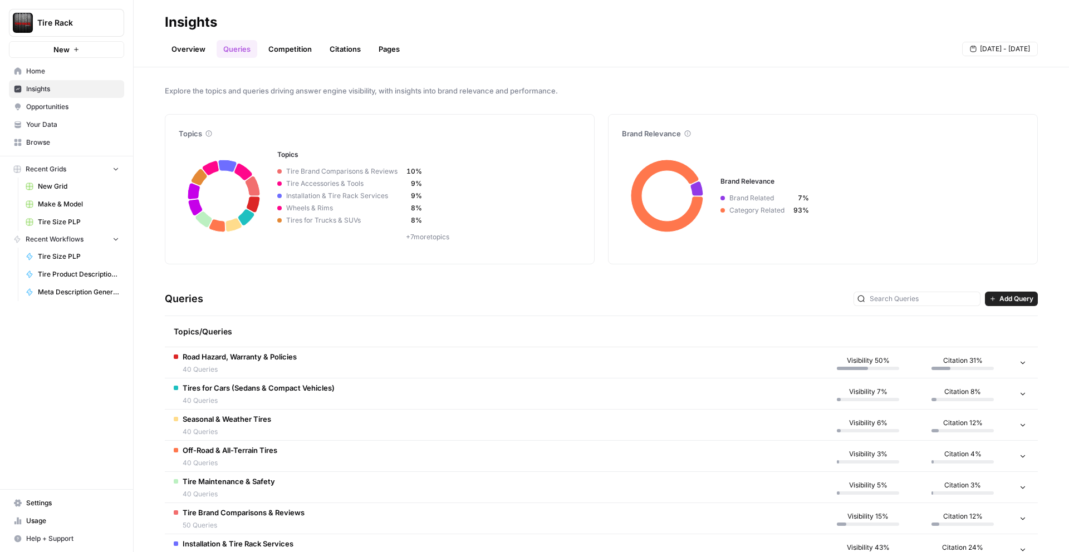
scroll to position [122, 0]
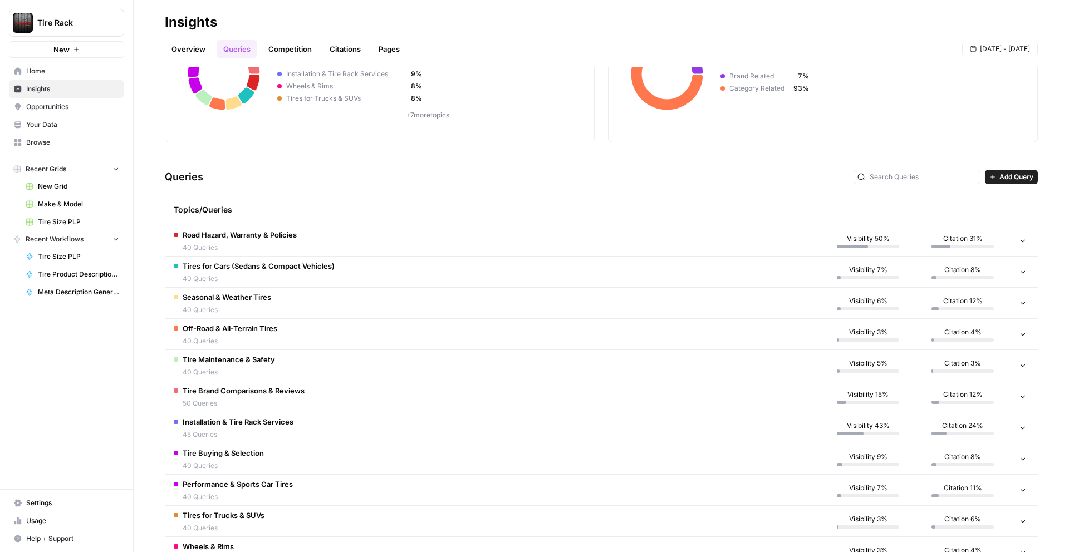
click at [301, 243] on td "Road Hazard, Warranty & Policies 40 Queries" at bounding box center [493, 240] width 656 height 31
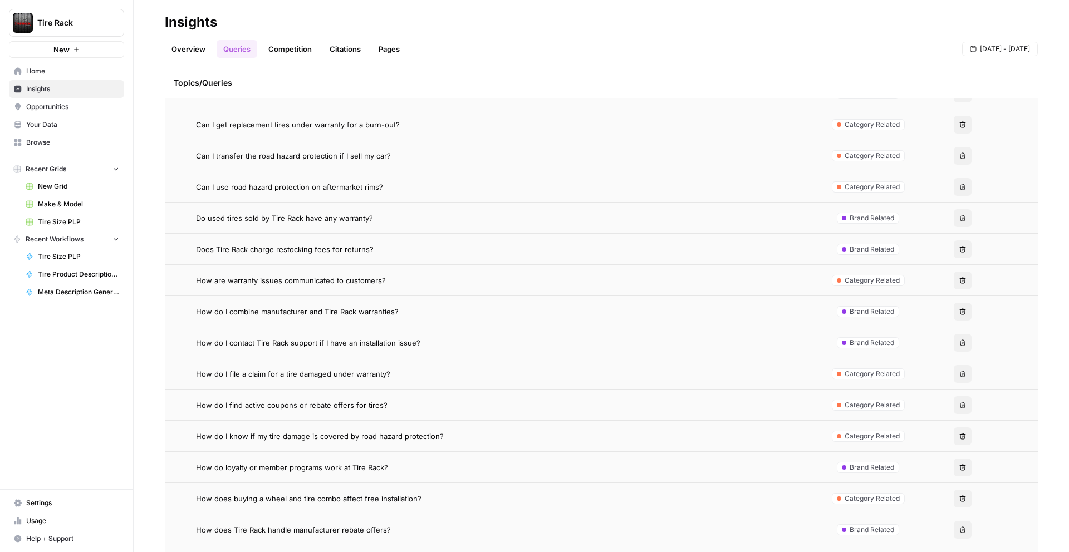
scroll to position [170, 0]
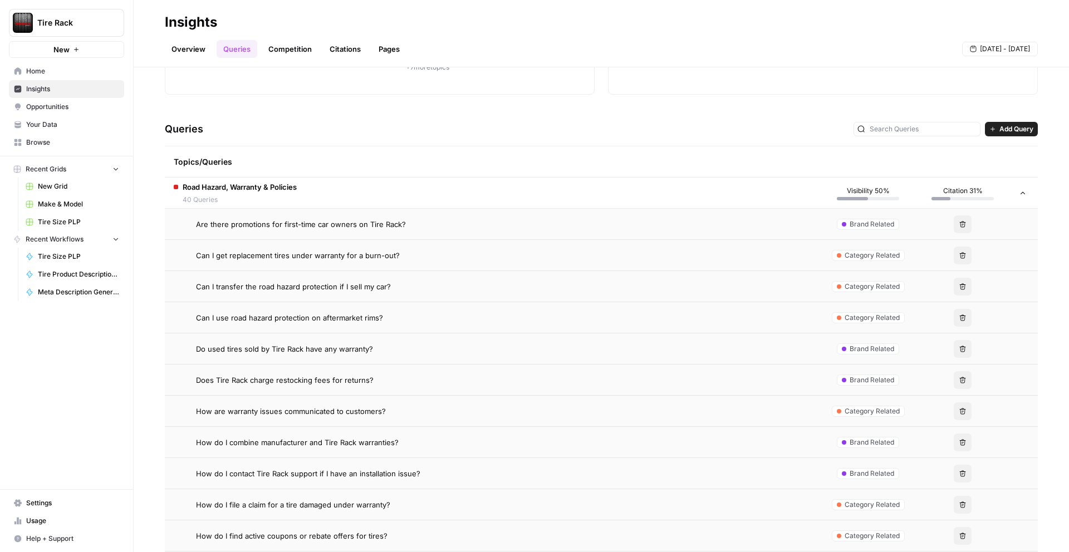
click at [317, 230] on td "Are there promotions for first-time car owners on Tire Rack?" at bounding box center [493, 224] width 656 height 31
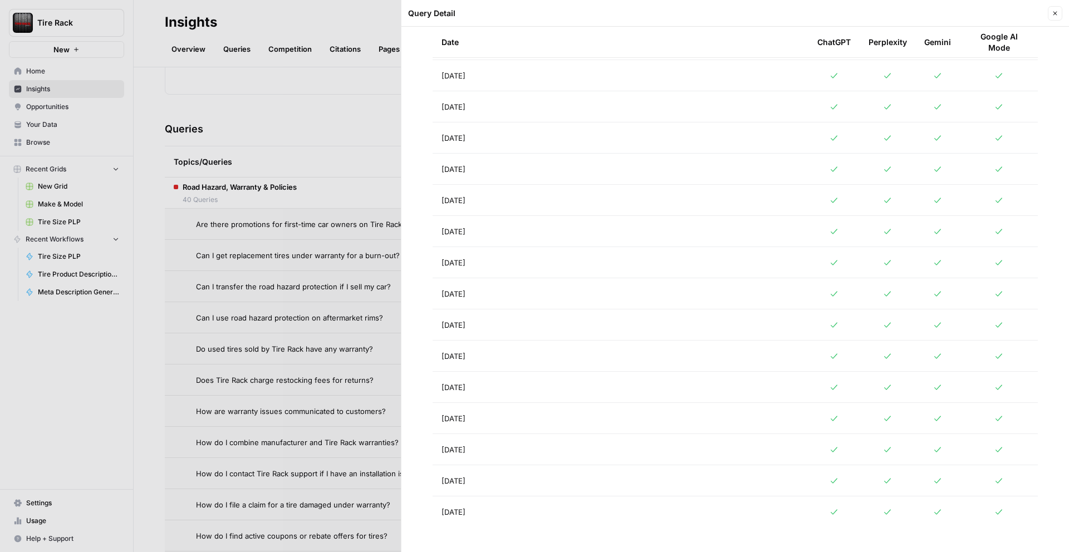
scroll to position [331, 0]
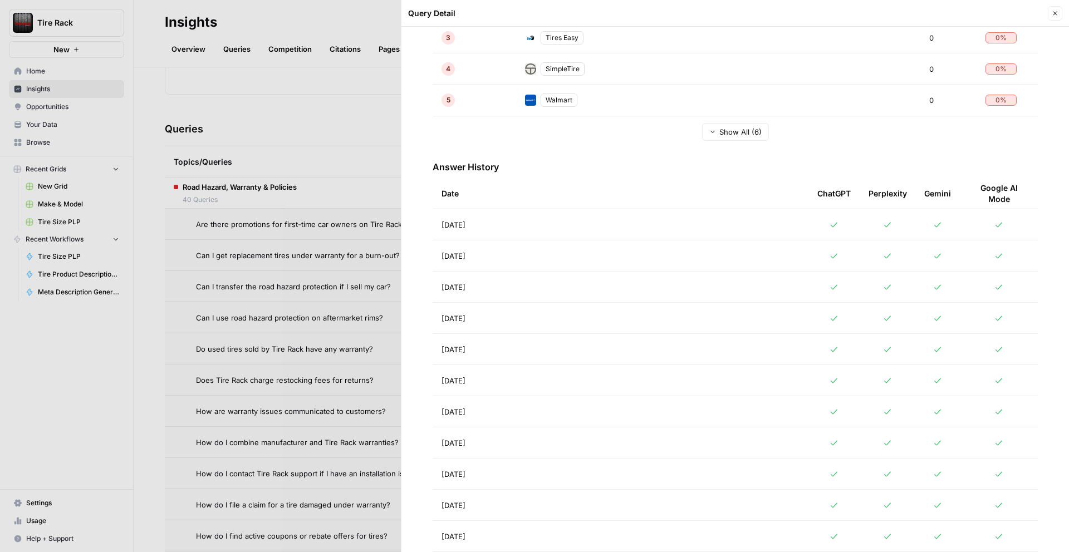
click at [266, 252] on div at bounding box center [534, 276] width 1069 height 552
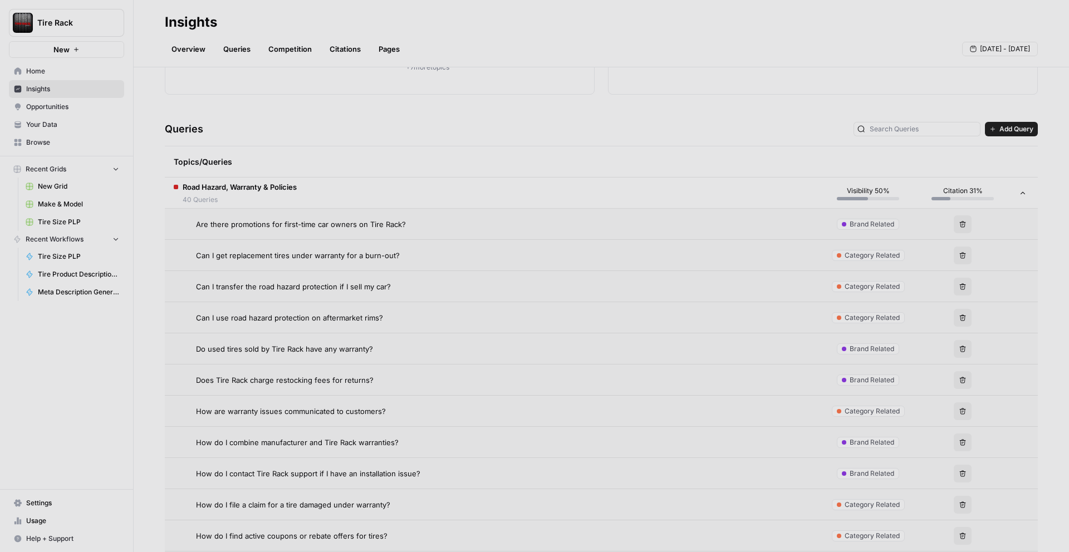
click at [262, 256] on span "Can I get replacement tires under warranty for a burn-out?" at bounding box center [298, 255] width 204 height 11
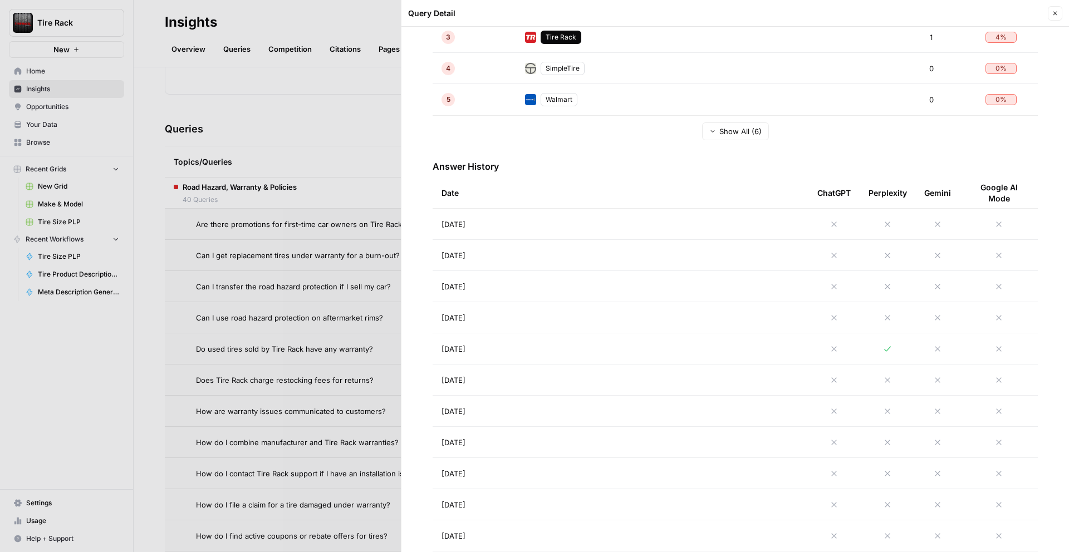
scroll to position [883, 0]
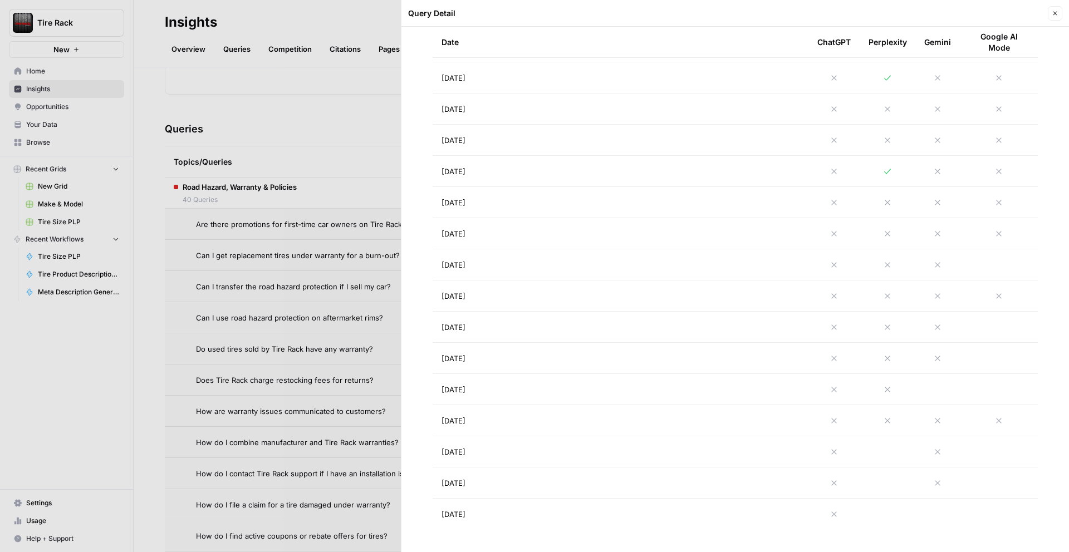
click at [299, 204] on div at bounding box center [534, 276] width 1069 height 552
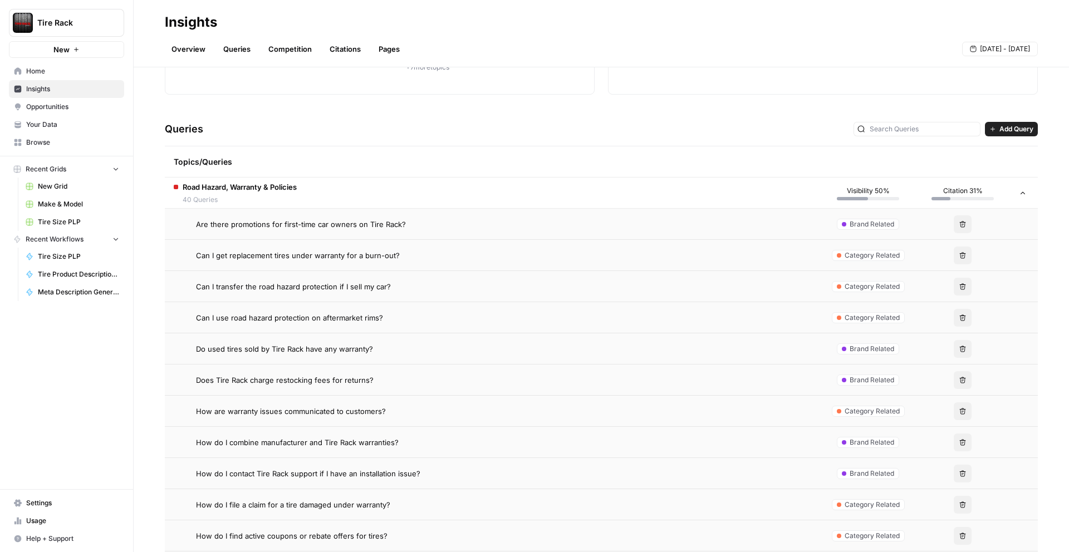
click at [302, 290] on span "Can I transfer the road hazard protection if I sell my car?" at bounding box center [293, 286] width 195 height 11
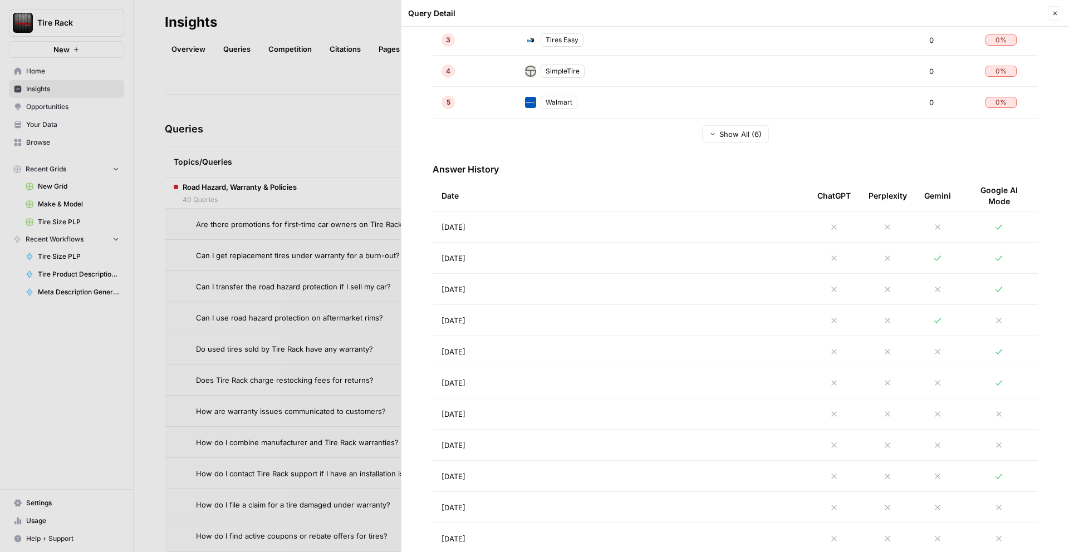
scroll to position [662, 0]
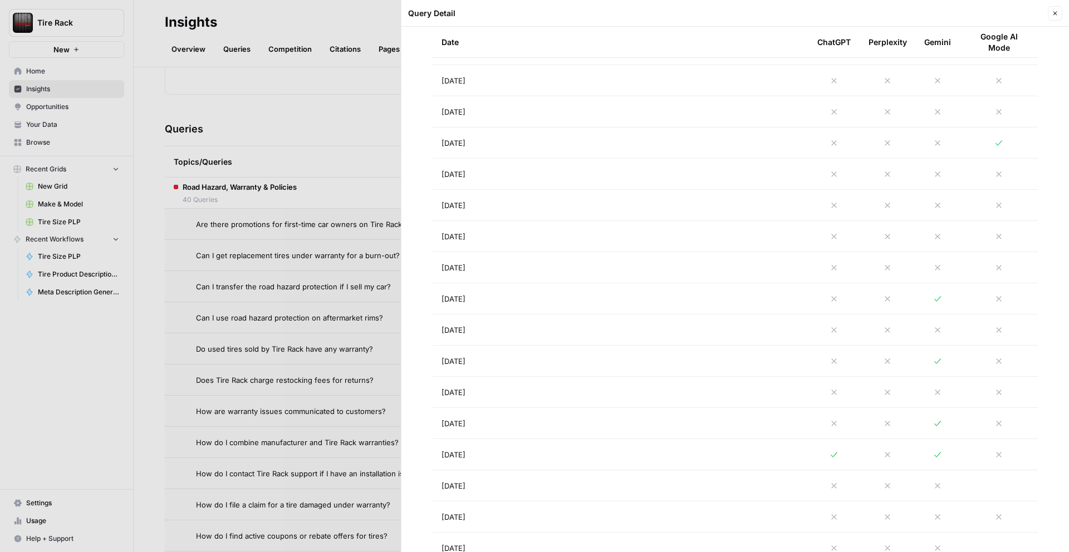
click at [323, 260] on div at bounding box center [534, 276] width 1069 height 552
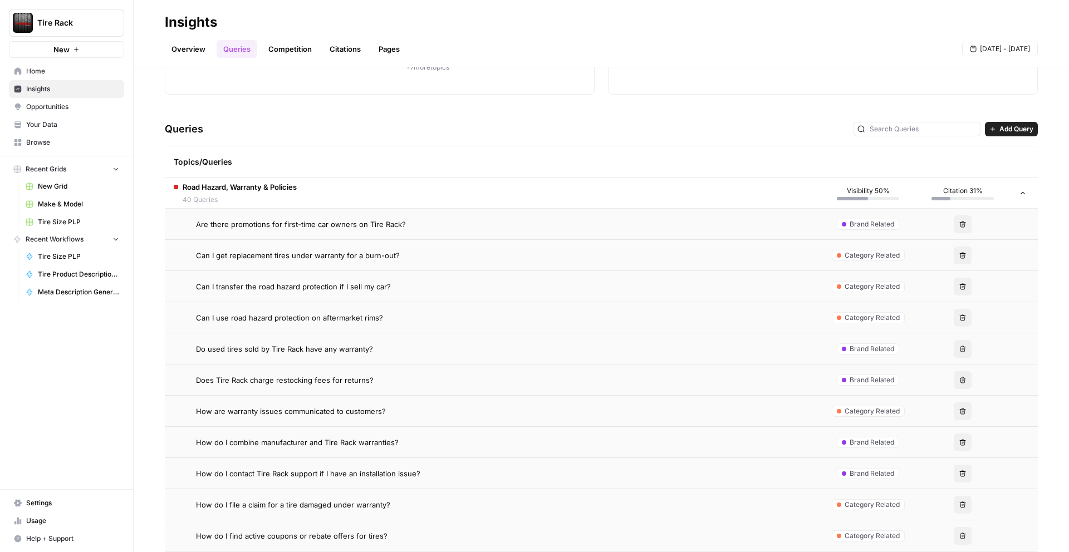
click at [312, 318] on span "Can I use road hazard protection on aftermarket rims?" at bounding box center [289, 317] width 187 height 11
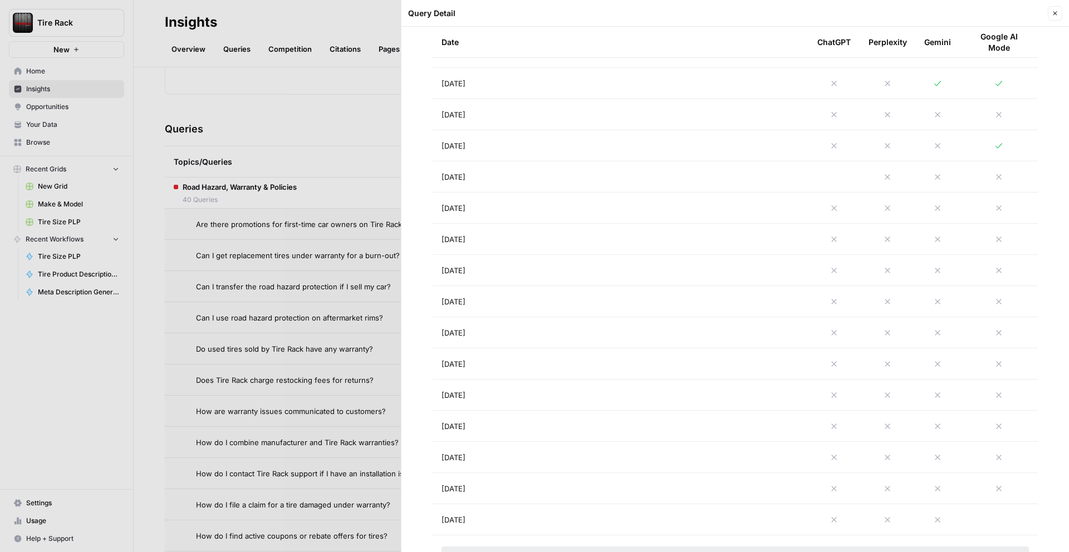
scroll to position [636, 0]
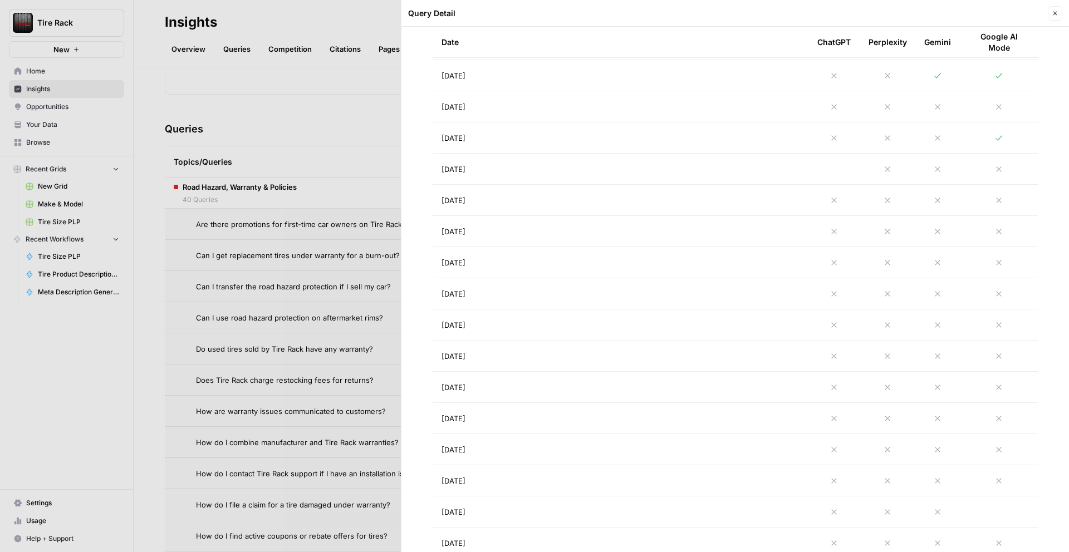
click at [288, 300] on div at bounding box center [534, 276] width 1069 height 552
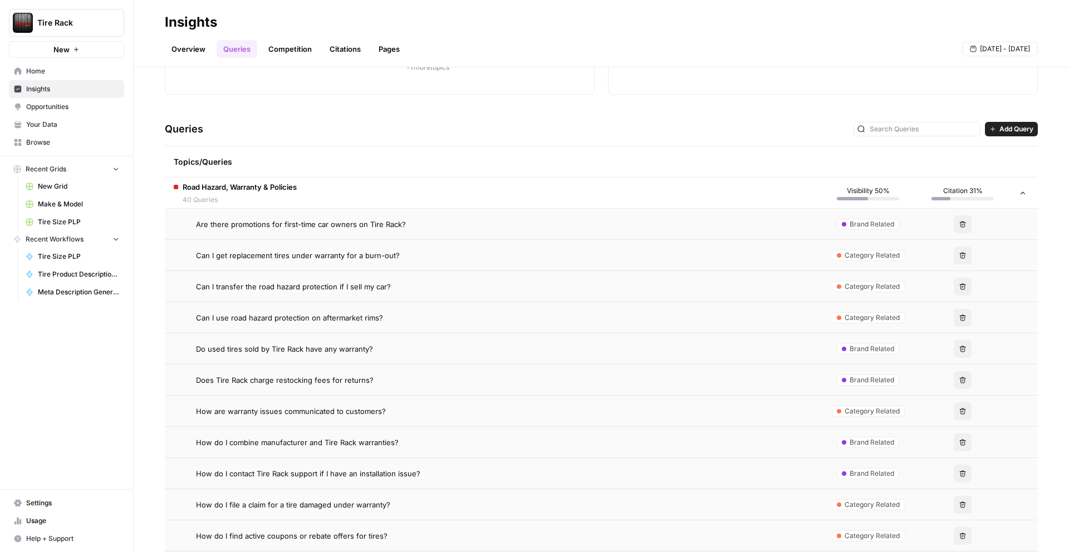
click at [312, 361] on td "Do used tires sold by Tire Rack have any warranty?" at bounding box center [493, 348] width 656 height 31
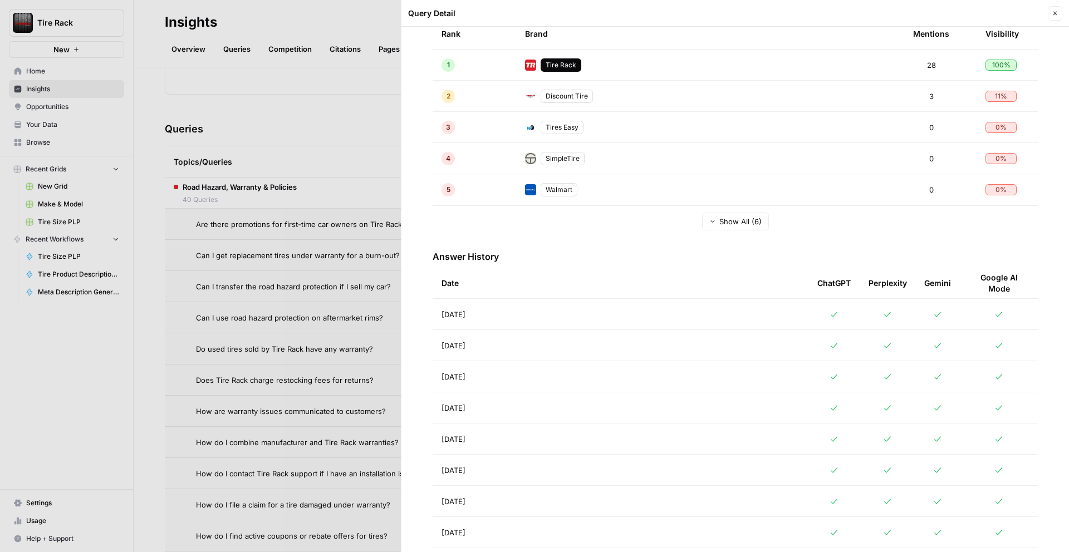
scroll to position [236, 0]
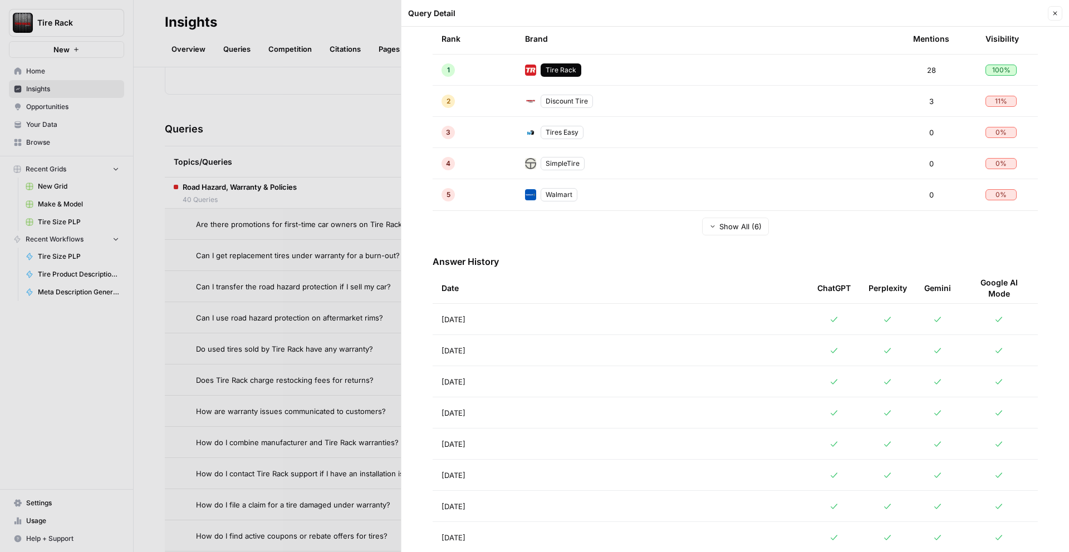
click at [238, 383] on div at bounding box center [534, 276] width 1069 height 552
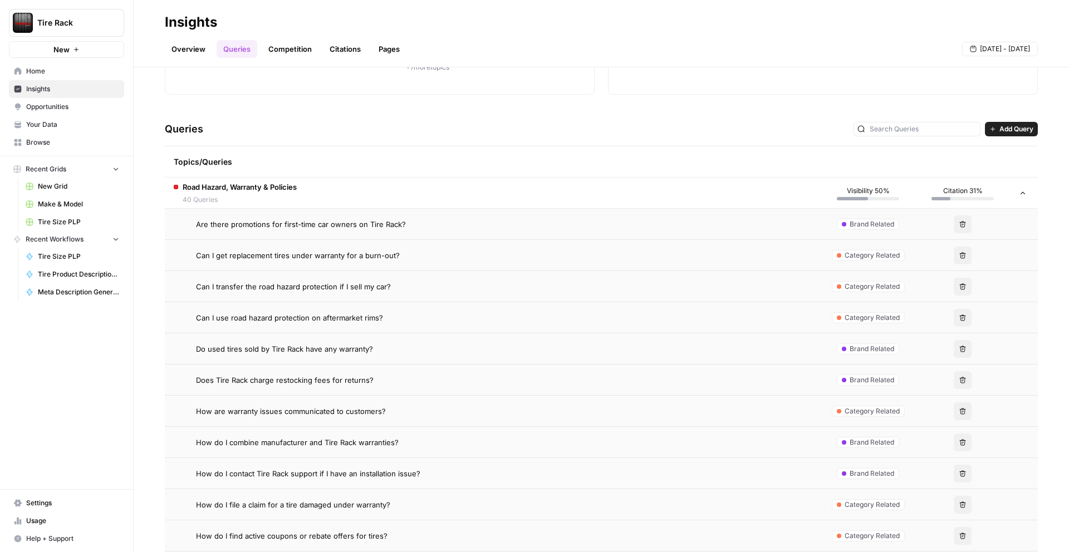
click at [254, 385] on td "Does Tire Rack charge restocking fees for returns?" at bounding box center [493, 380] width 656 height 31
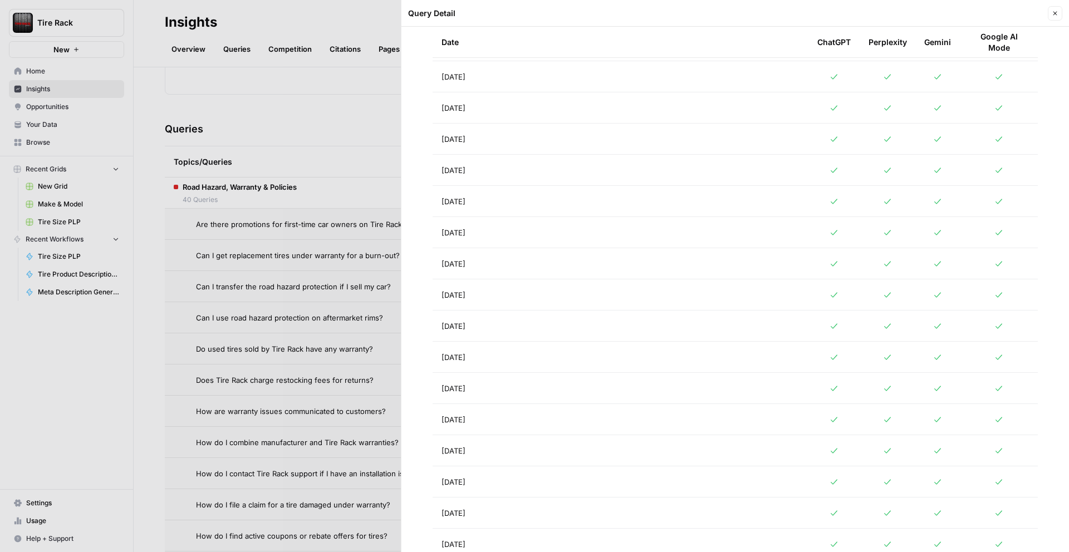
scroll to position [665, 0]
click at [330, 298] on div at bounding box center [534, 276] width 1069 height 552
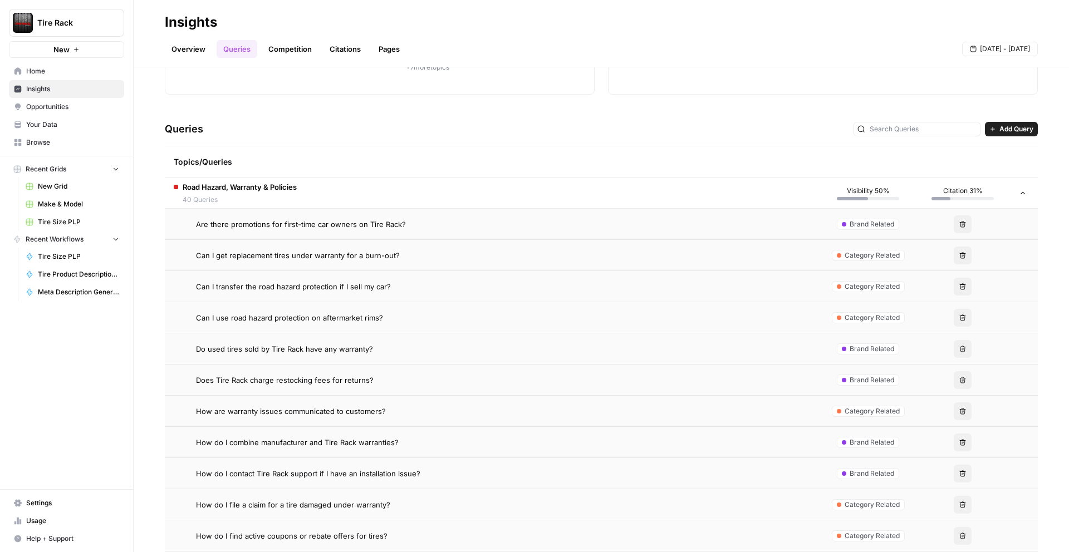
click at [328, 380] on span "Does Tire Rack charge restocking fees for returns?" at bounding box center [285, 380] width 178 height 11
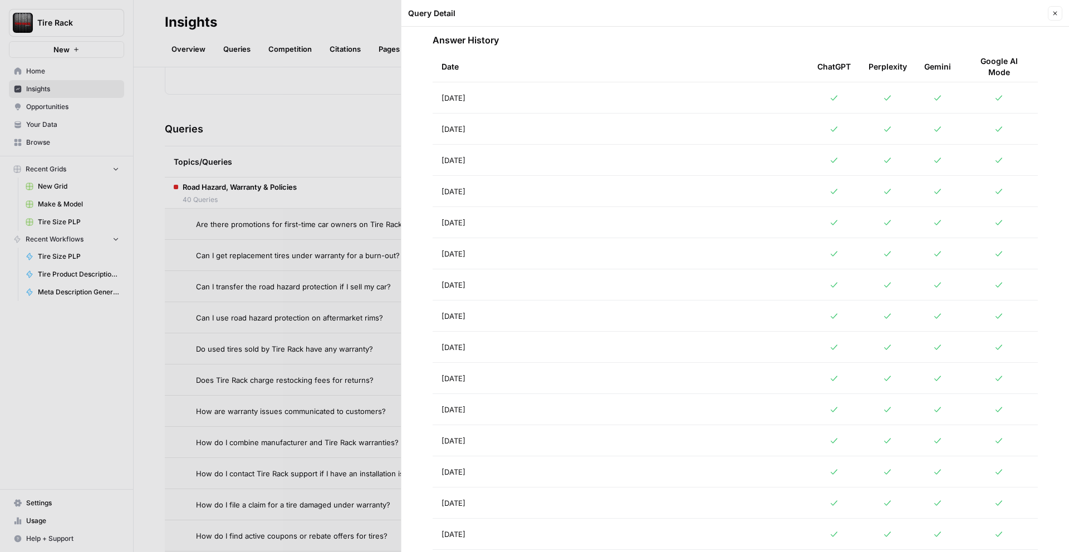
scroll to position [537, 0]
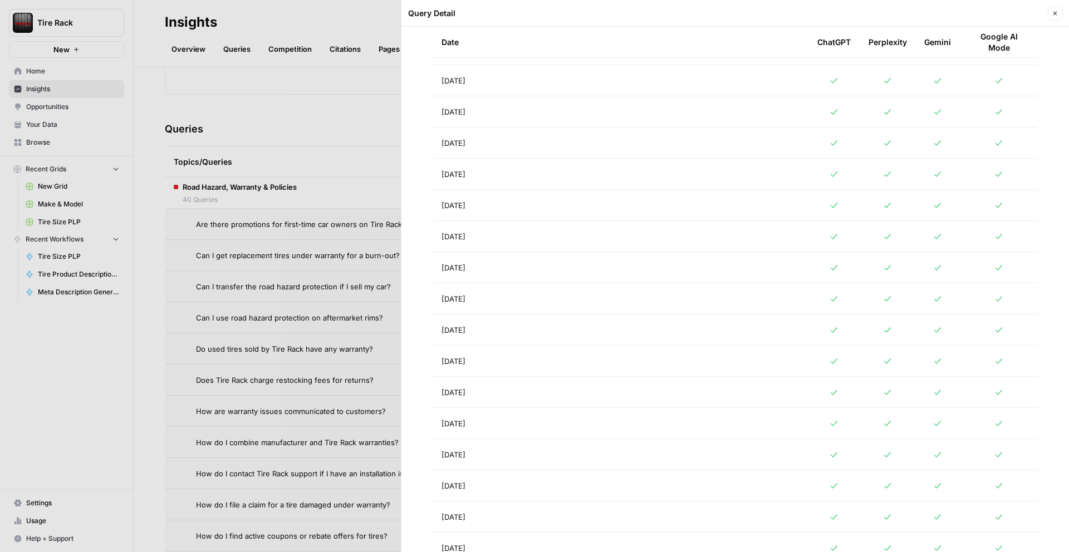
click at [312, 316] on div at bounding box center [534, 276] width 1069 height 552
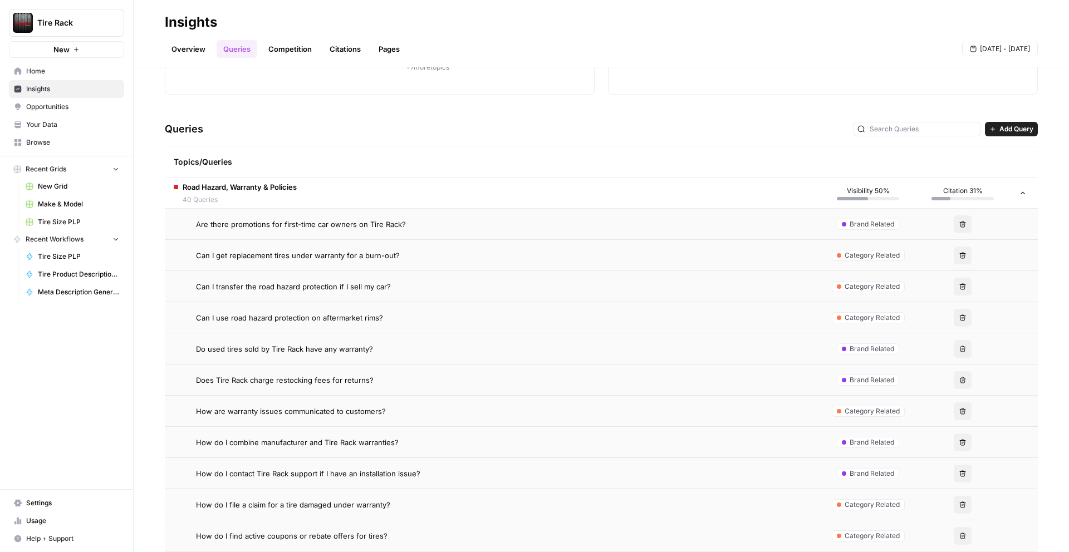
click at [316, 379] on span "Does Tire Rack charge restocking fees for returns?" at bounding box center [285, 380] width 178 height 11
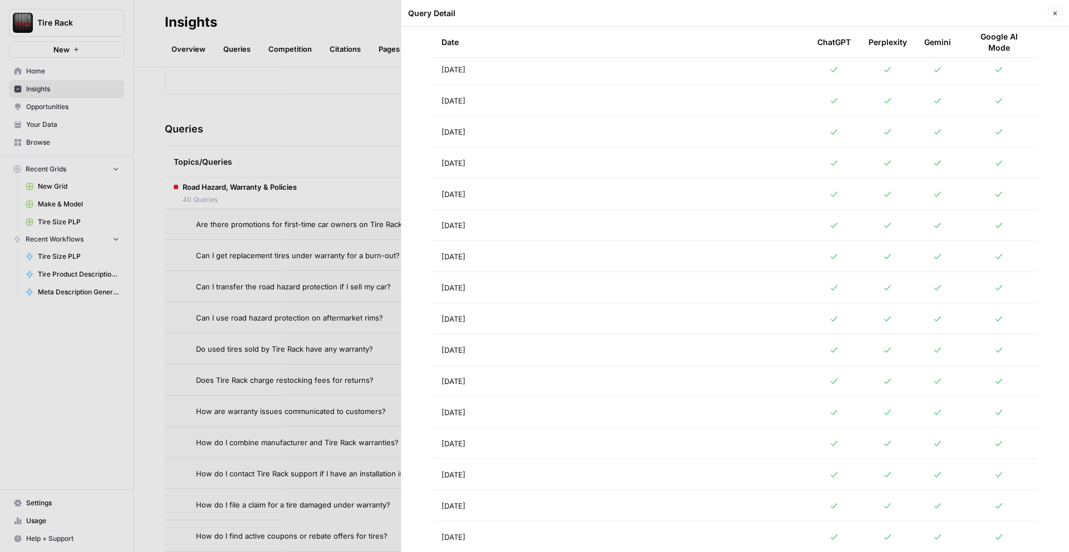
scroll to position [540, 0]
click at [370, 353] on div at bounding box center [534, 276] width 1069 height 552
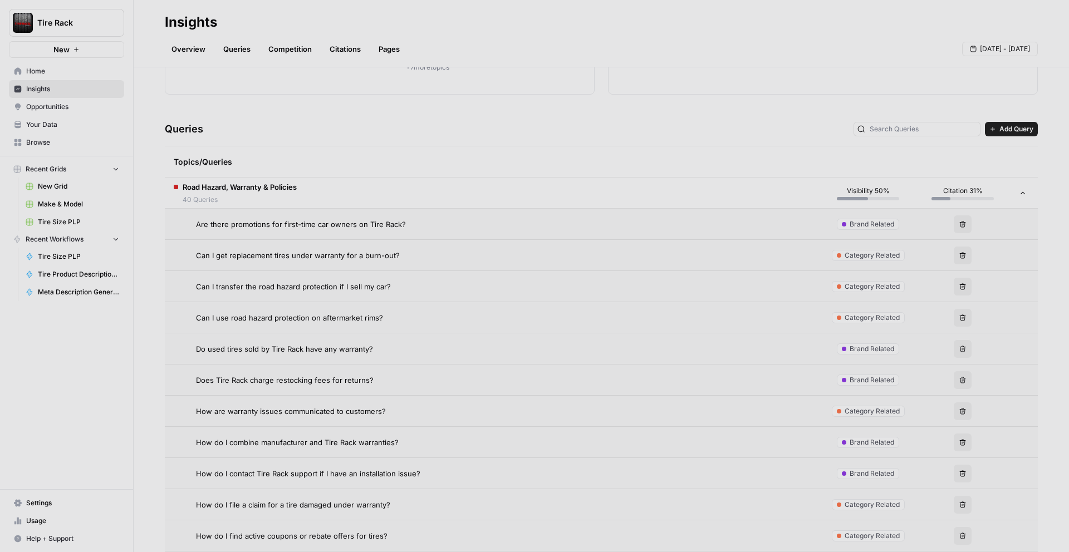
click at [332, 398] on td "How are warranty issues communicated to customers?" at bounding box center [493, 411] width 656 height 31
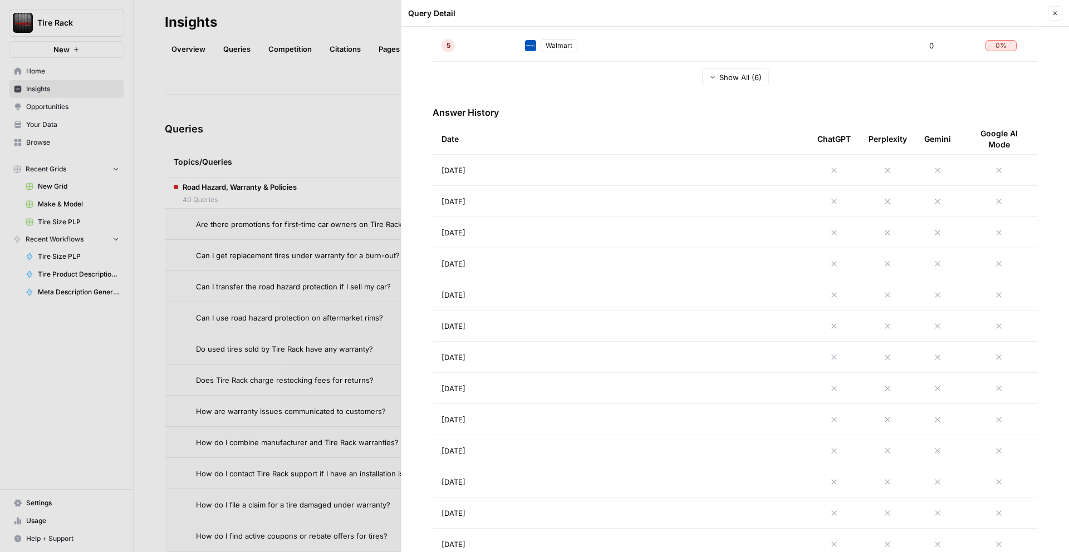
scroll to position [370, 0]
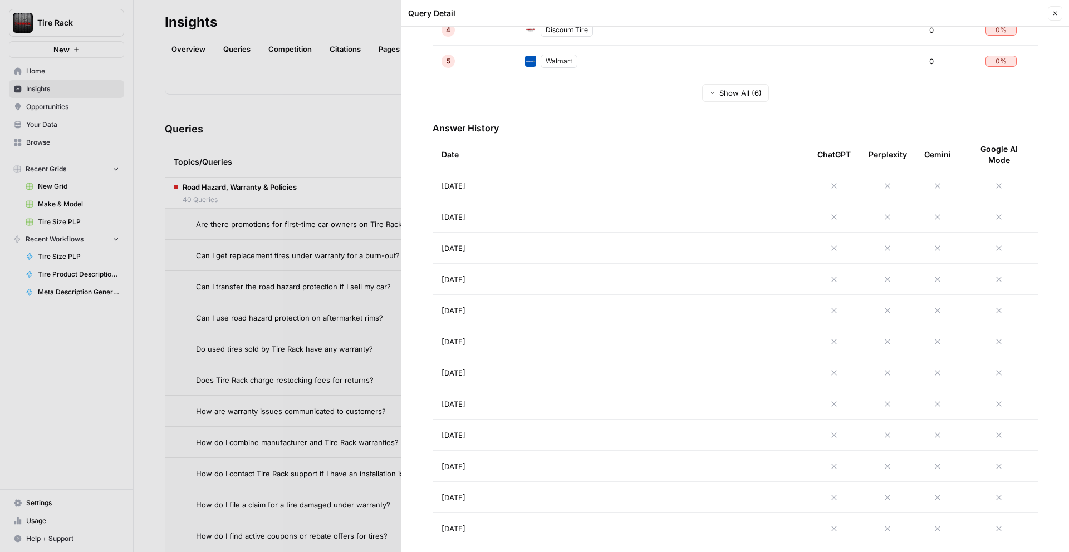
click at [290, 327] on div at bounding box center [534, 276] width 1069 height 552
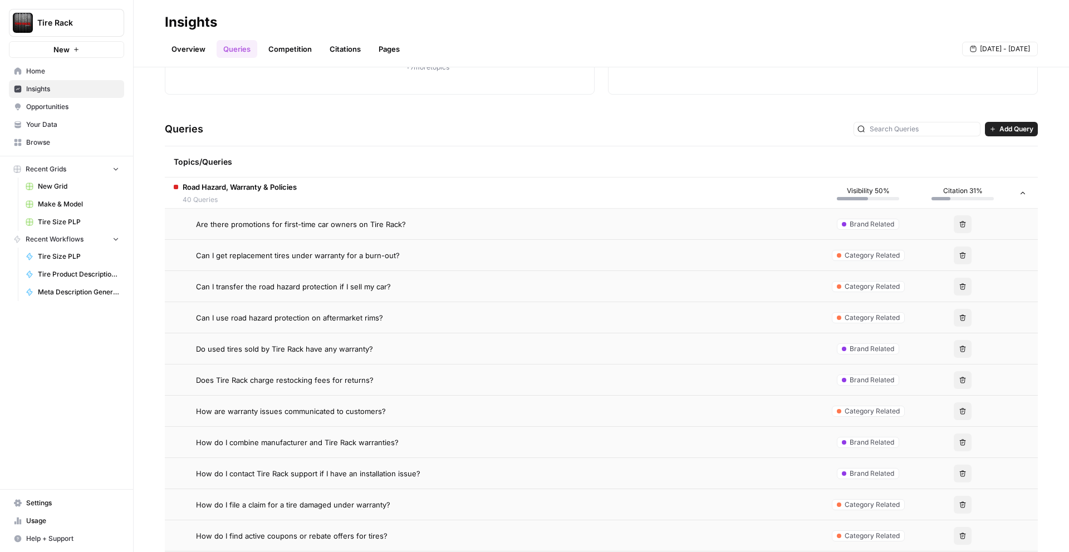
click at [319, 375] on span "Does Tire Rack charge restocking fees for returns?" at bounding box center [285, 380] width 178 height 11
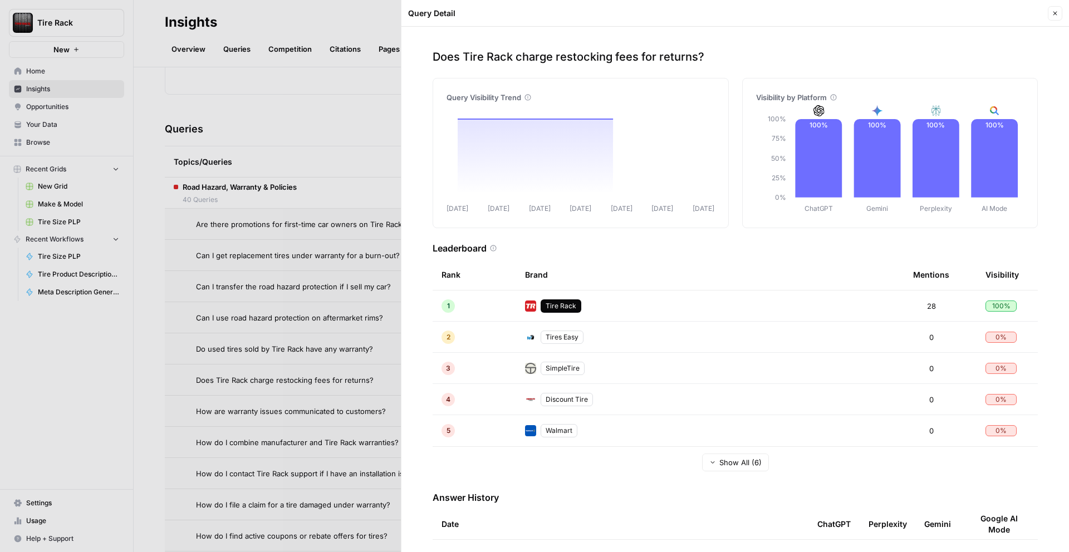
click at [291, 484] on div at bounding box center [534, 276] width 1069 height 552
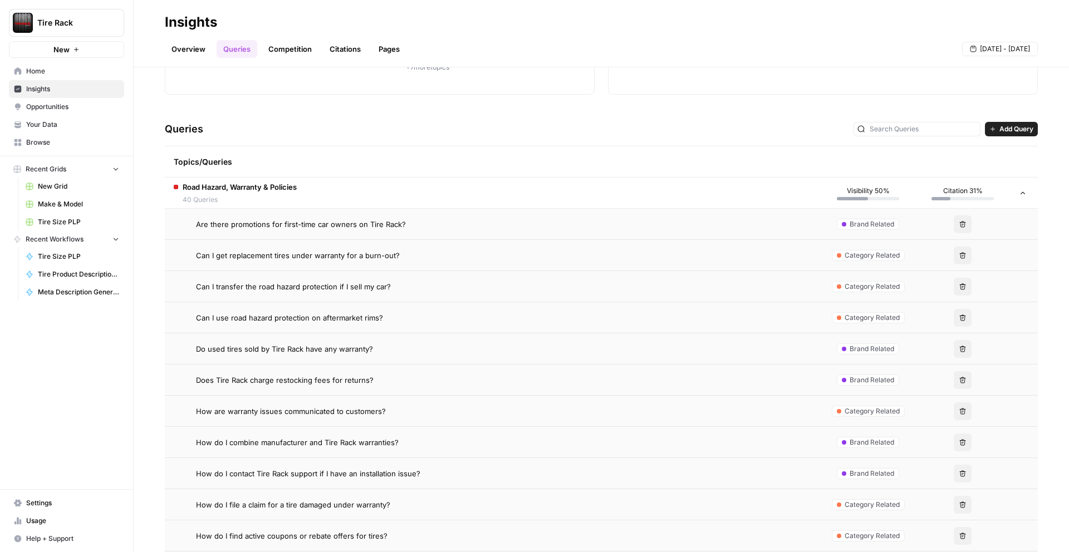
click at [319, 450] on td "How do I combine manufacturer and Tire Rack warranties?" at bounding box center [493, 442] width 656 height 31
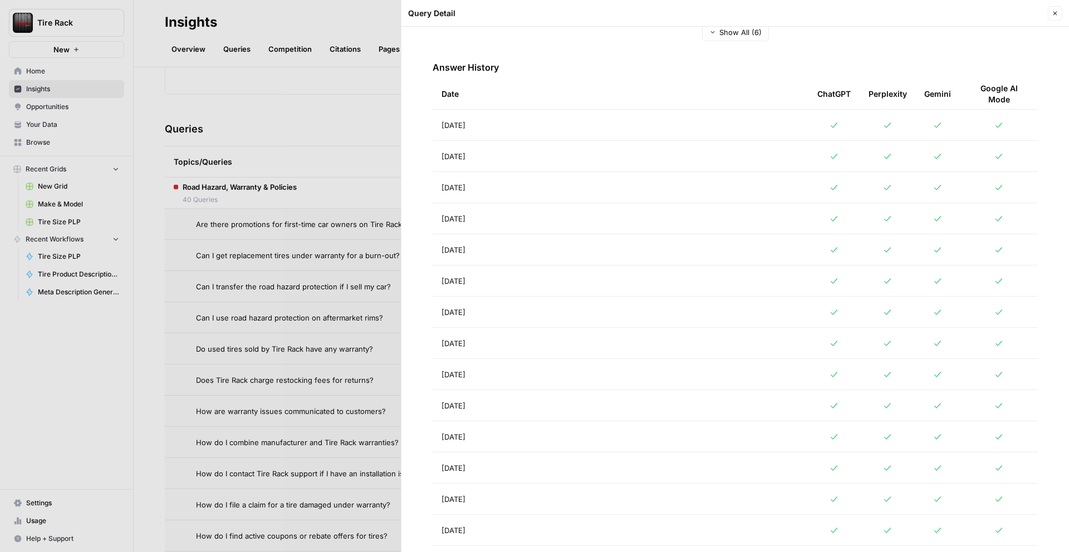
scroll to position [529, 0]
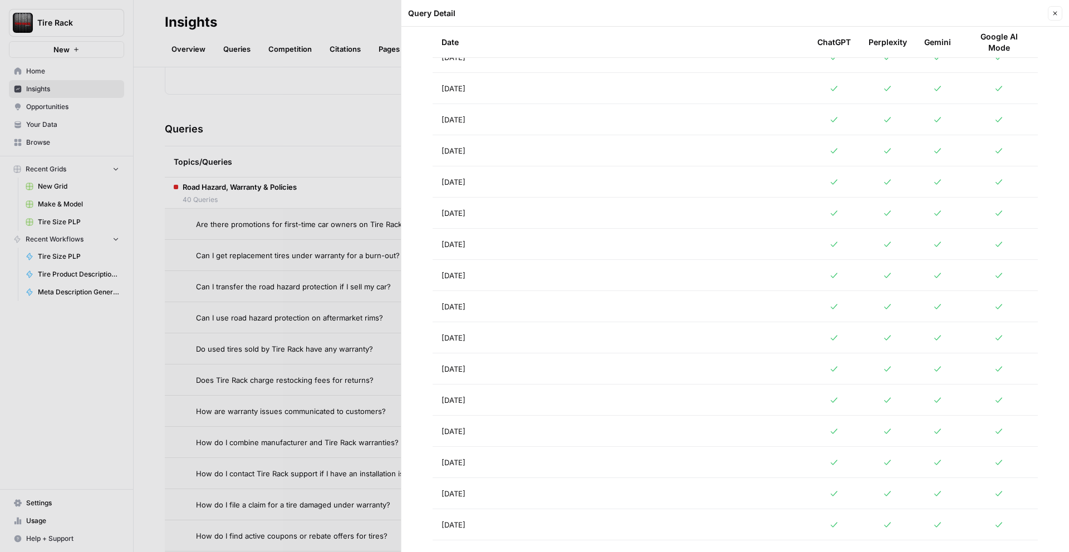
click at [334, 318] on div at bounding box center [534, 276] width 1069 height 552
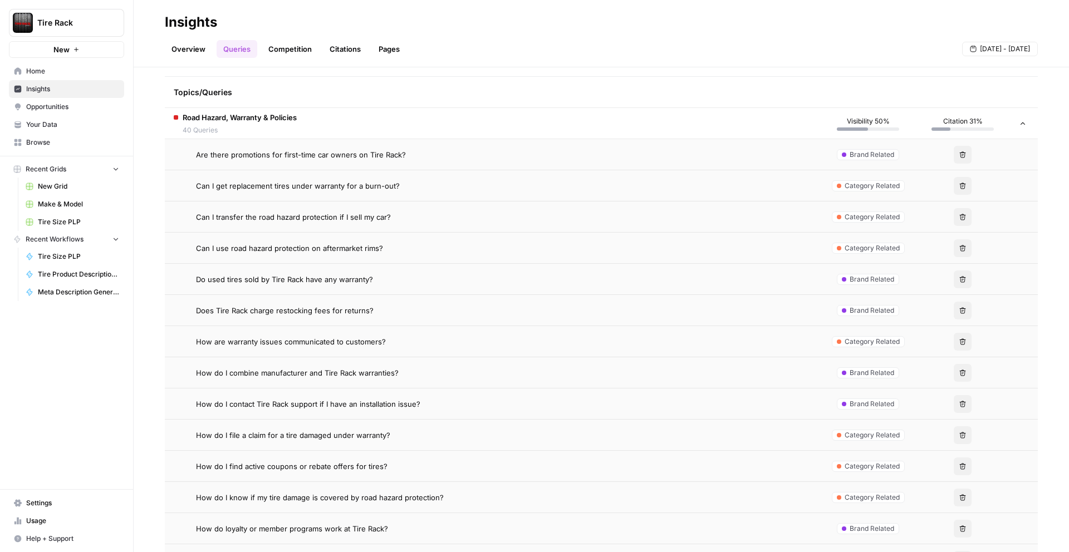
scroll to position [248, 0]
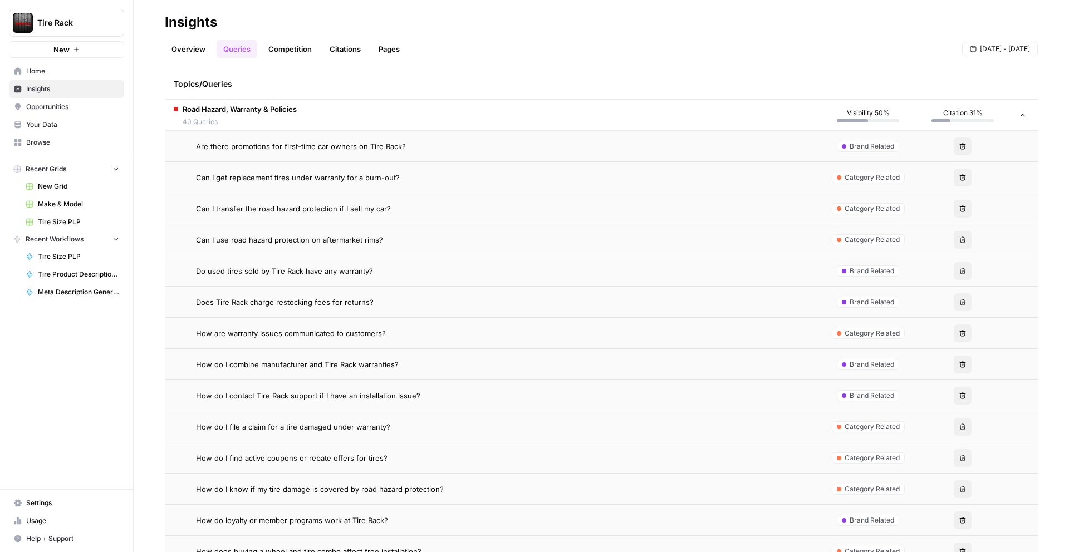
click at [315, 400] on span "How do I contact Tire Rack support if I have an installation issue?" at bounding box center [308, 395] width 224 height 11
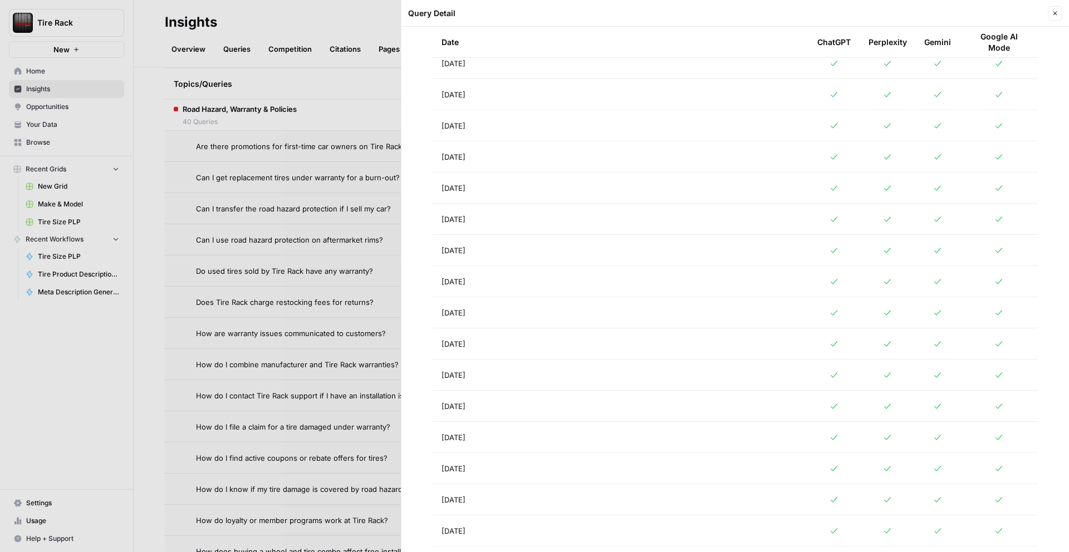
scroll to position [551, 0]
click at [311, 346] on div at bounding box center [534, 276] width 1069 height 552
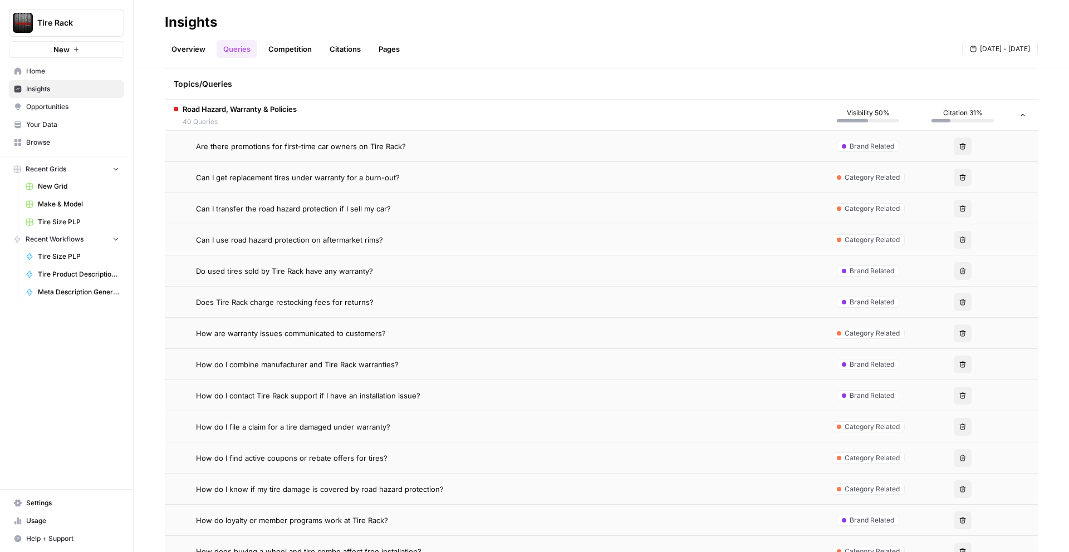
click at [311, 430] on span "How do I file a claim for a tire damaged under warranty?" at bounding box center [293, 426] width 194 height 11
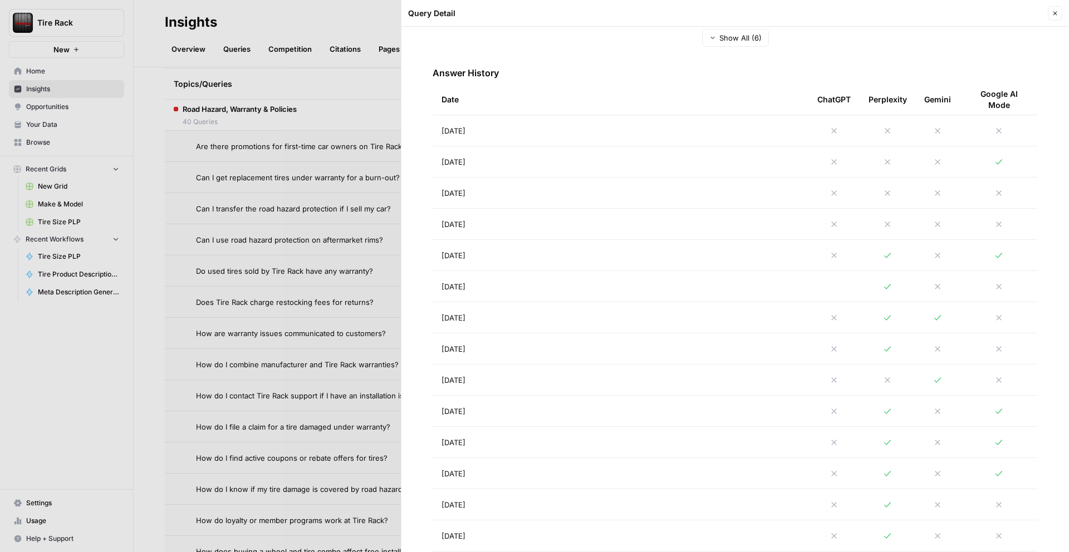
scroll to position [427, 0]
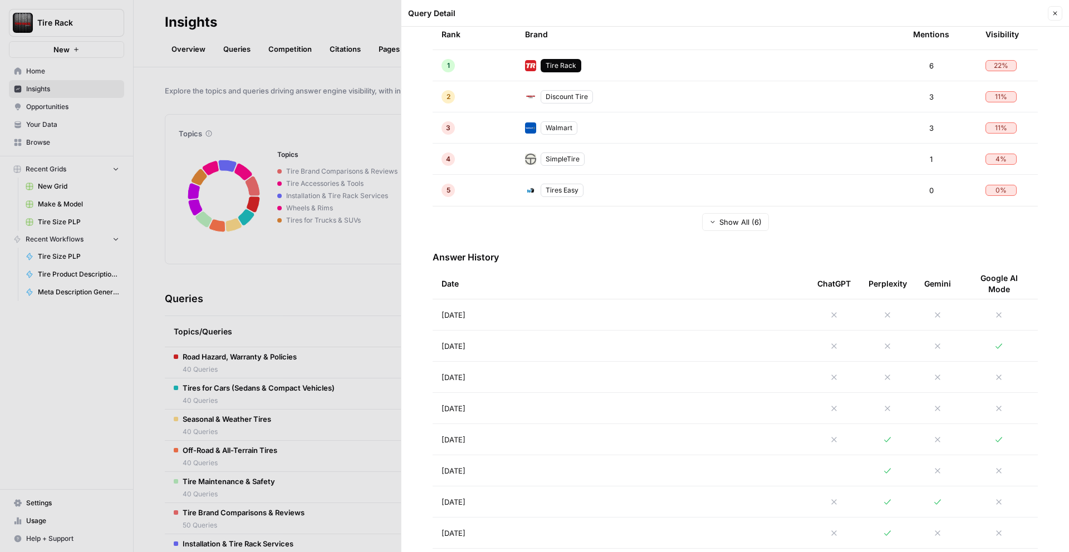
scroll to position [353, 0]
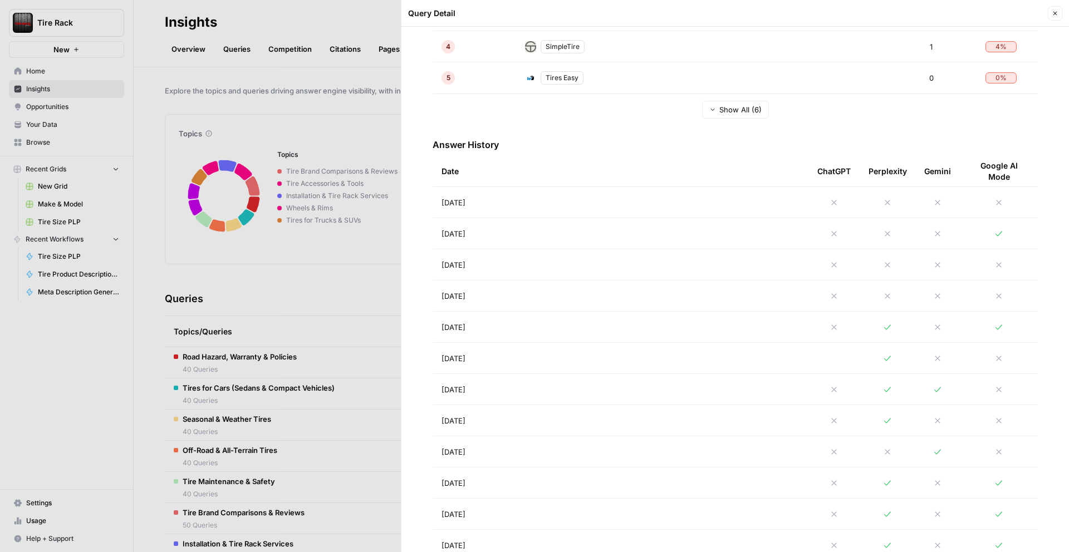
click at [891, 295] on icon at bounding box center [887, 296] width 9 height 9
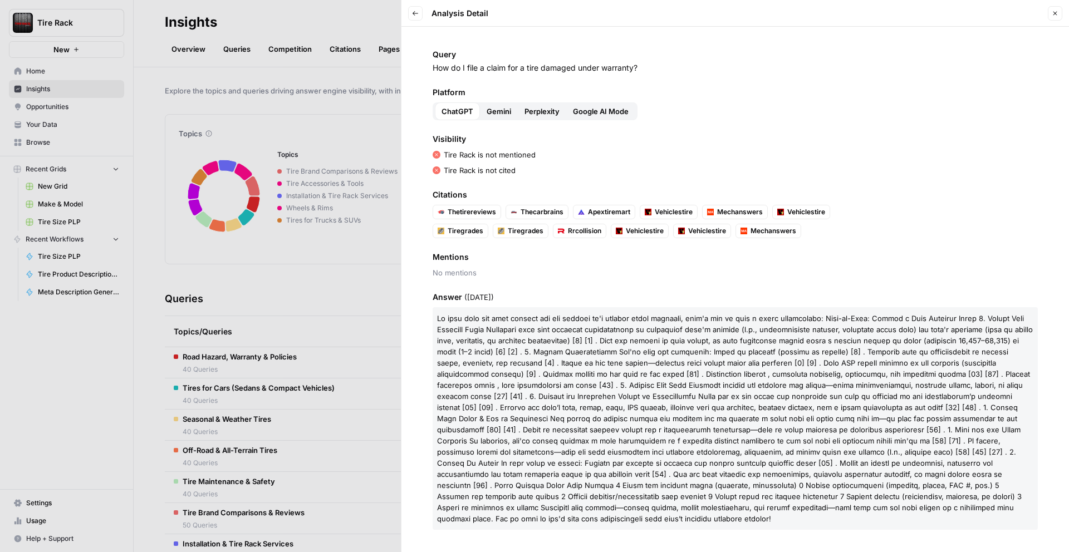
click at [503, 110] on span "Gemini" at bounding box center [499, 111] width 24 height 11
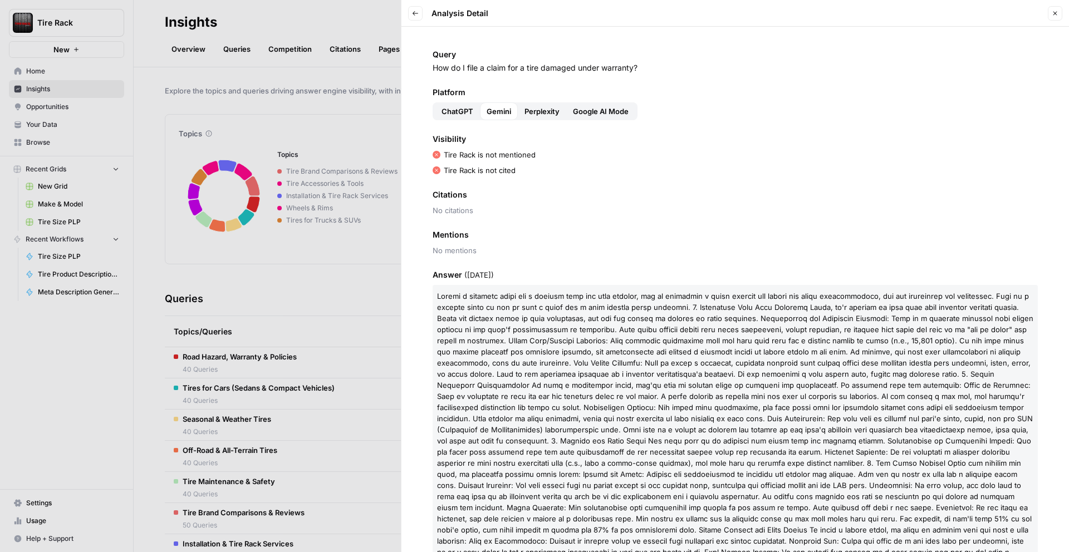
click at [535, 110] on span "Perplexity" at bounding box center [541, 111] width 35 height 11
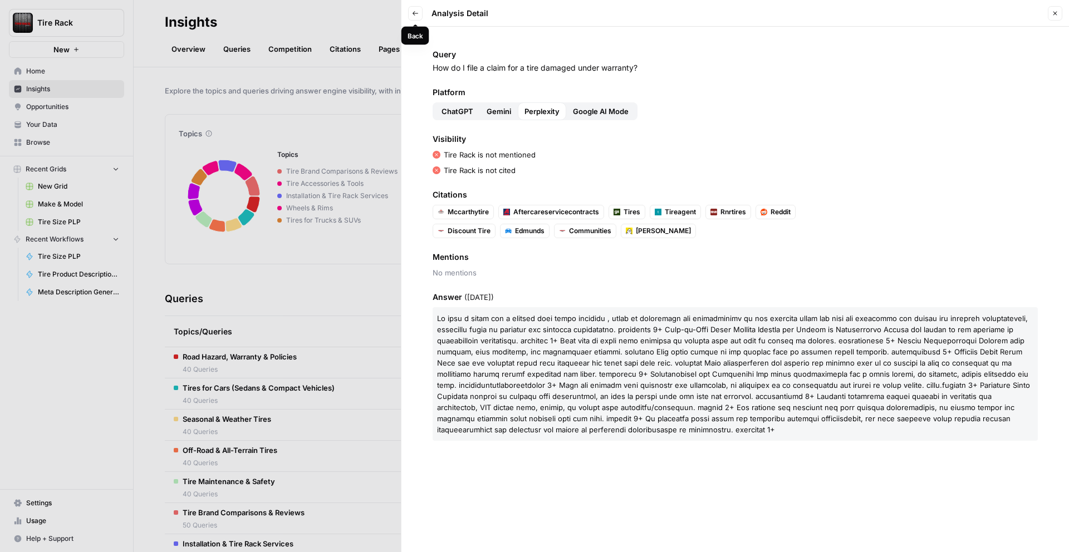
click at [413, 16] on icon "button" at bounding box center [415, 13] width 7 height 7
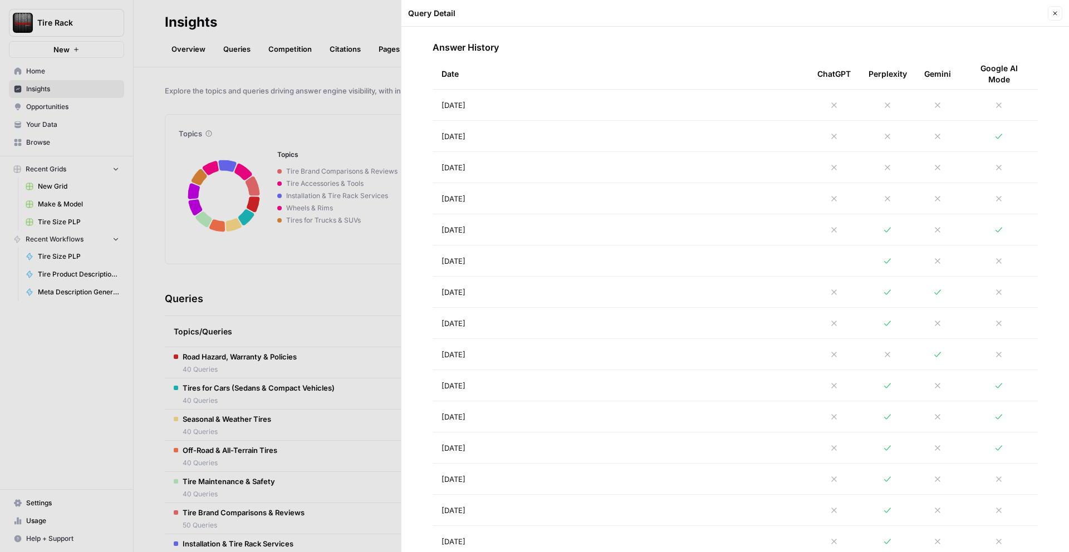
scroll to position [413, 0]
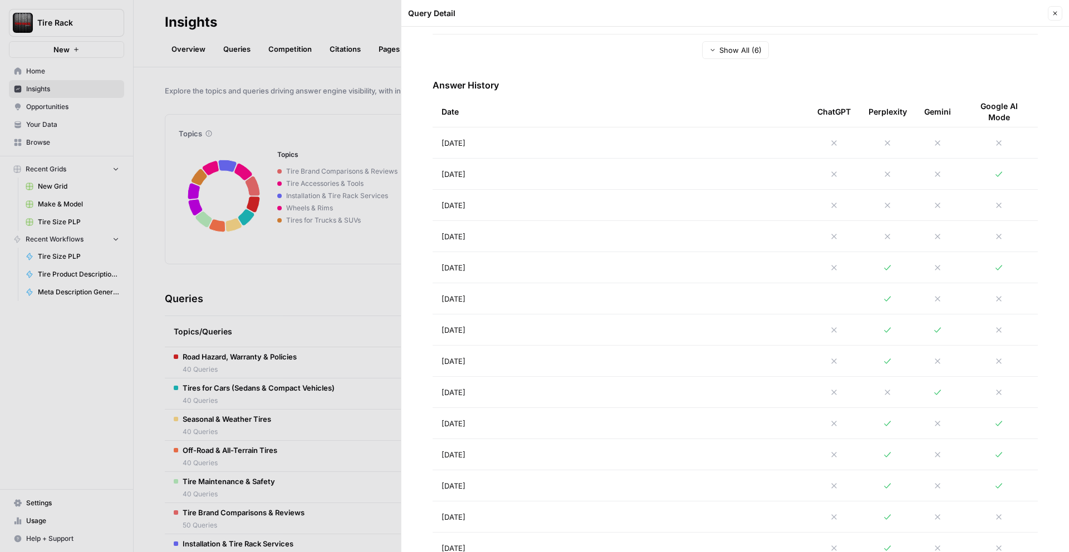
click at [816, 266] on td at bounding box center [833, 267] width 51 height 31
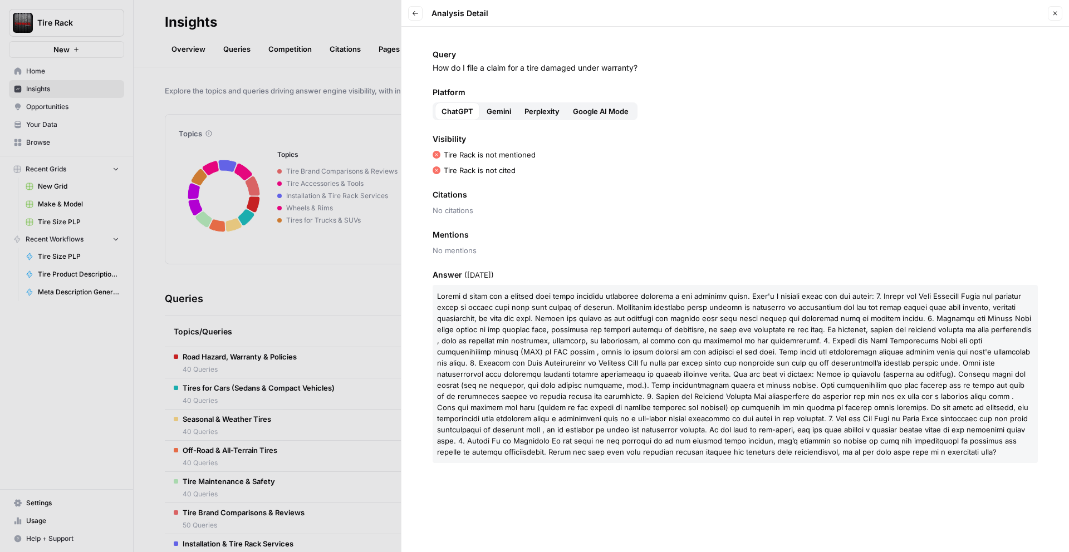
click at [555, 107] on span "Perplexity" at bounding box center [541, 111] width 35 height 11
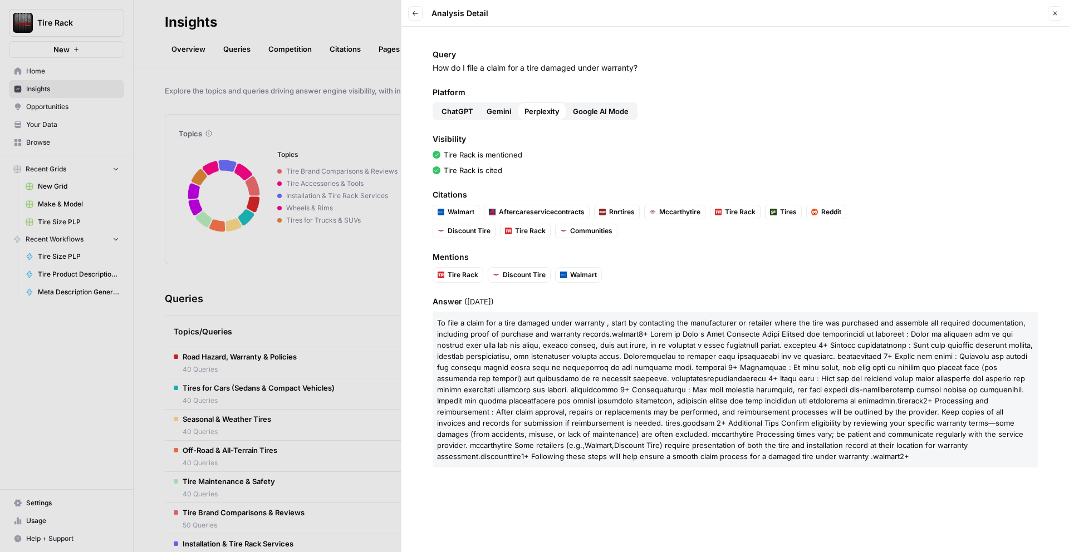
click at [423, 27] on div "Query How do I file a claim for a tire damaged under warranty? Platform ChatGPT…" at bounding box center [735, 290] width 668 height 526
click at [417, 16] on icon "button" at bounding box center [415, 13] width 7 height 7
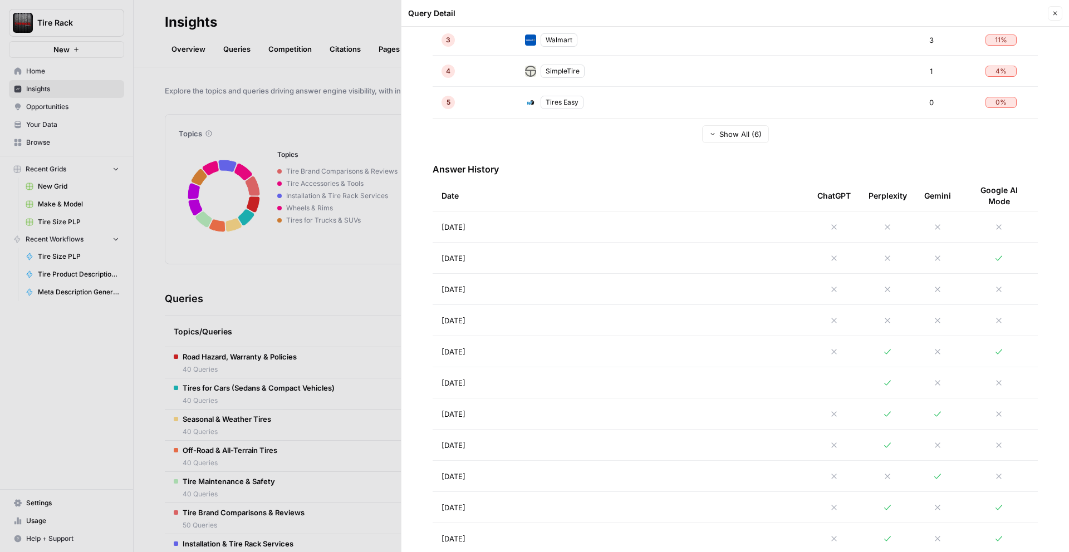
scroll to position [365, 0]
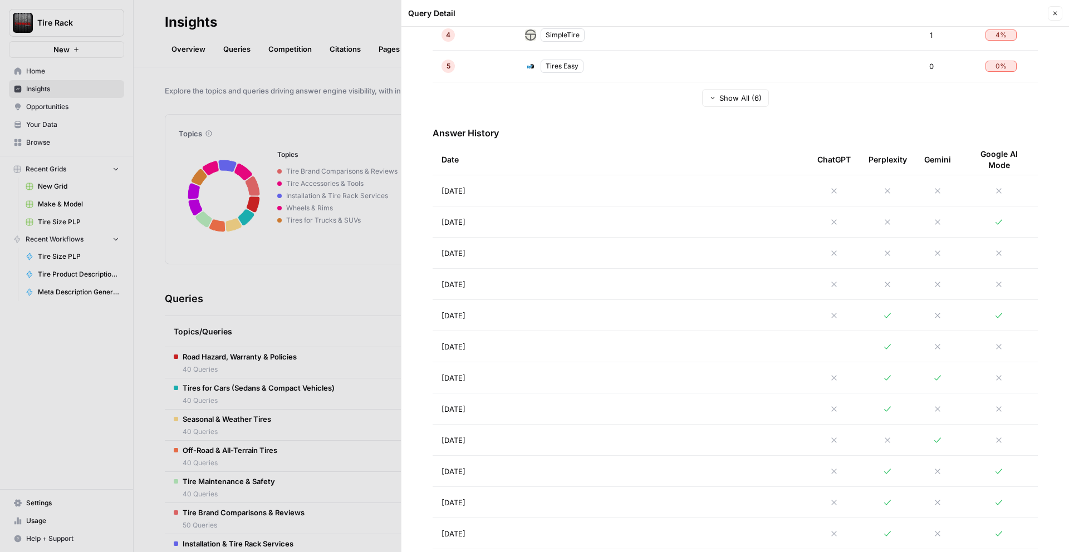
click at [837, 288] on icon at bounding box center [834, 284] width 9 height 9
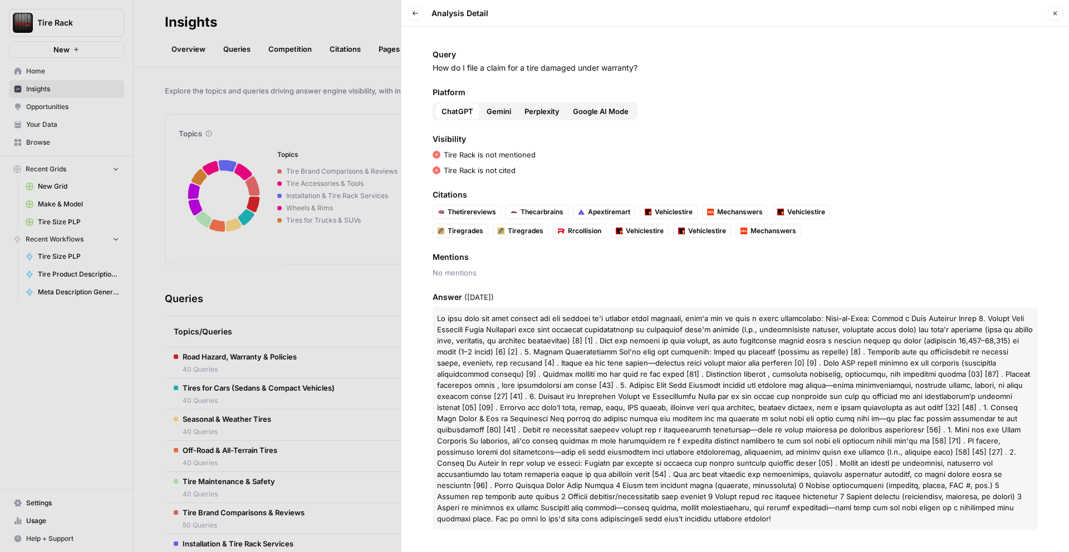
click at [542, 116] on span "Perplexity" at bounding box center [541, 111] width 35 height 11
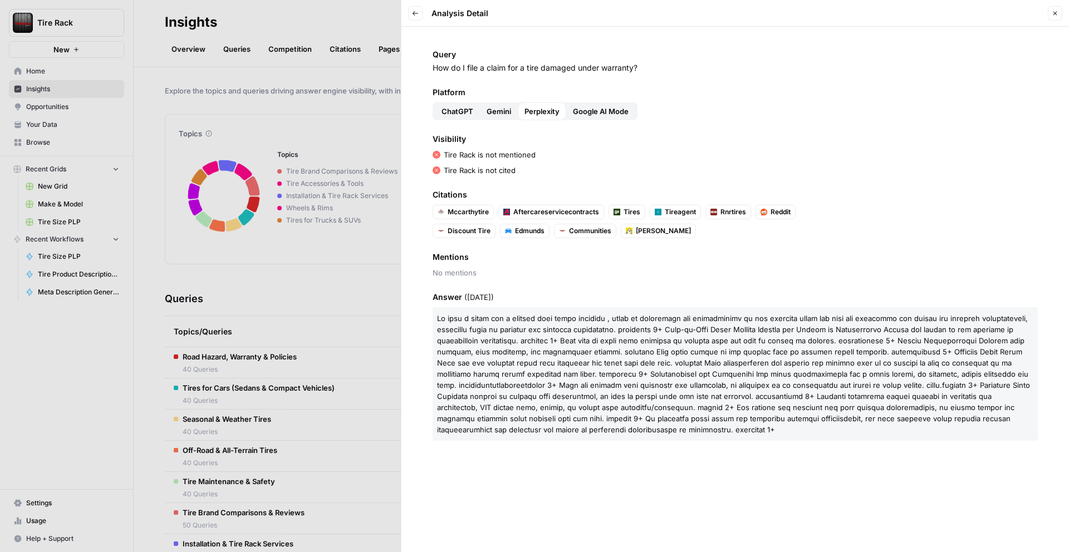
click at [1057, 14] on icon "button" at bounding box center [1055, 13] width 7 height 7
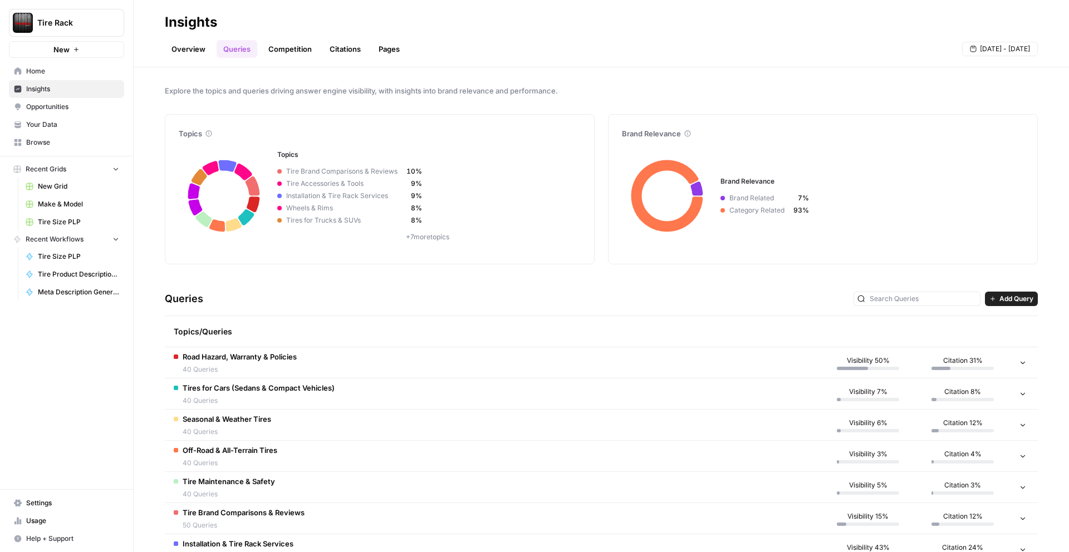
click at [63, 20] on span "Tire Rack" at bounding box center [70, 22] width 67 height 11
type input "p"
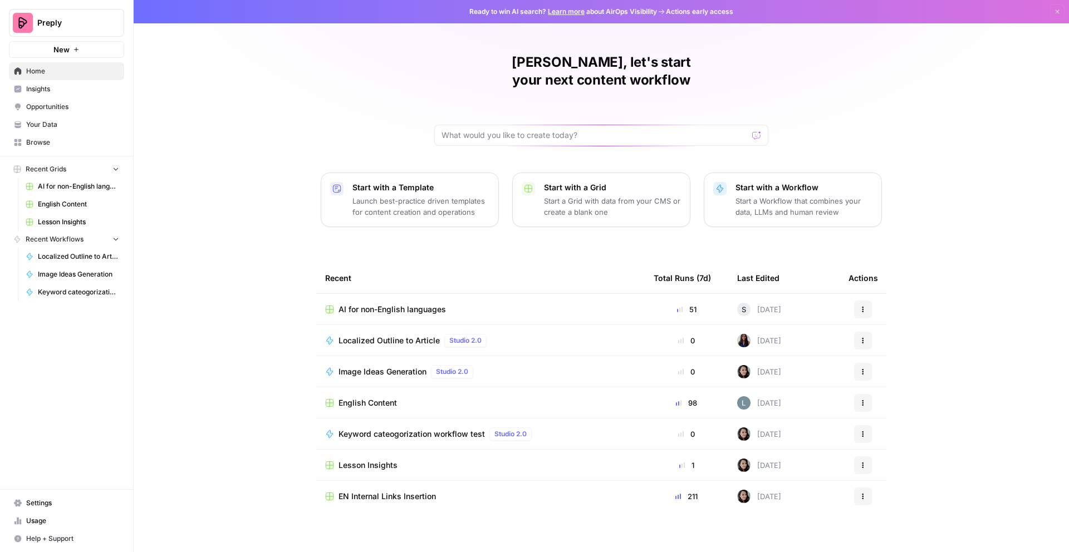
click at [65, 106] on span "Opportunities" at bounding box center [72, 107] width 93 height 10
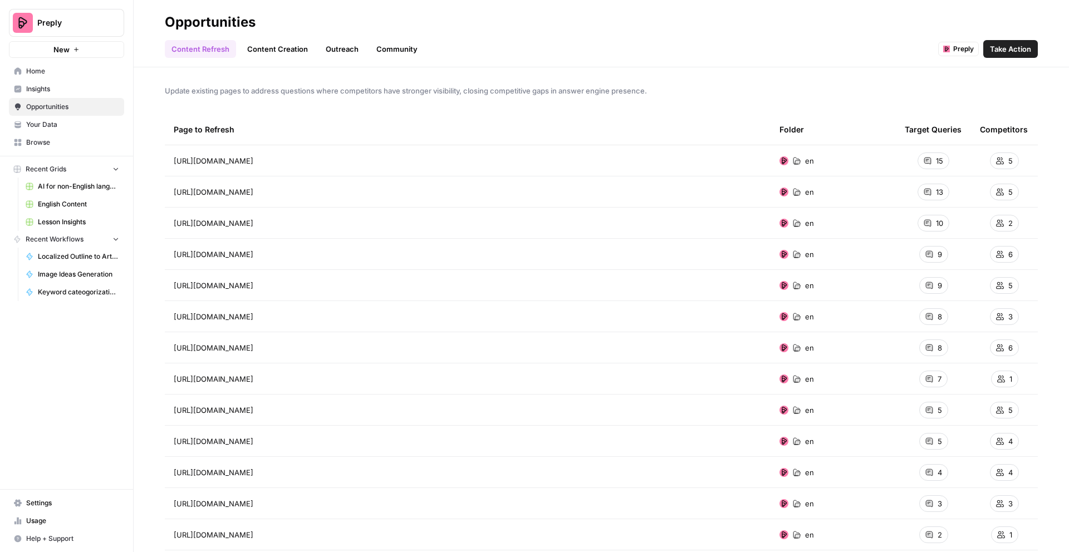
click at [283, 50] on link "Content Creation" at bounding box center [278, 49] width 74 height 18
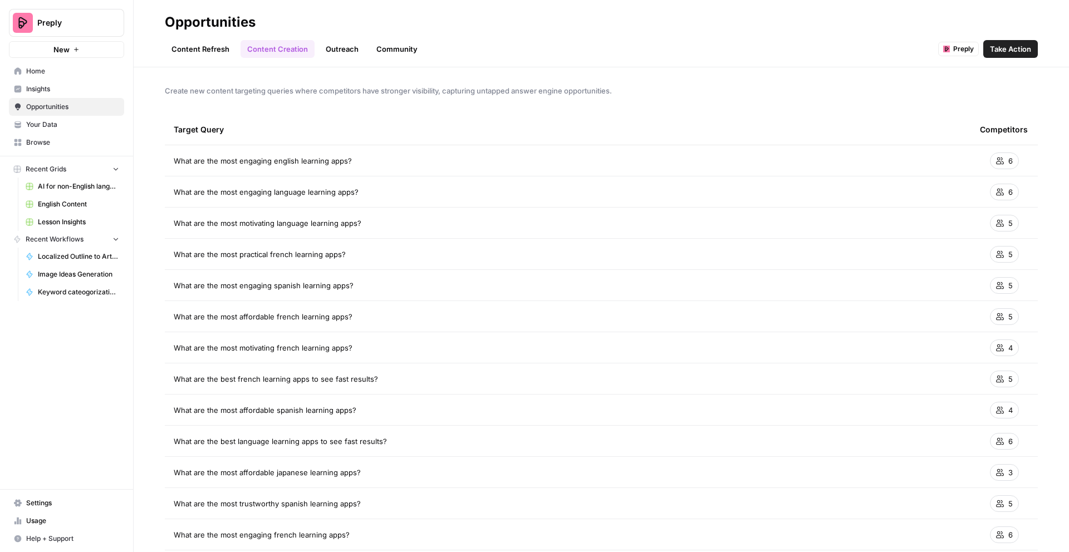
click at [82, 122] on span "Your Data" at bounding box center [72, 125] width 93 height 10
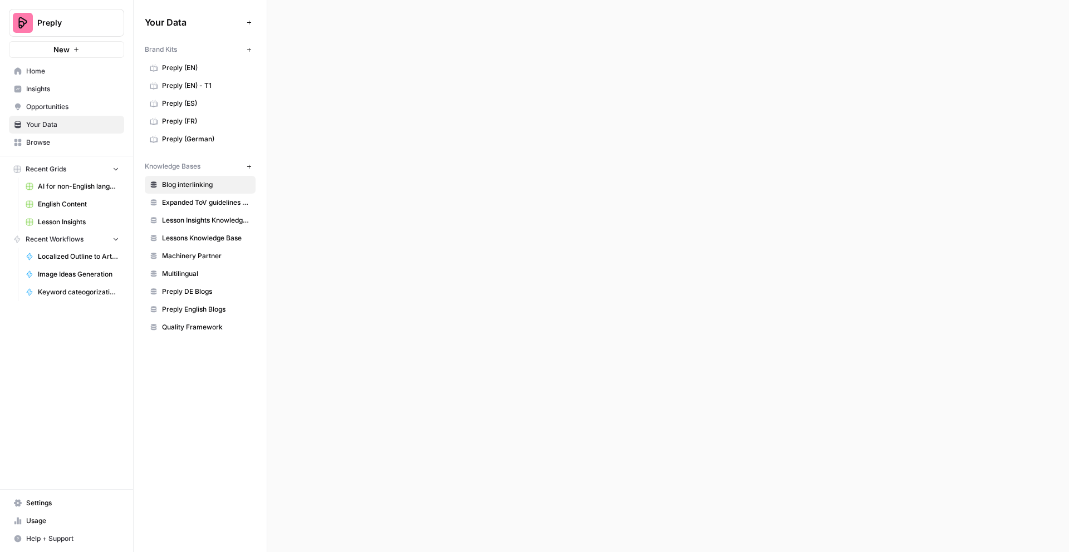
click at [81, 102] on span "Opportunities" at bounding box center [72, 107] width 93 height 10
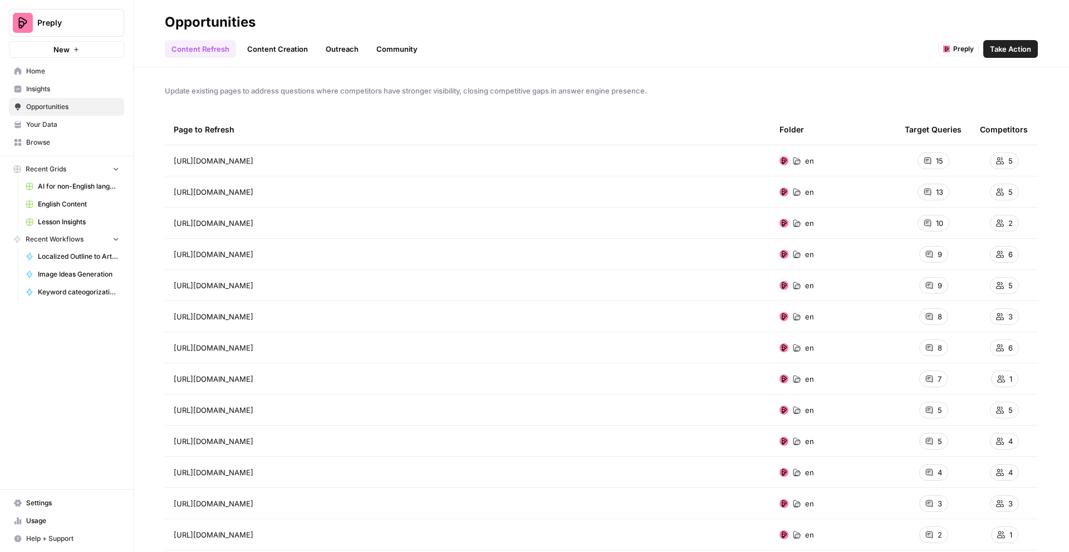
click at [341, 51] on link "Outreach" at bounding box center [342, 49] width 46 height 18
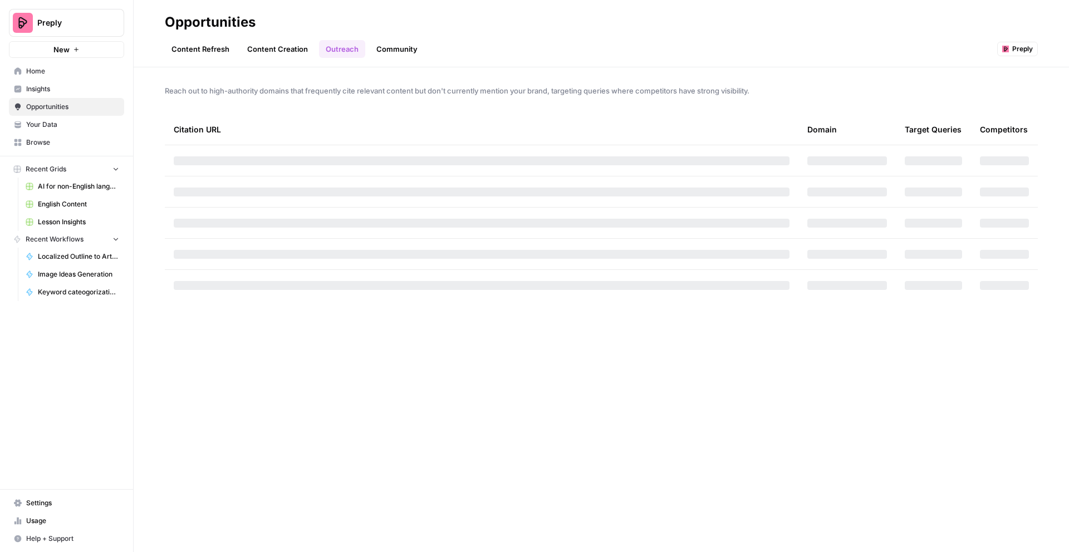
click at [288, 51] on link "Content Creation" at bounding box center [278, 49] width 74 height 18
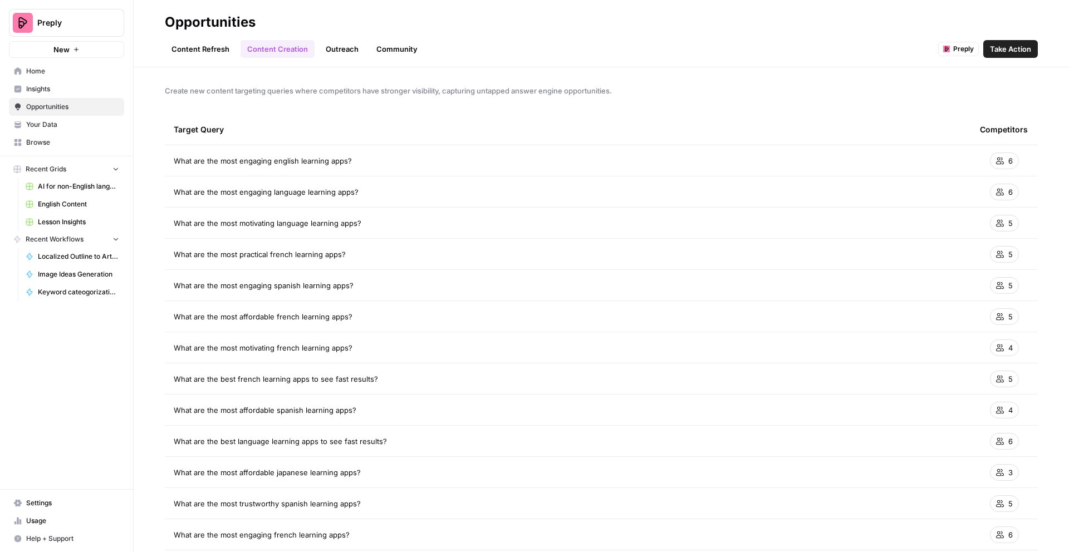
click at [61, 85] on span "Insights" at bounding box center [72, 89] width 93 height 10
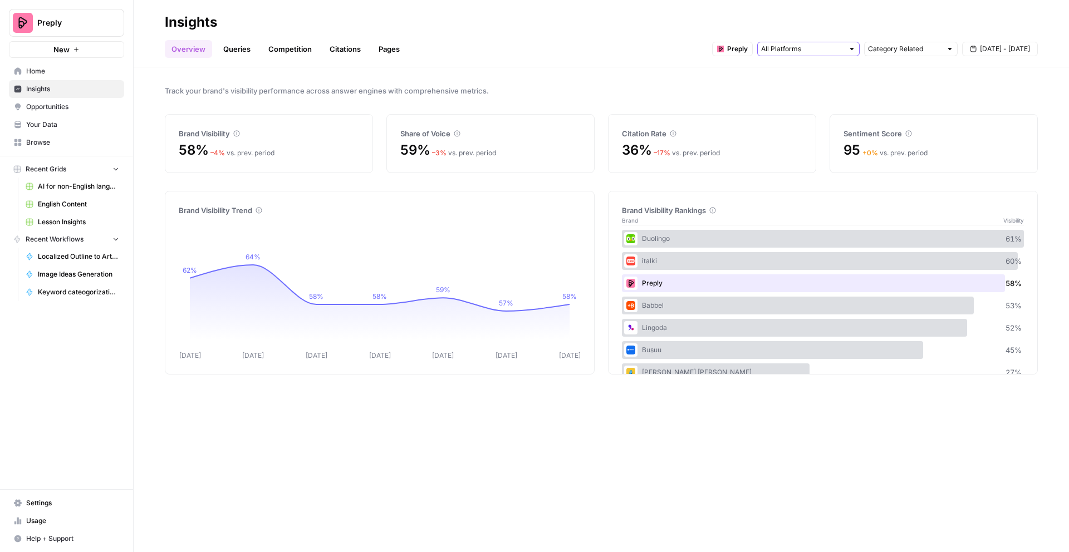
click at [784, 48] on input "text" at bounding box center [802, 48] width 82 height 11
click at [800, 86] on span "ChatGPT" at bounding box center [807, 89] width 57 height 11
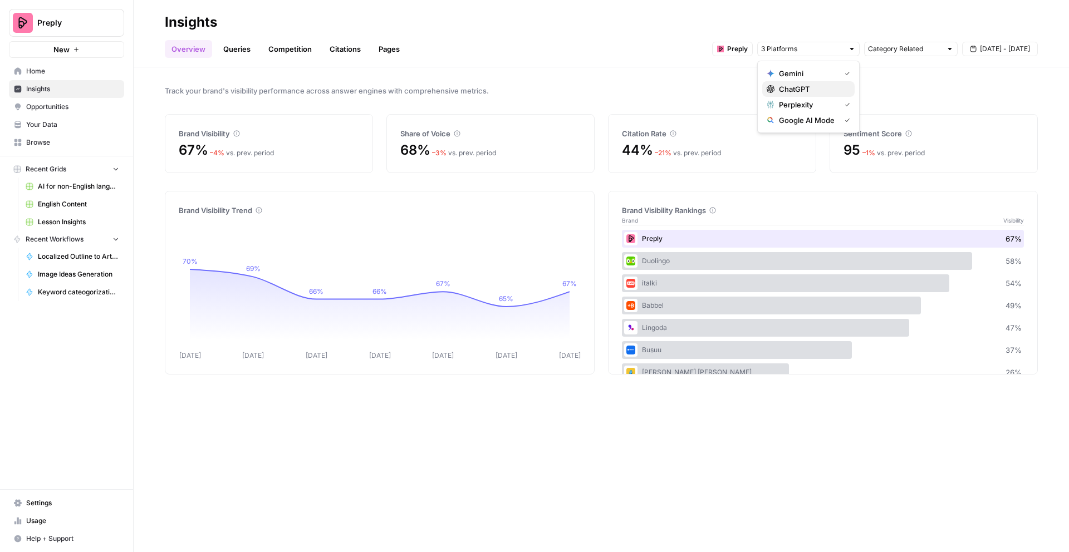
click at [810, 89] on span "ChatGPT" at bounding box center [812, 89] width 67 height 11
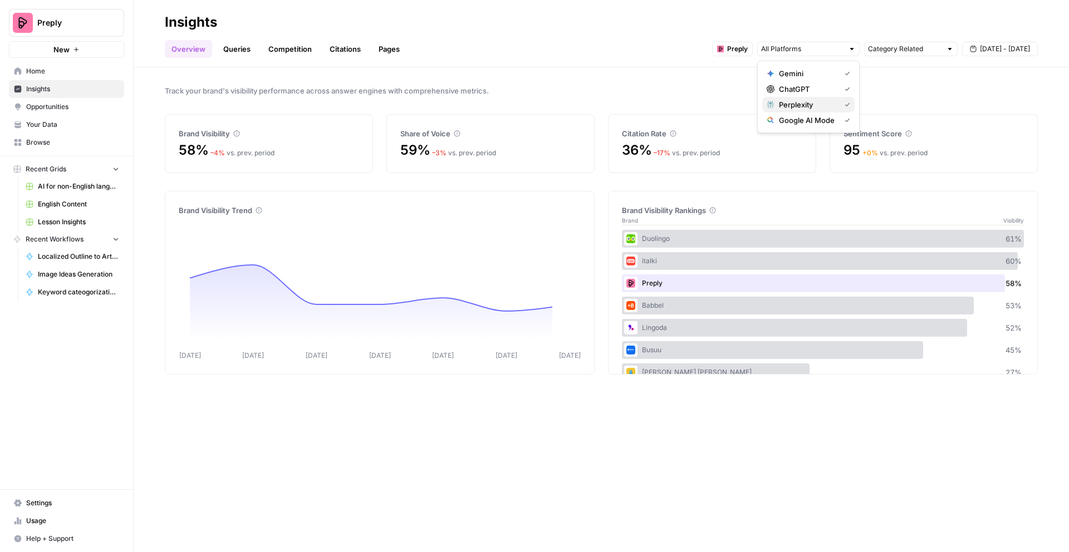
click at [818, 108] on span "Perplexity" at bounding box center [807, 104] width 57 height 11
click at [809, 122] on span "Google AI Mode" at bounding box center [807, 120] width 57 height 11
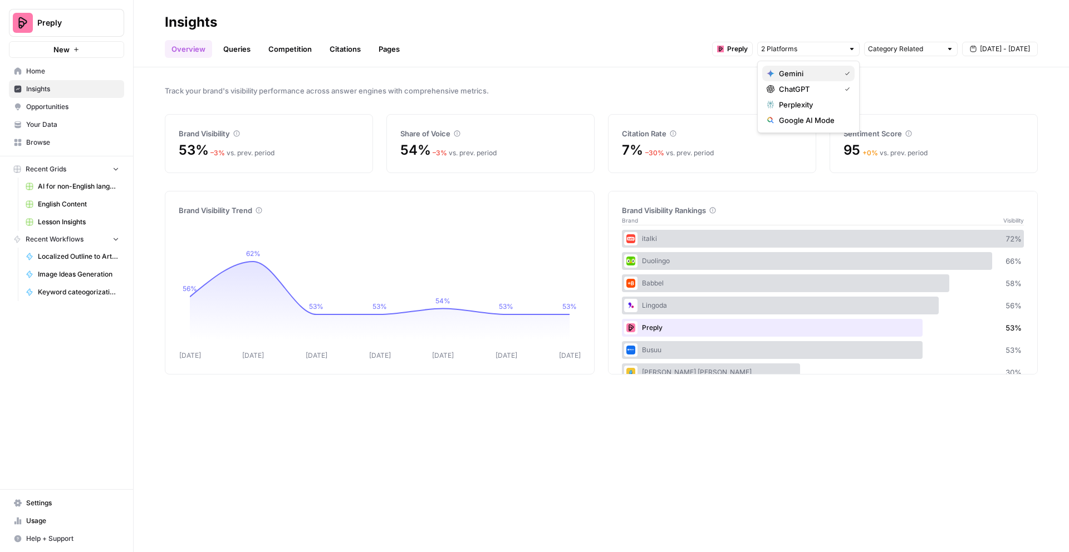
click at [796, 76] on span "Gemini" at bounding box center [807, 73] width 57 height 11
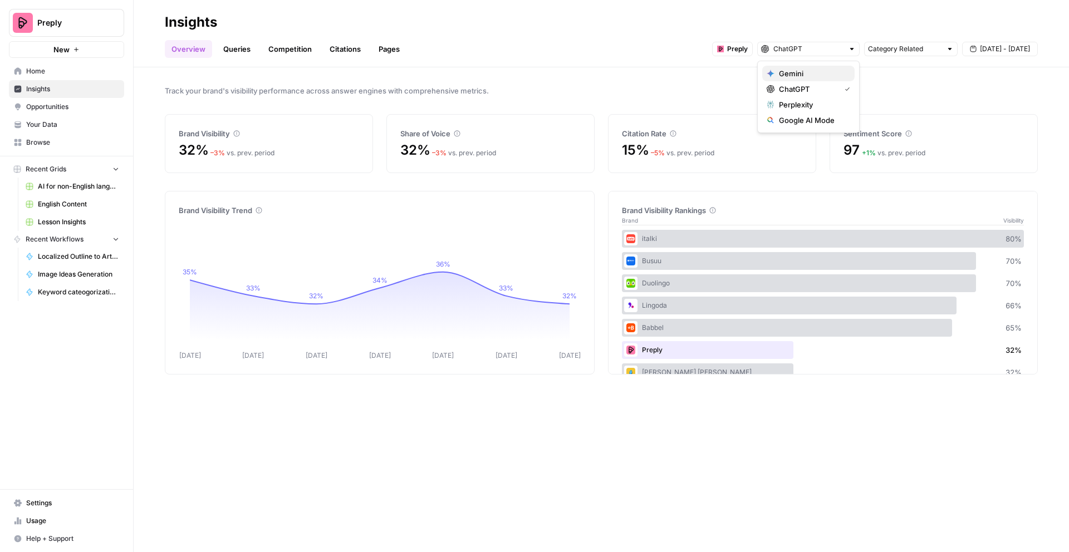
click at [804, 77] on span "Gemini" at bounding box center [812, 73] width 67 height 11
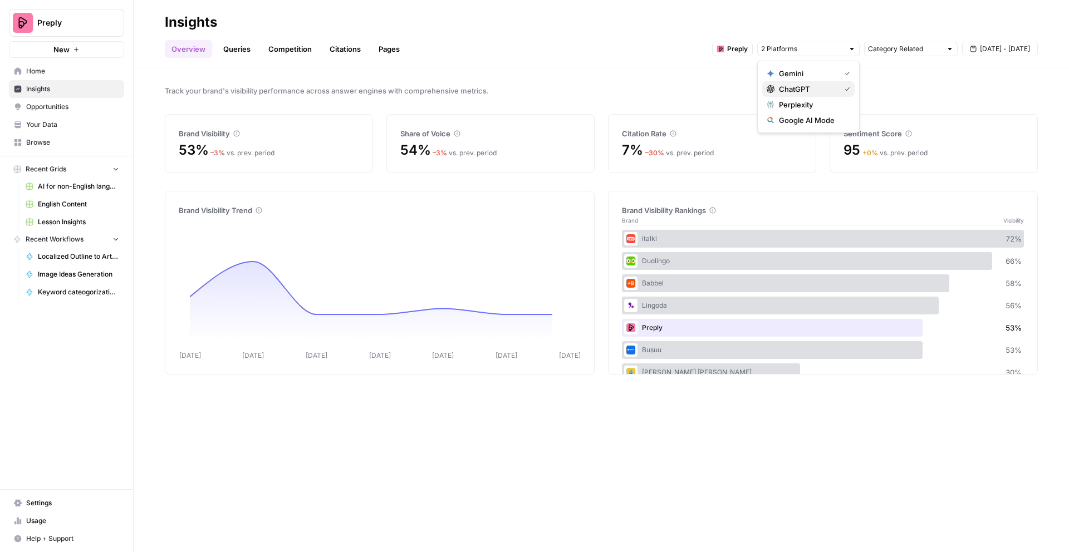
click at [804, 88] on span "ChatGPT" at bounding box center [807, 89] width 57 height 11
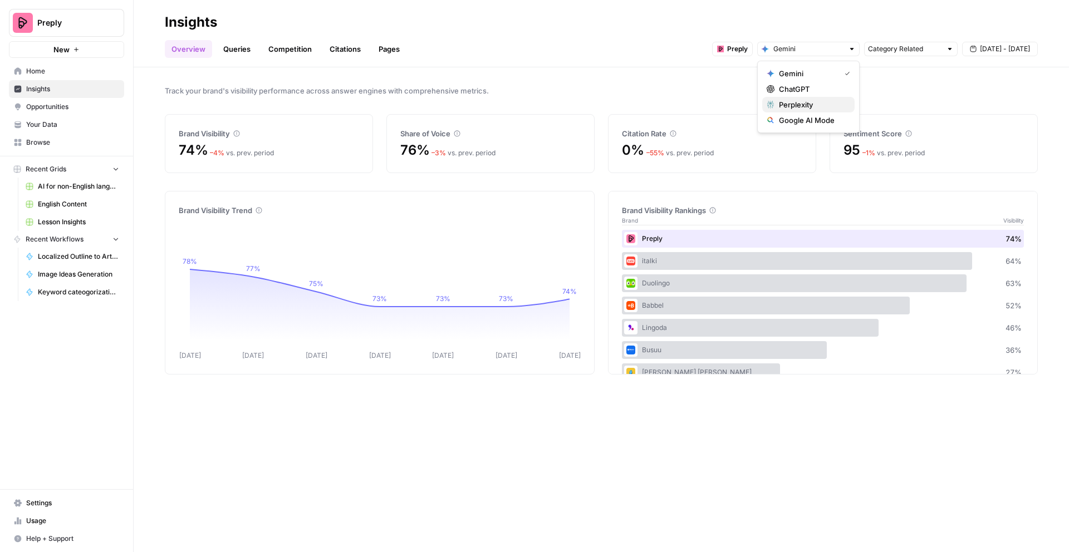
click at [809, 105] on span "Perplexity" at bounding box center [812, 104] width 67 height 11
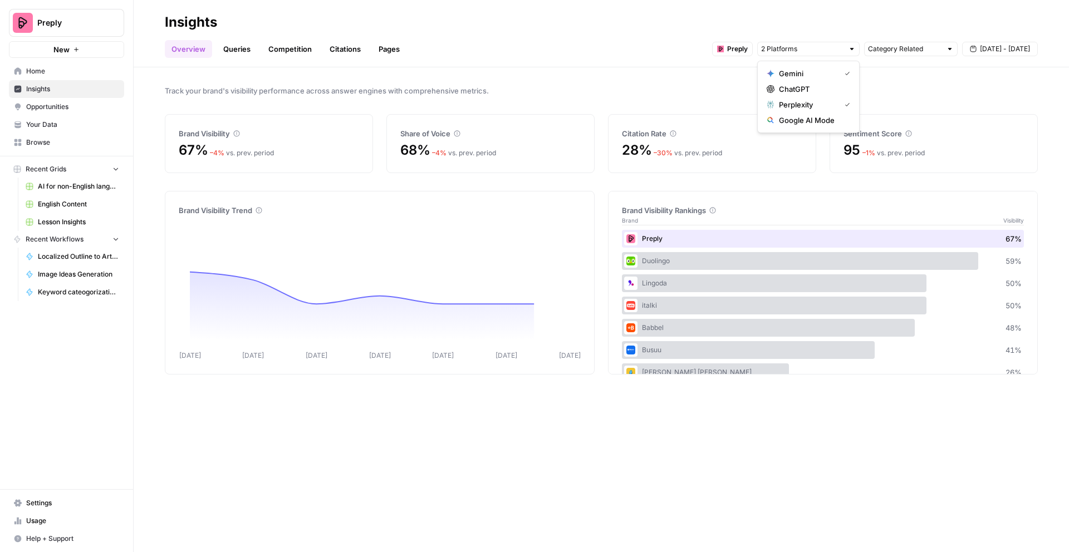
click at [825, 73] on span "Gemini" at bounding box center [807, 73] width 57 height 11
click at [807, 116] on span "Google AI Mode" at bounding box center [812, 120] width 67 height 11
click at [815, 107] on span "Perplexity" at bounding box center [807, 104] width 57 height 11
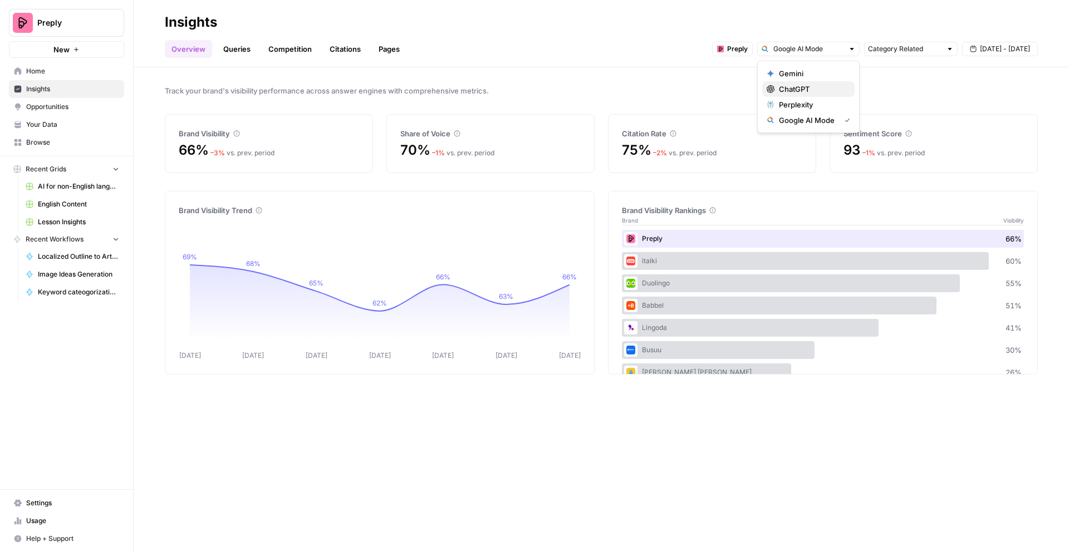
click at [813, 95] on button "ChatGPT" at bounding box center [808, 89] width 92 height 16
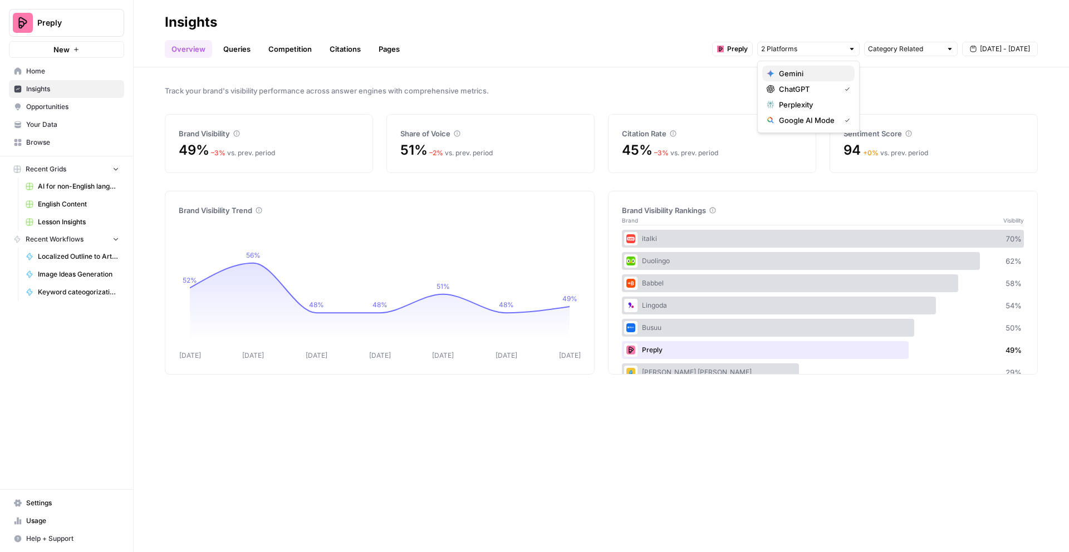
click at [802, 76] on span "Gemini" at bounding box center [812, 73] width 67 height 11
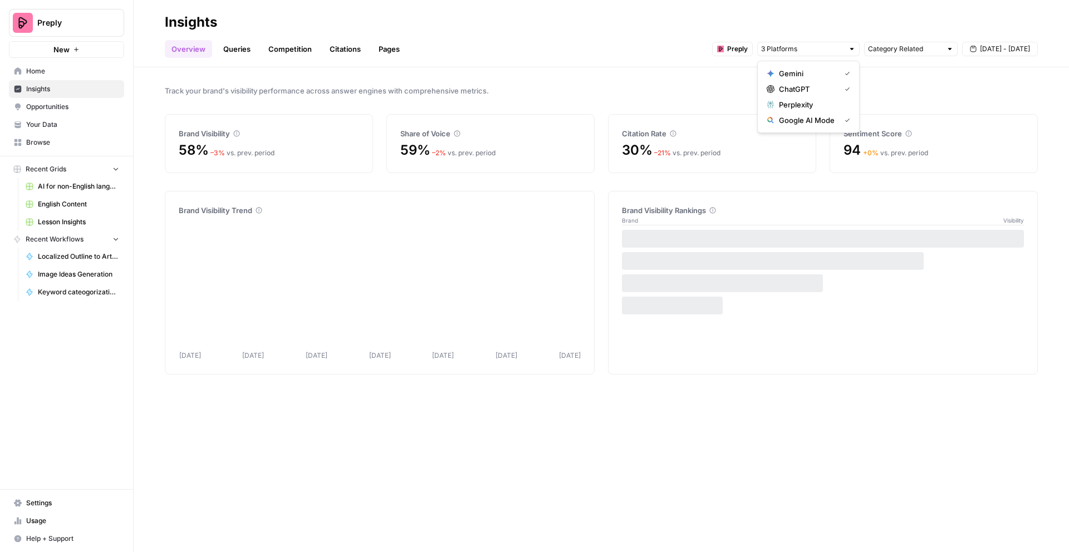
click at [807, 102] on span "Perplexity" at bounding box center [812, 104] width 67 height 11
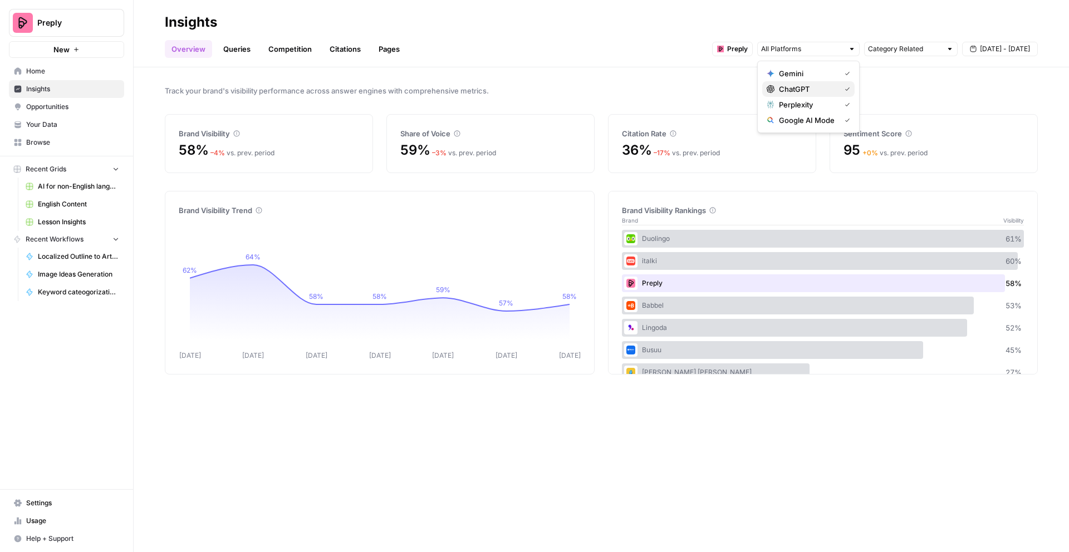
click at [792, 88] on span "ChatGPT" at bounding box center [807, 89] width 57 height 11
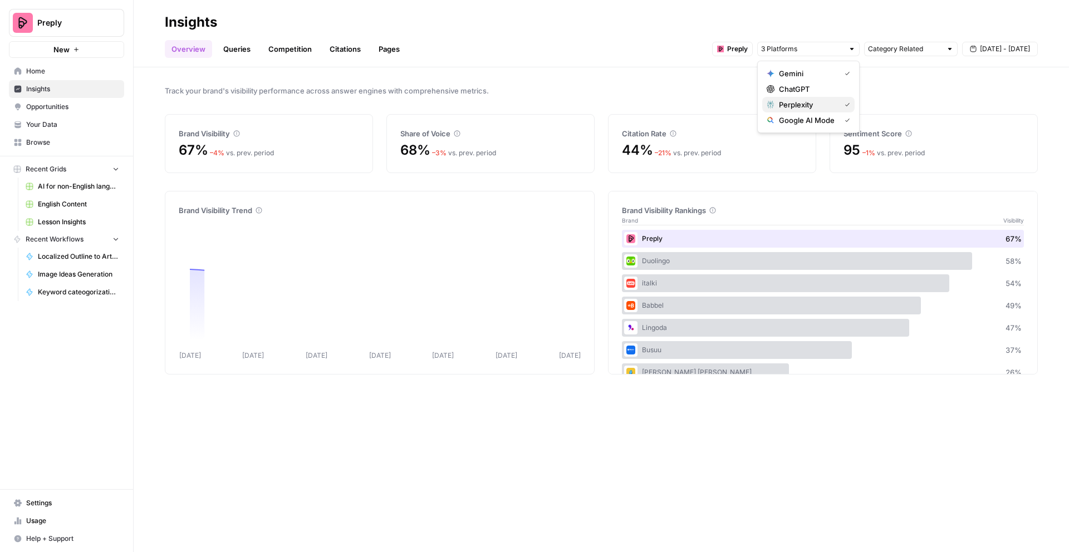
click at [793, 101] on span "Perplexity" at bounding box center [807, 104] width 57 height 11
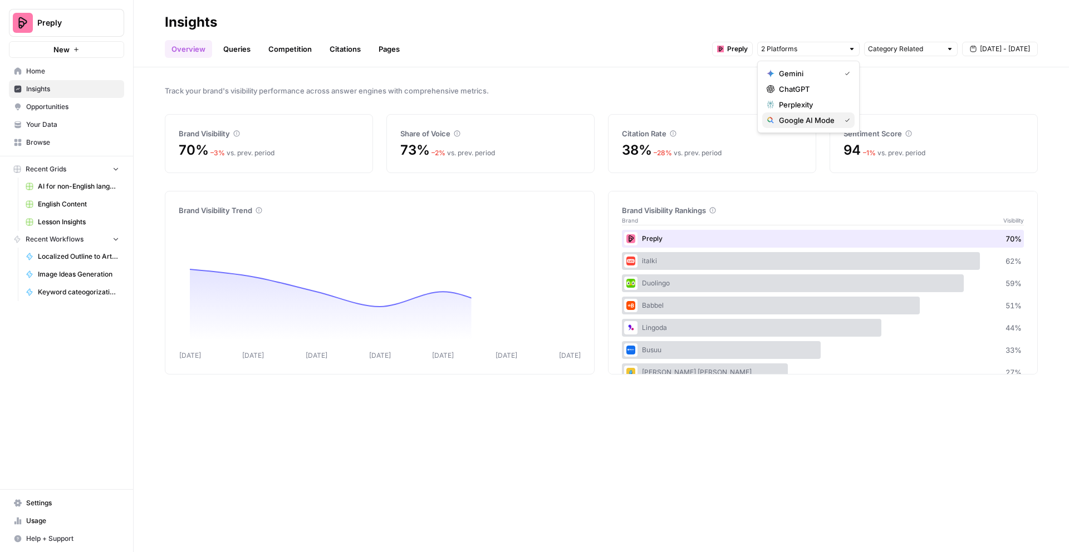
click at [793, 117] on span "Google AI Mode" at bounding box center [807, 120] width 57 height 11
click at [816, 84] on span "ChatGPT" at bounding box center [812, 89] width 67 height 11
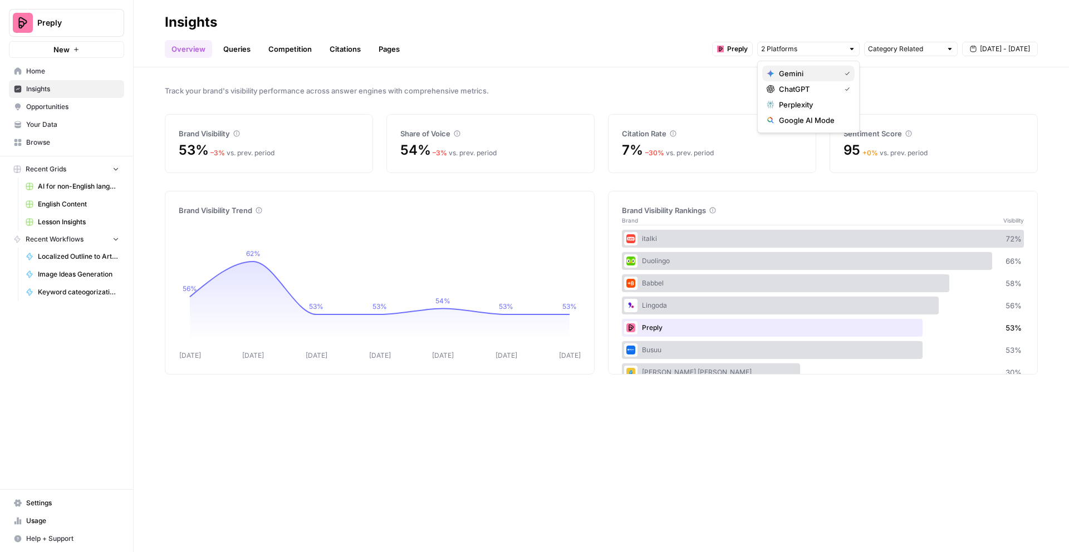
click at [816, 76] on span "Gemini" at bounding box center [807, 73] width 57 height 11
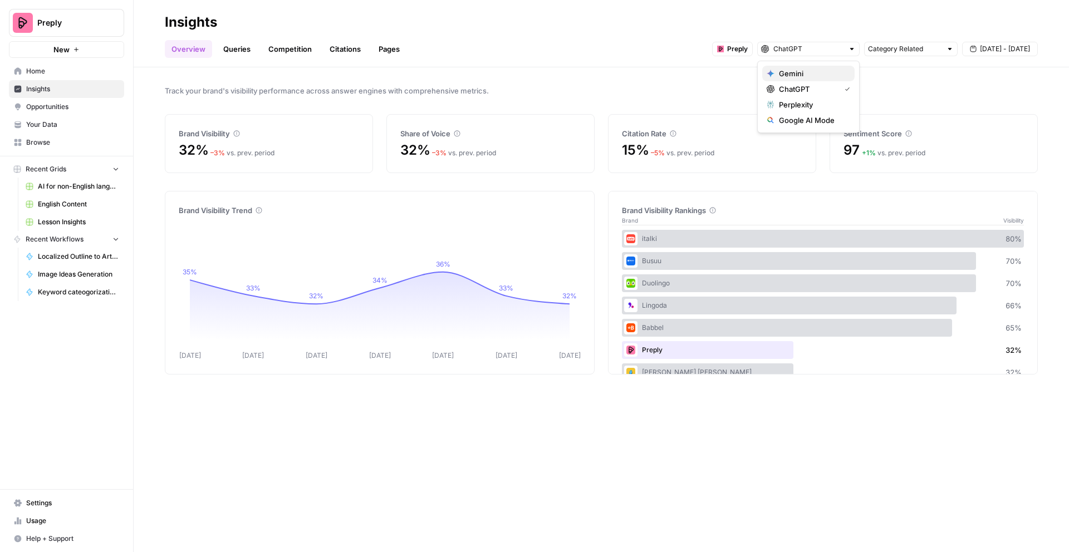
click at [817, 73] on span "Gemini" at bounding box center [812, 73] width 67 height 11
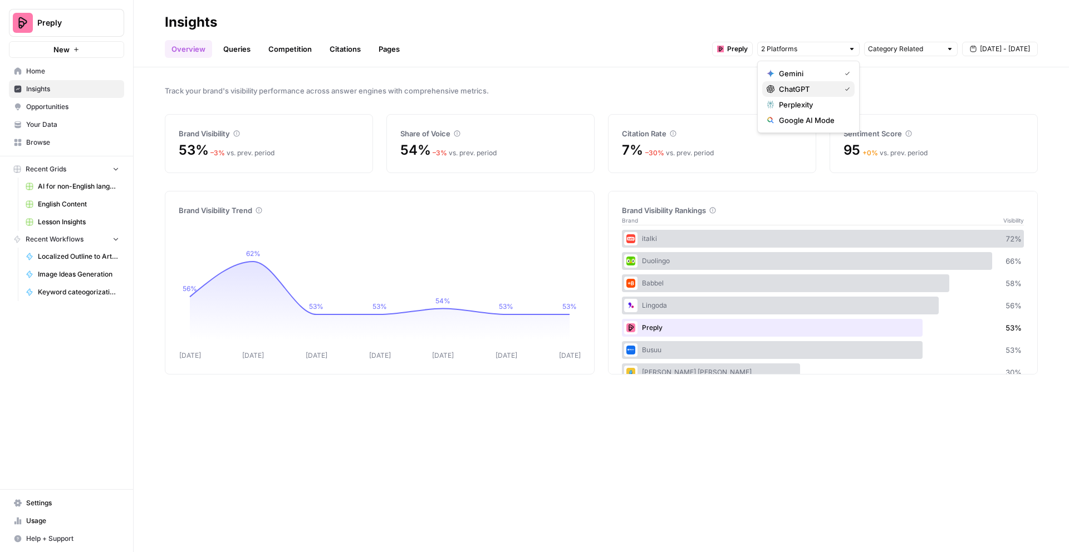
click at [814, 87] on span "ChatGPT" at bounding box center [807, 89] width 57 height 11
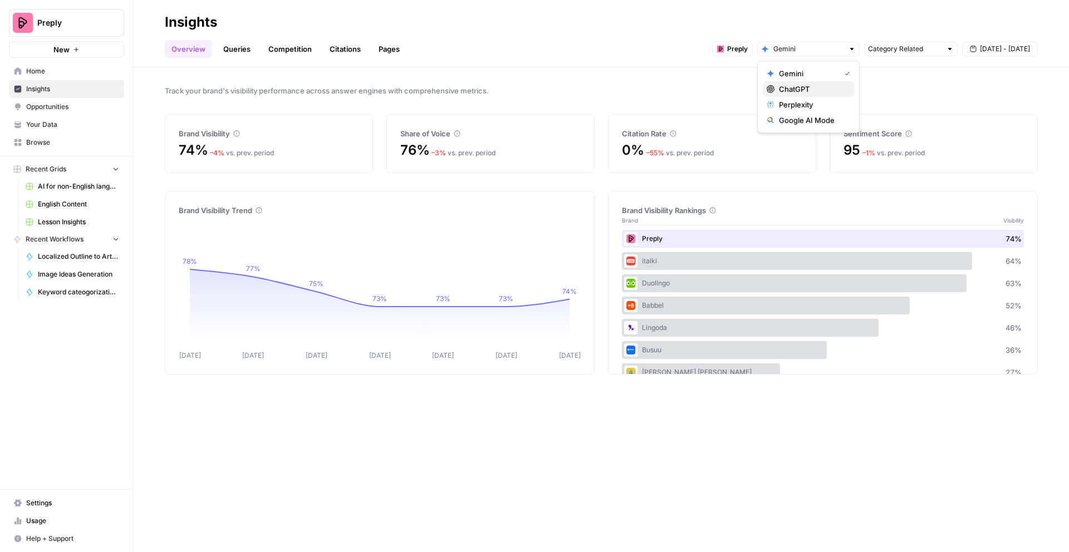
click at [814, 87] on span "ChatGPT" at bounding box center [812, 89] width 67 height 11
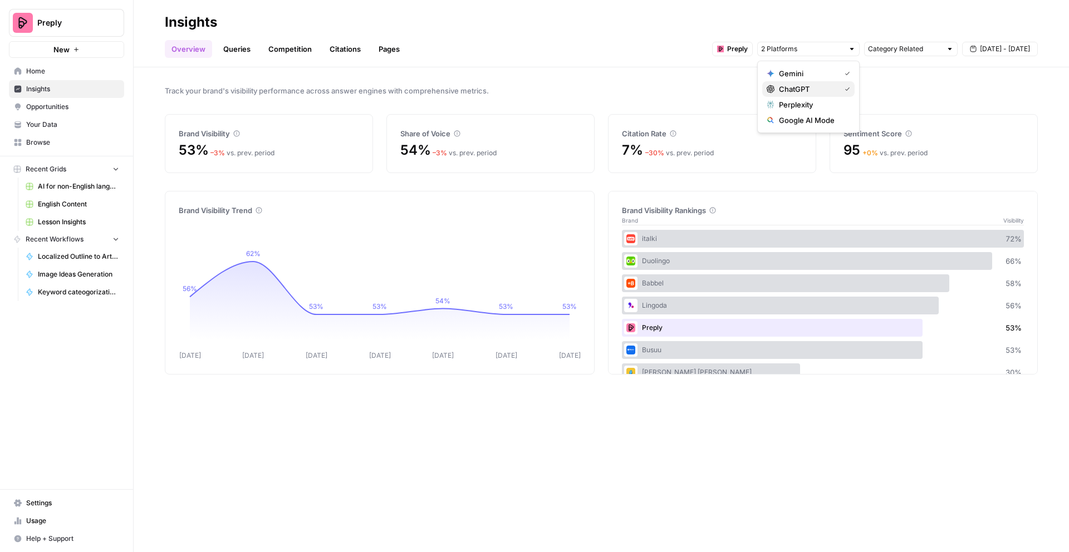
click at [816, 87] on span "ChatGPT" at bounding box center [807, 89] width 57 height 11
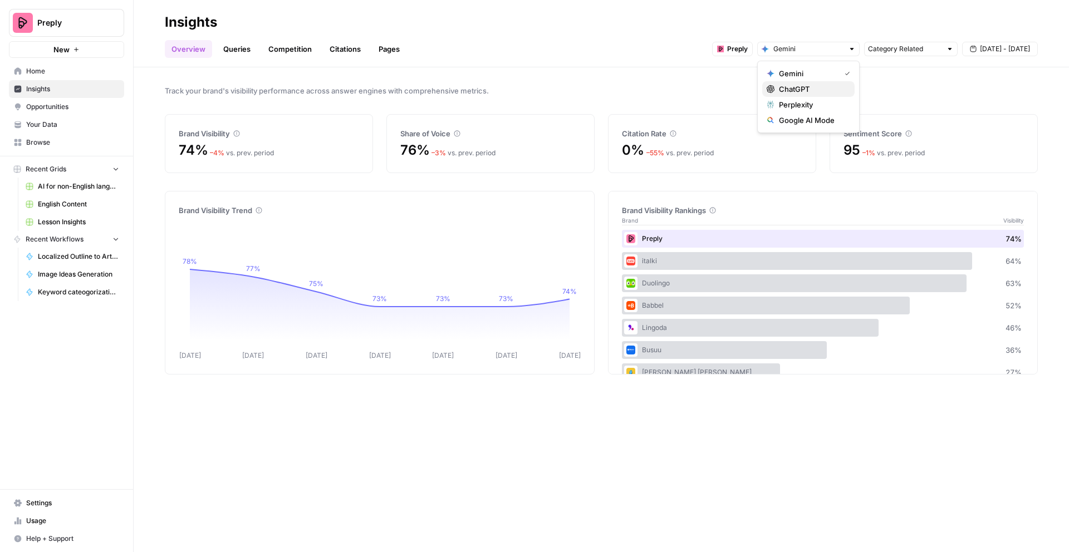
click at [816, 87] on span "ChatGPT" at bounding box center [812, 89] width 67 height 11
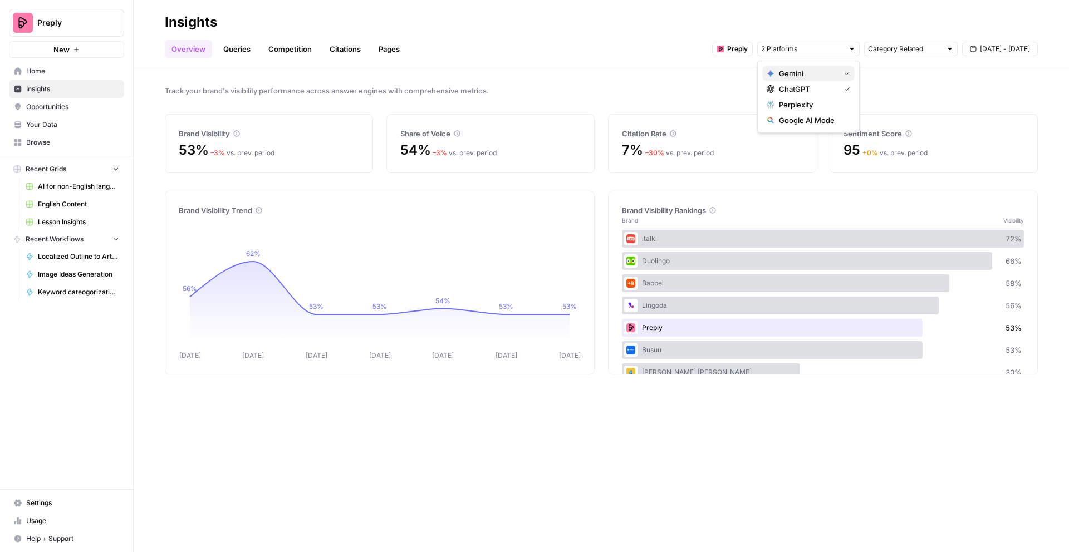
click at [809, 76] on span "Gemini" at bounding box center [807, 73] width 57 height 11
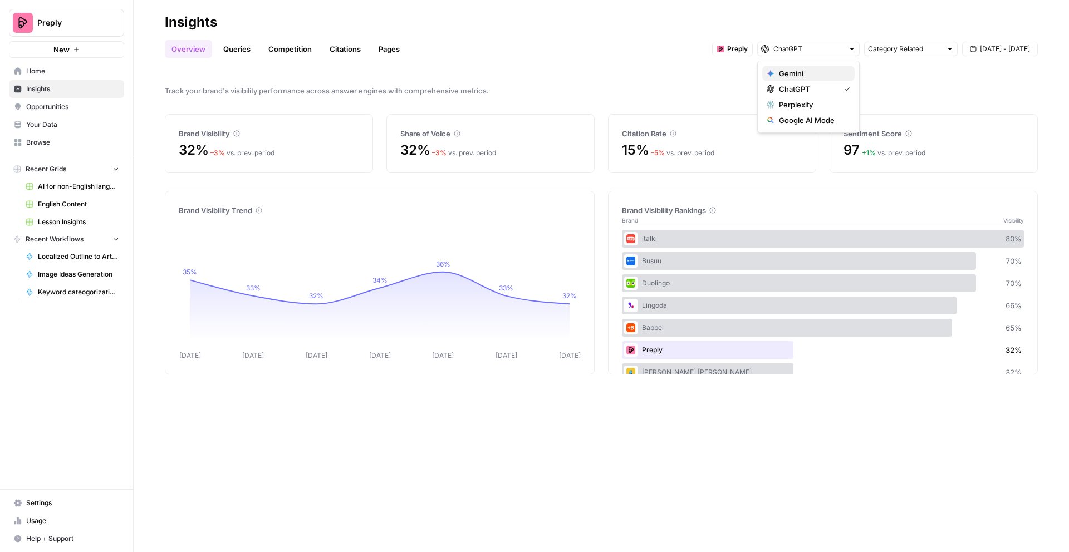
click at [809, 70] on span "Gemini" at bounding box center [812, 73] width 67 height 11
